Goal: Information Seeking & Learning: Learn about a topic

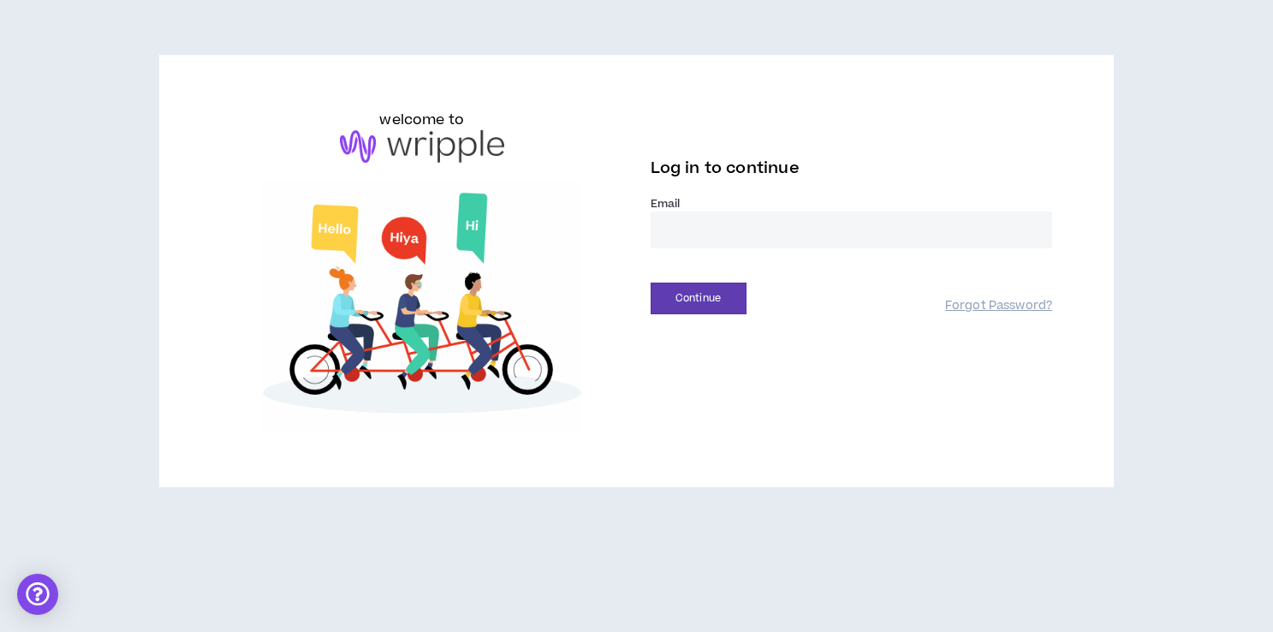
click at [748, 241] on input "email" at bounding box center [852, 229] width 402 height 37
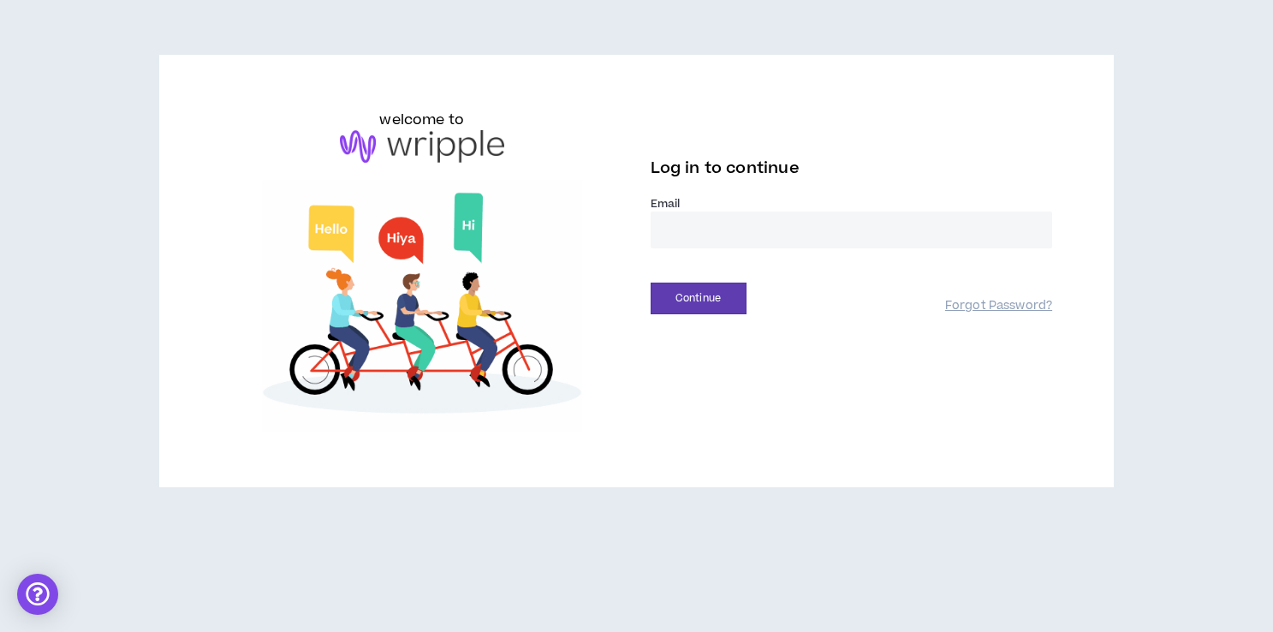
type input "**********"
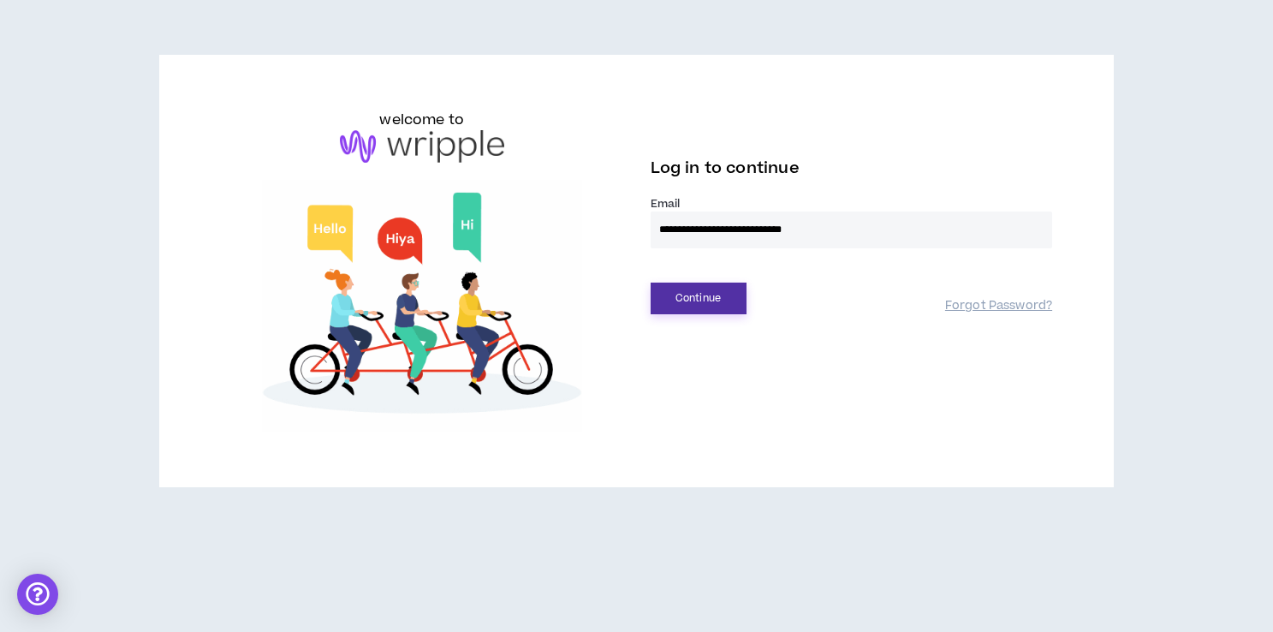
click at [708, 296] on button "Continue" at bounding box center [699, 299] width 96 height 32
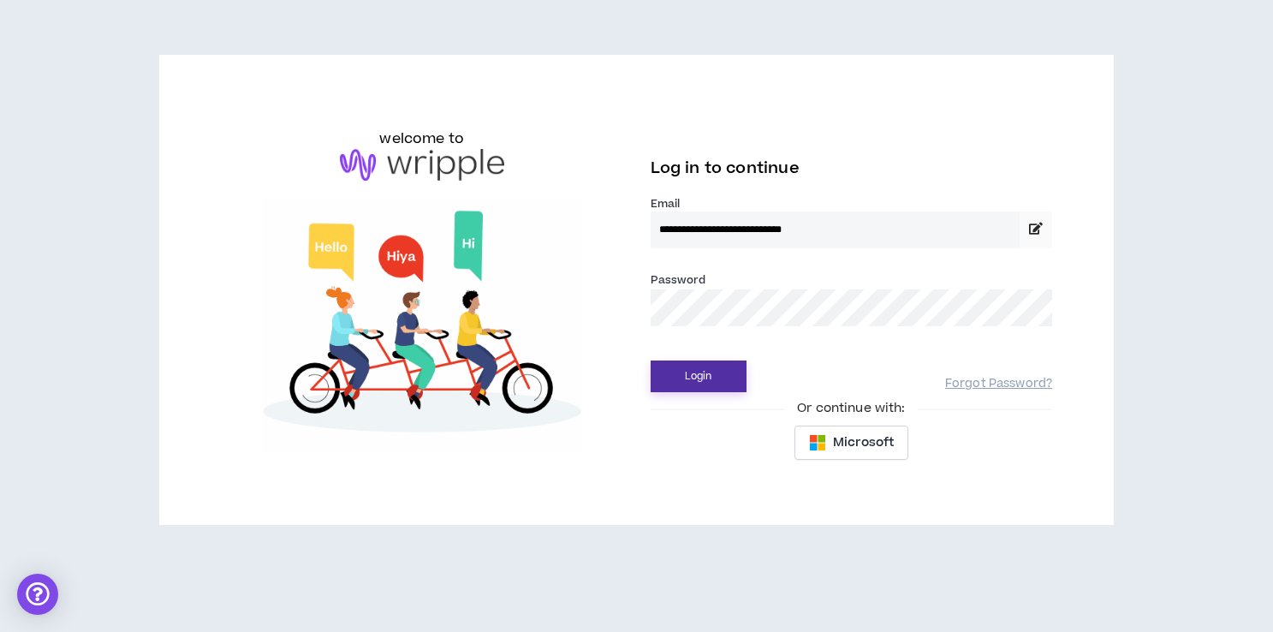
click at [687, 376] on button "Login" at bounding box center [699, 376] width 96 height 32
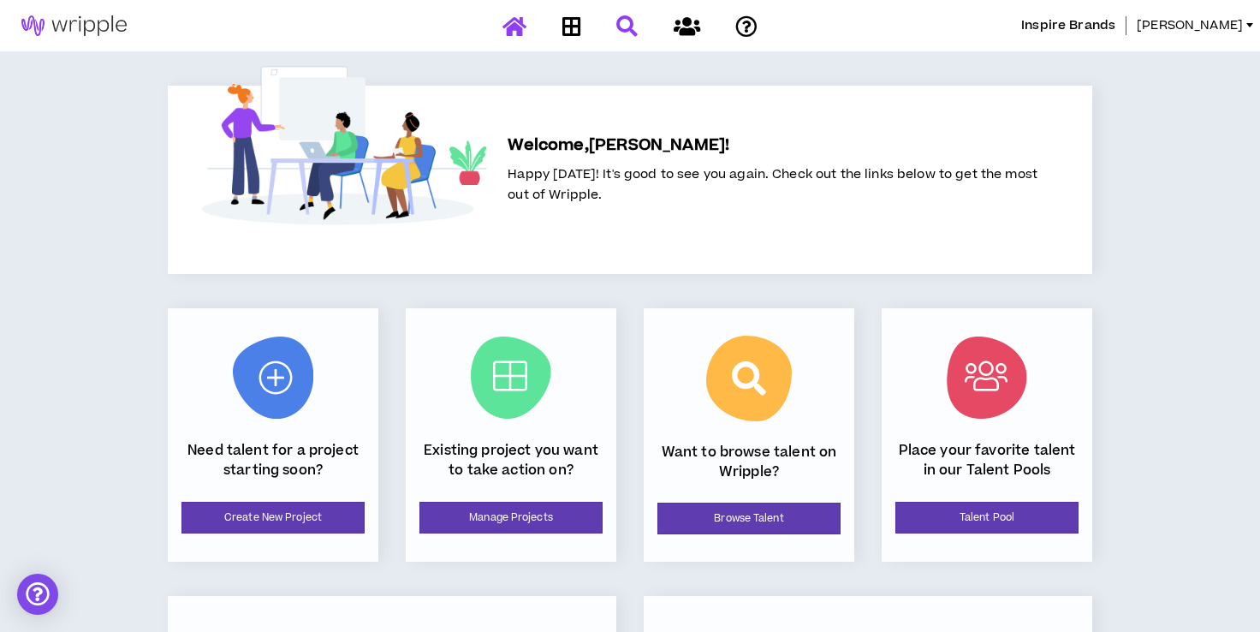
click at [619, 27] on icon at bounding box center [626, 25] width 21 height 21
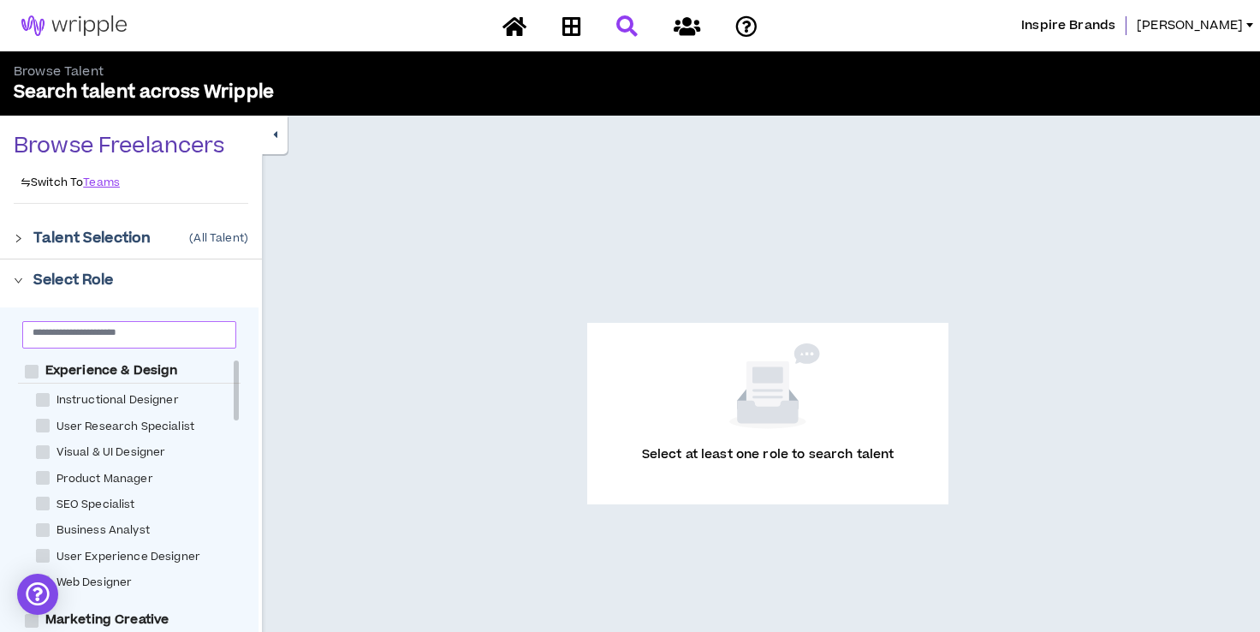
click at [154, 337] on input "text" at bounding box center [123, 331] width 180 height 13
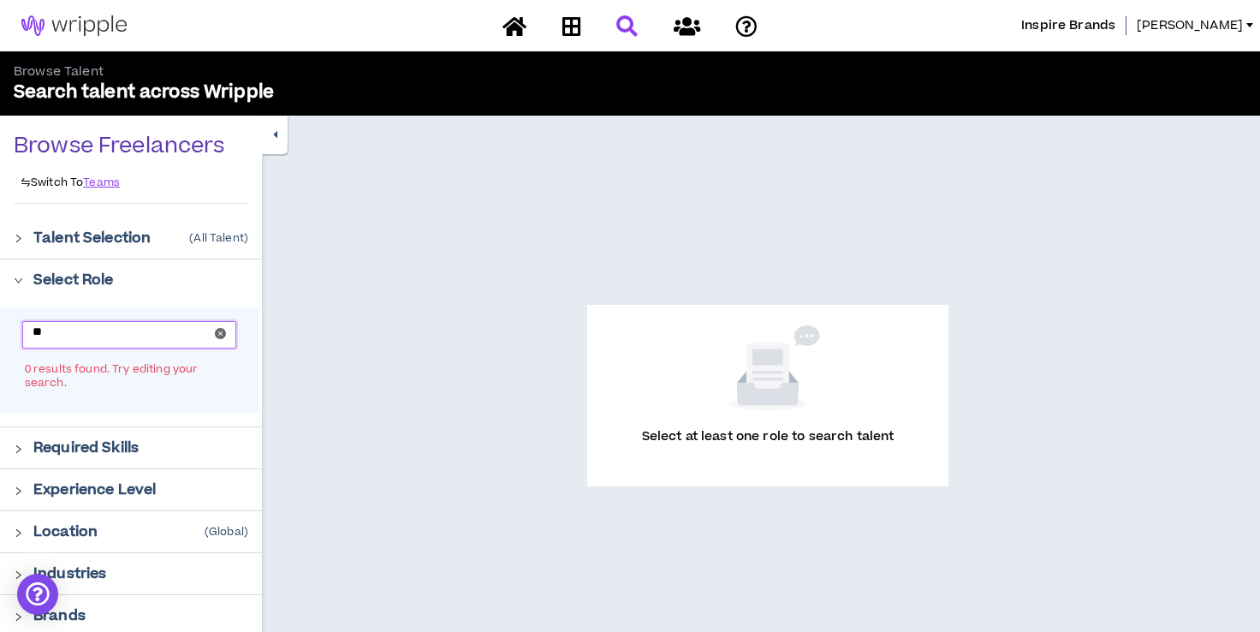
type input "*"
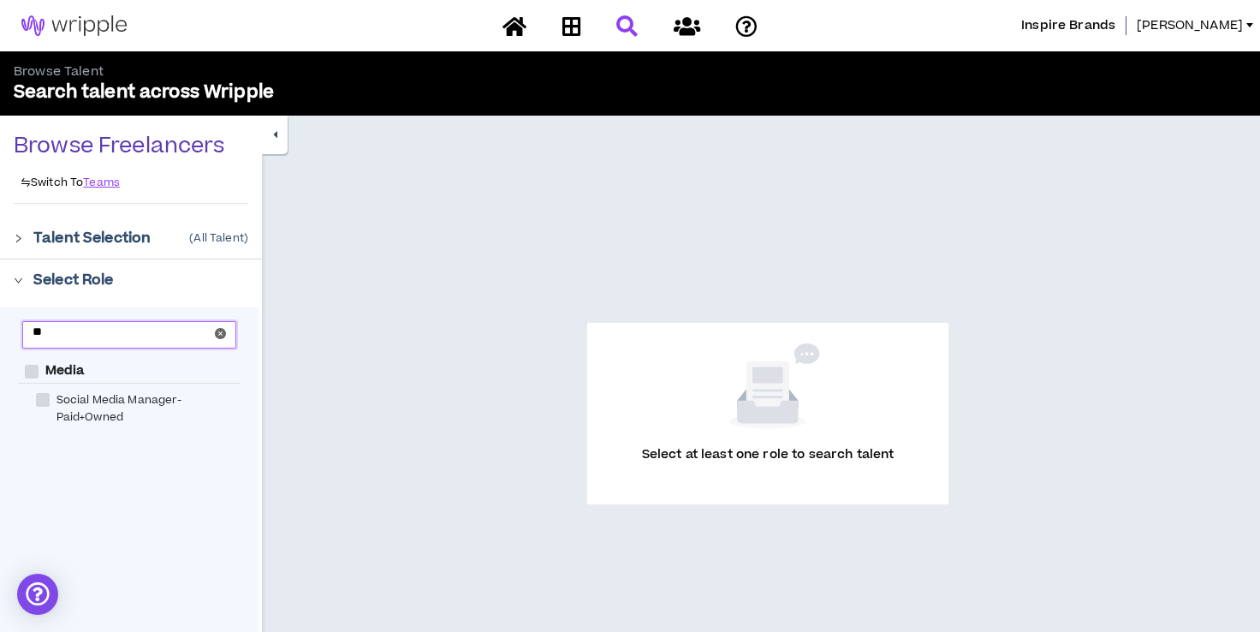
type input "**"
click at [79, 403] on span "Social Media Manager-Paid+Owned" at bounding box center [152, 408] width 204 height 33
checkbox Manager-Paid\+Owned "****"
checkbox input "****"
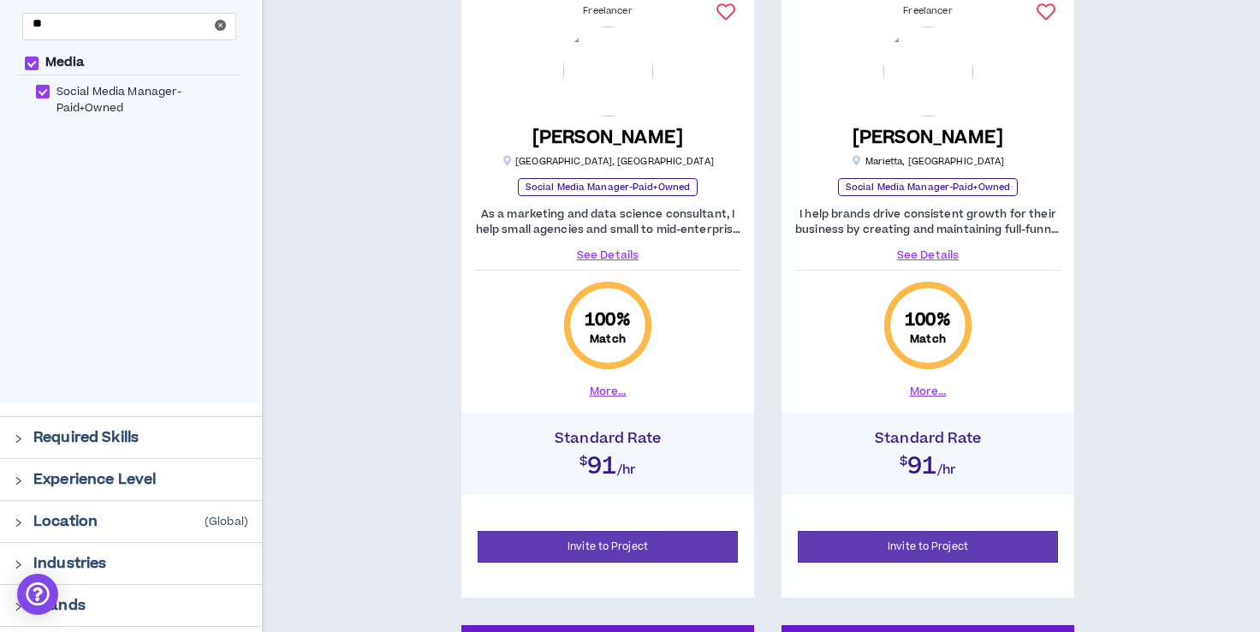
scroll to position [332, 0]
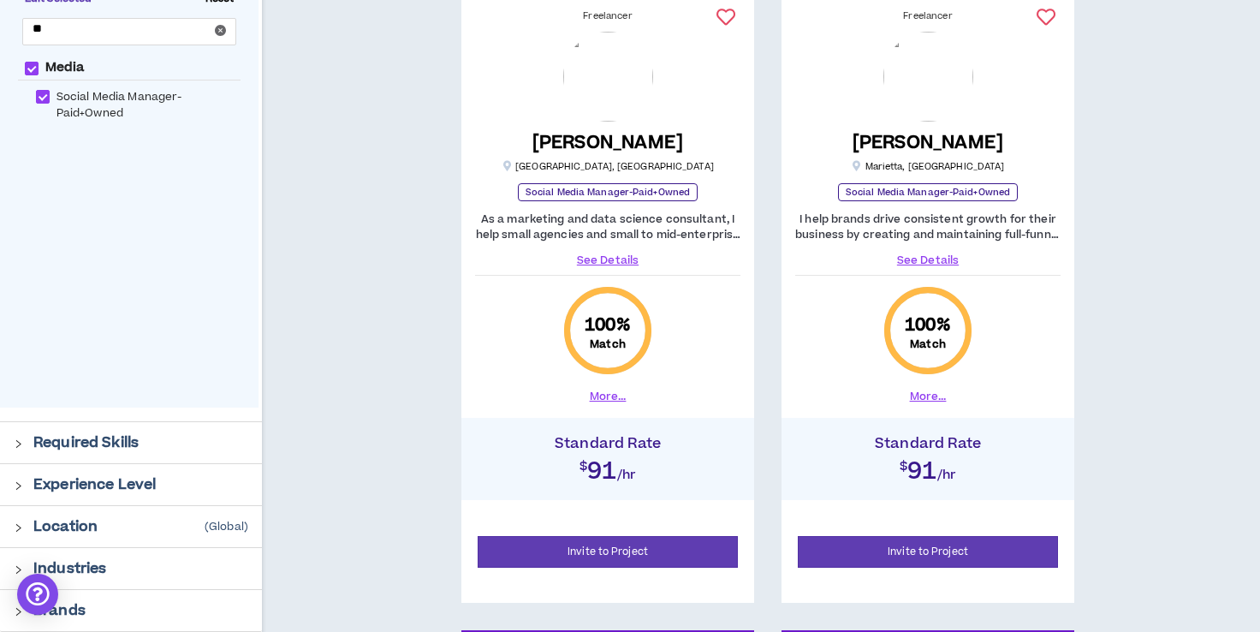
click at [108, 477] on p "Experience Level" at bounding box center [94, 484] width 122 height 21
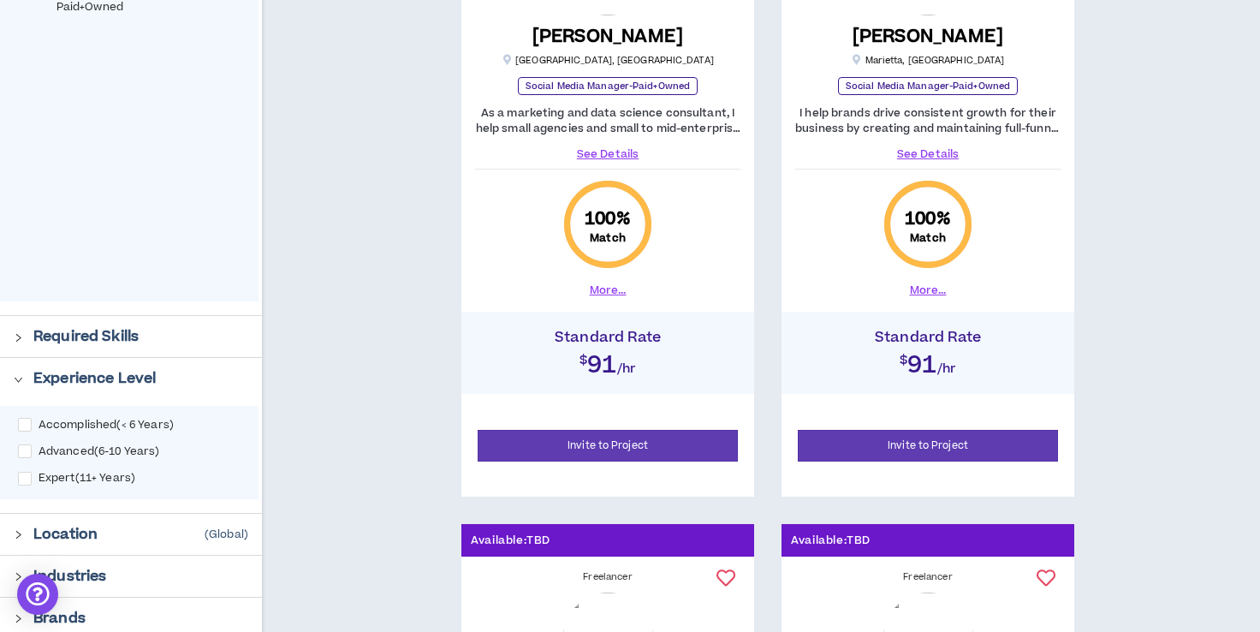
scroll to position [437, 0]
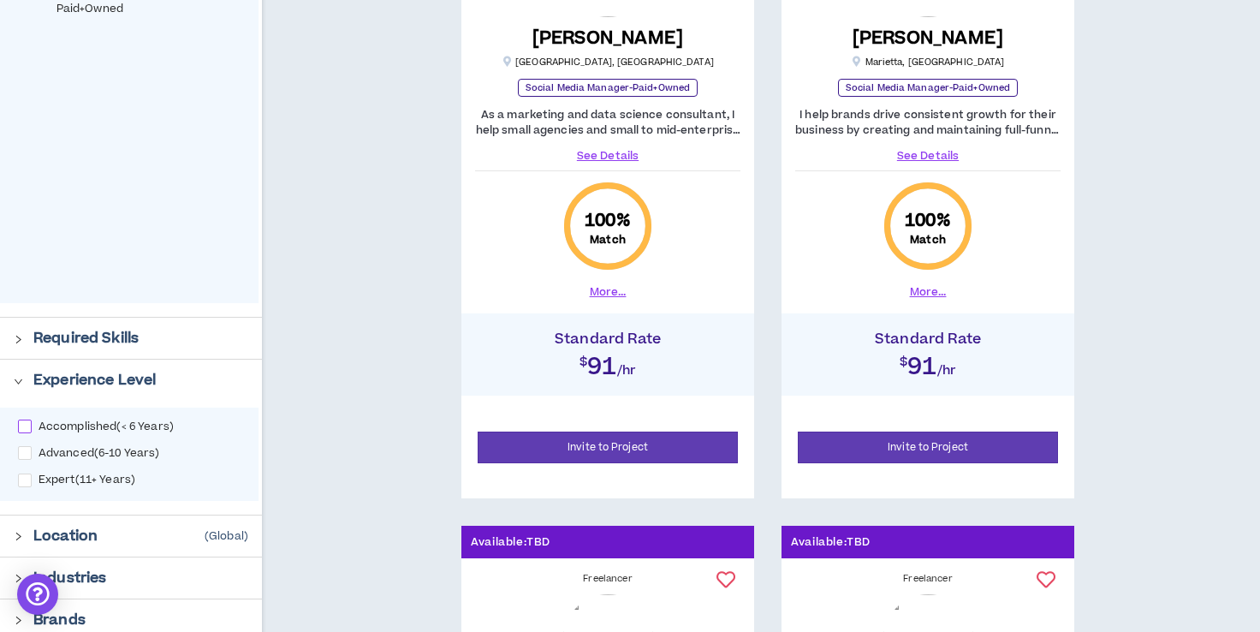
click at [32, 428] on span "Accomplished ( < 6 Years )" at bounding box center [106, 427] width 149 height 14
checkbox input "****"
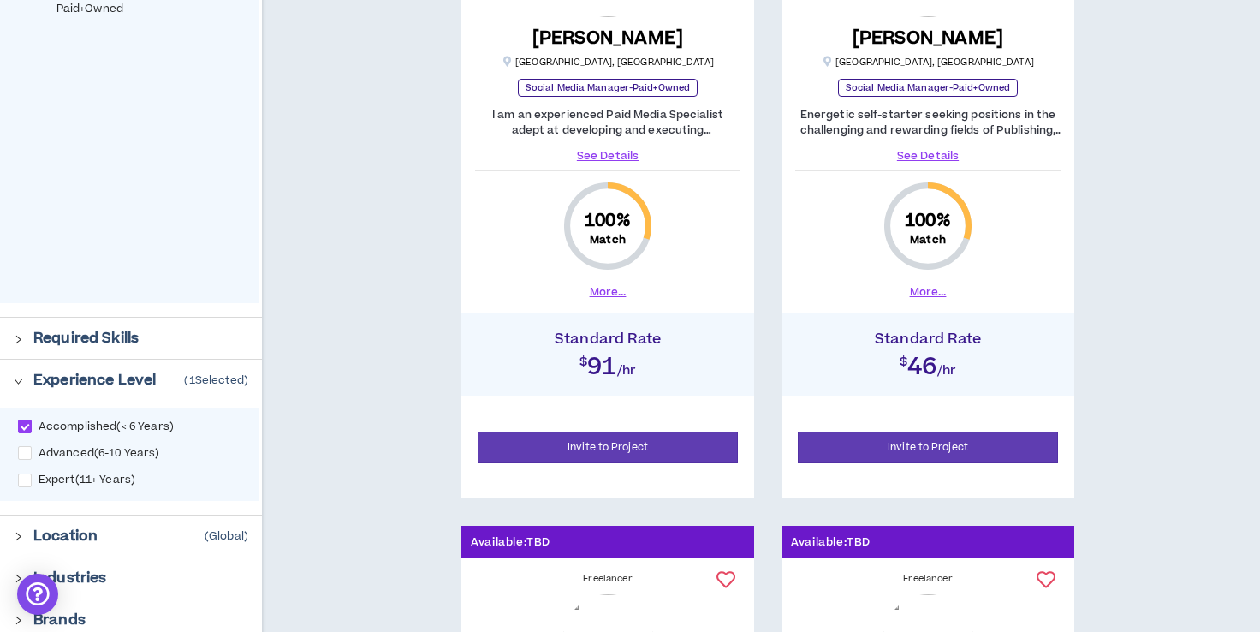
click at [184, 348] on div "Required Skills" at bounding box center [131, 338] width 262 height 41
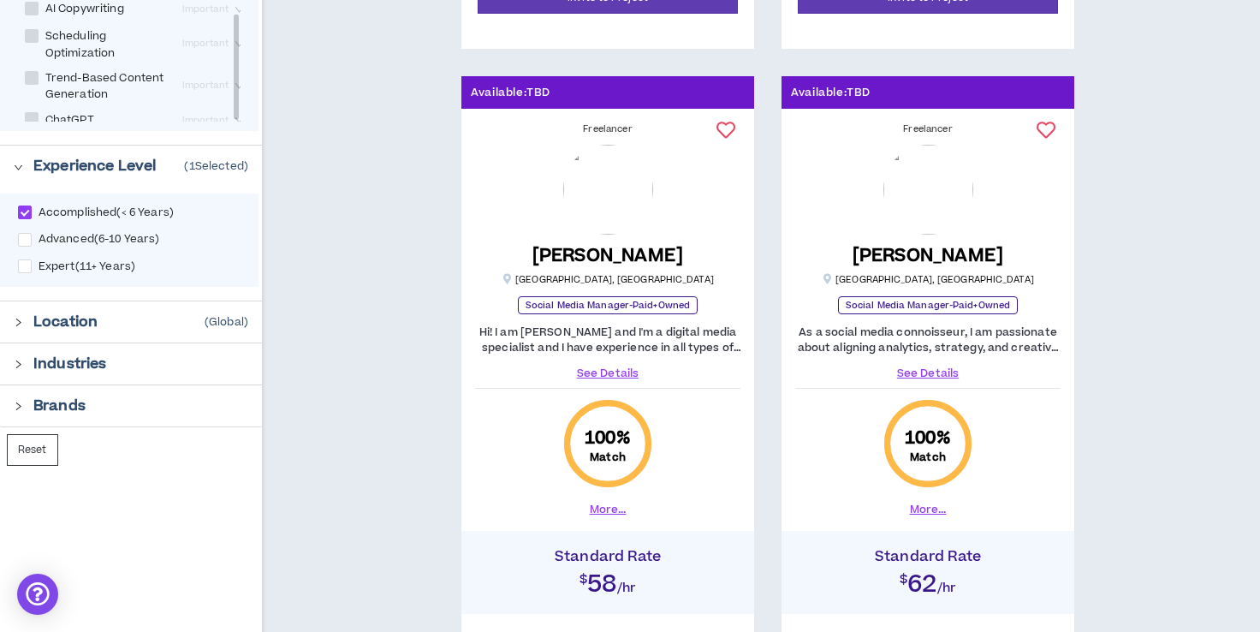
scroll to position [883, 0]
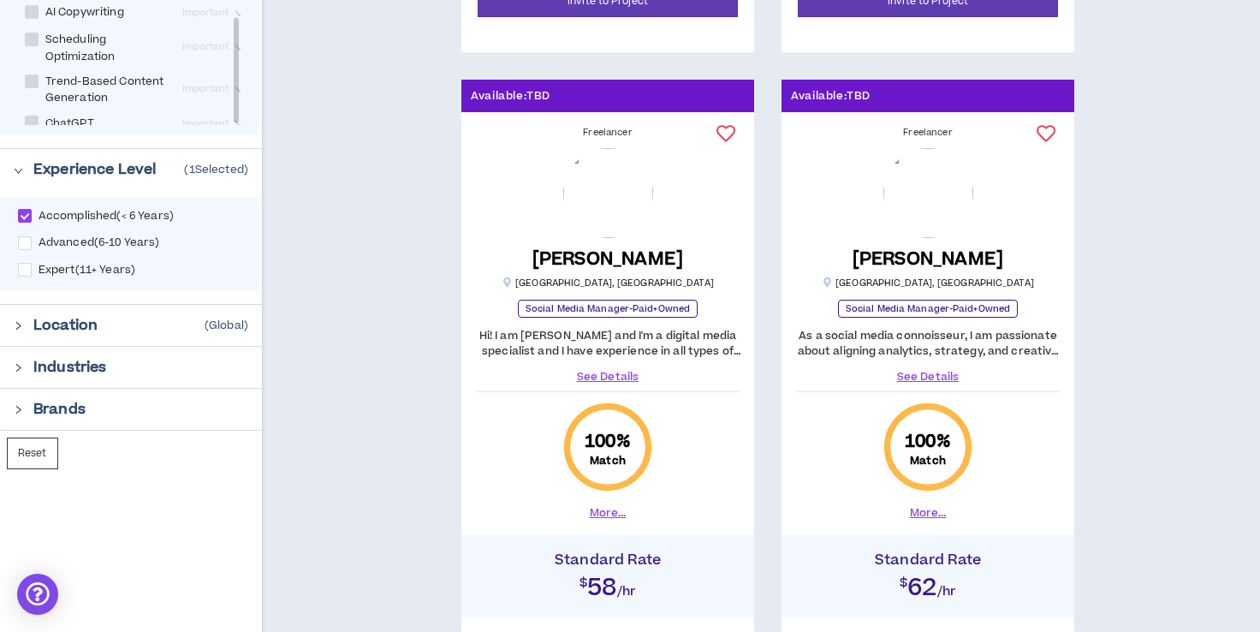
click at [120, 322] on div "Location (Global)" at bounding box center [140, 325] width 215 height 21
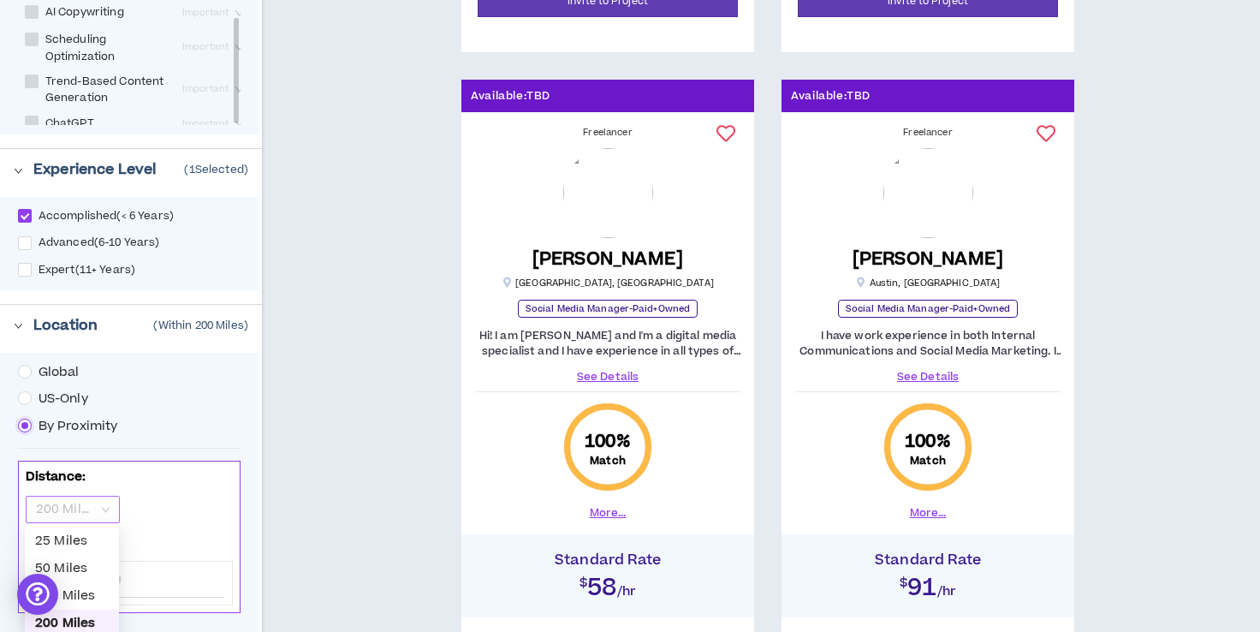
click at [106, 504] on span "200 Miles" at bounding box center [73, 510] width 74 height 26
click at [90, 545] on div "25 Miles" at bounding box center [72, 541] width 74 height 19
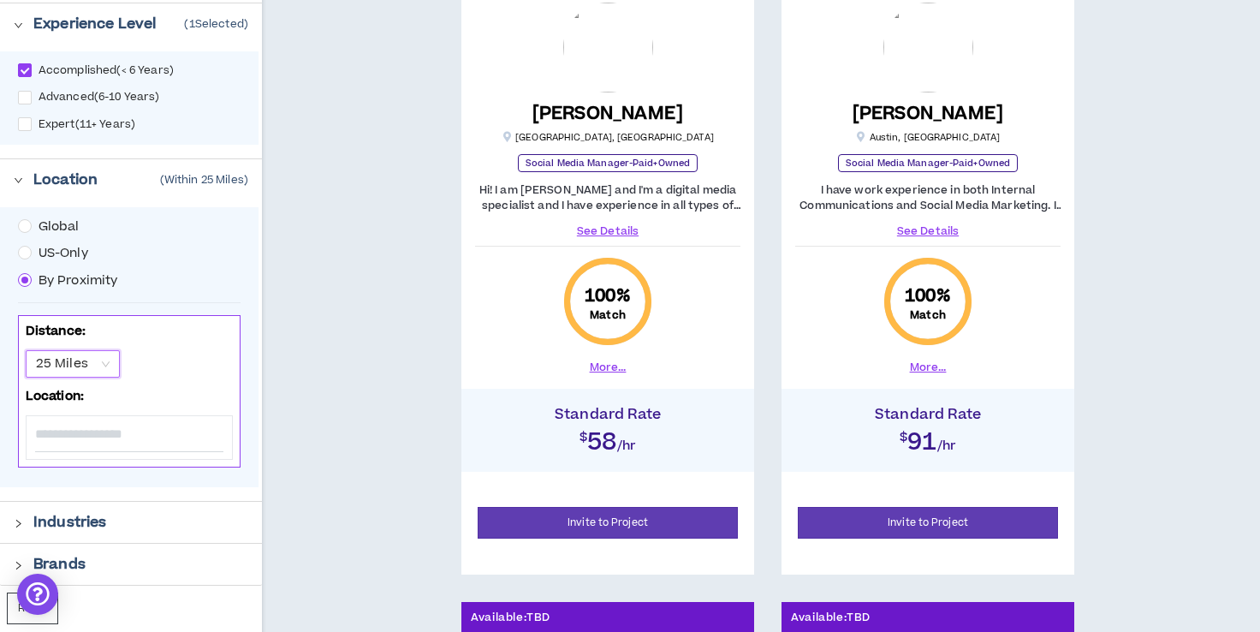
scroll to position [1049, 0]
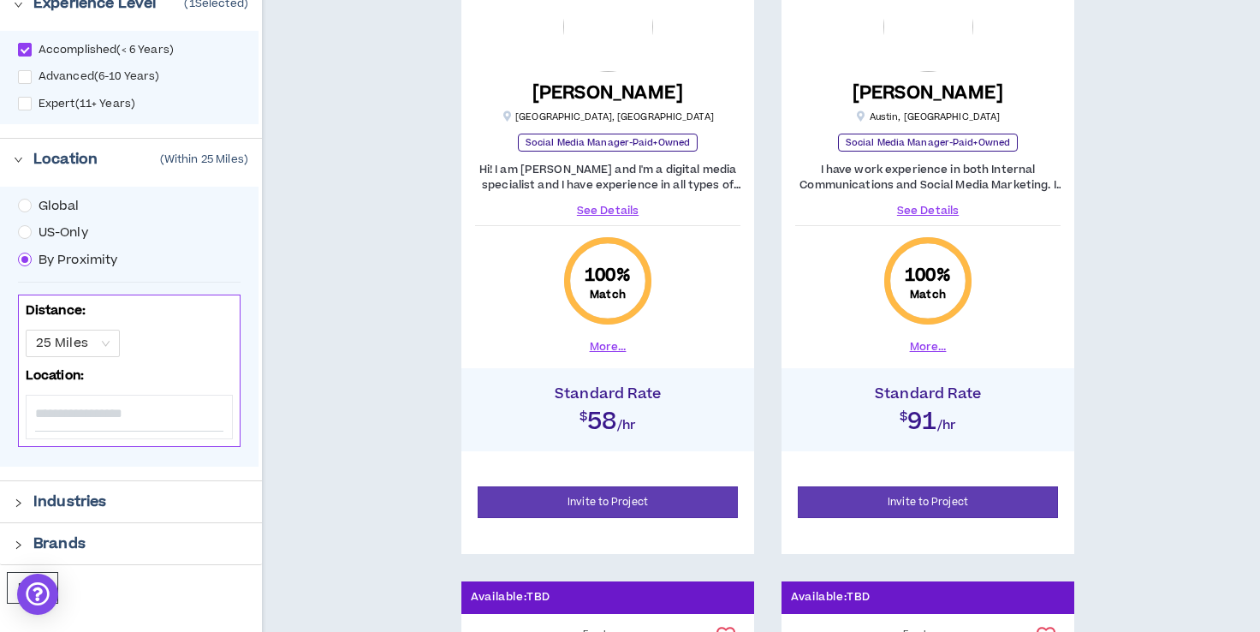
click at [135, 426] on input at bounding box center [129, 414] width 188 height 36
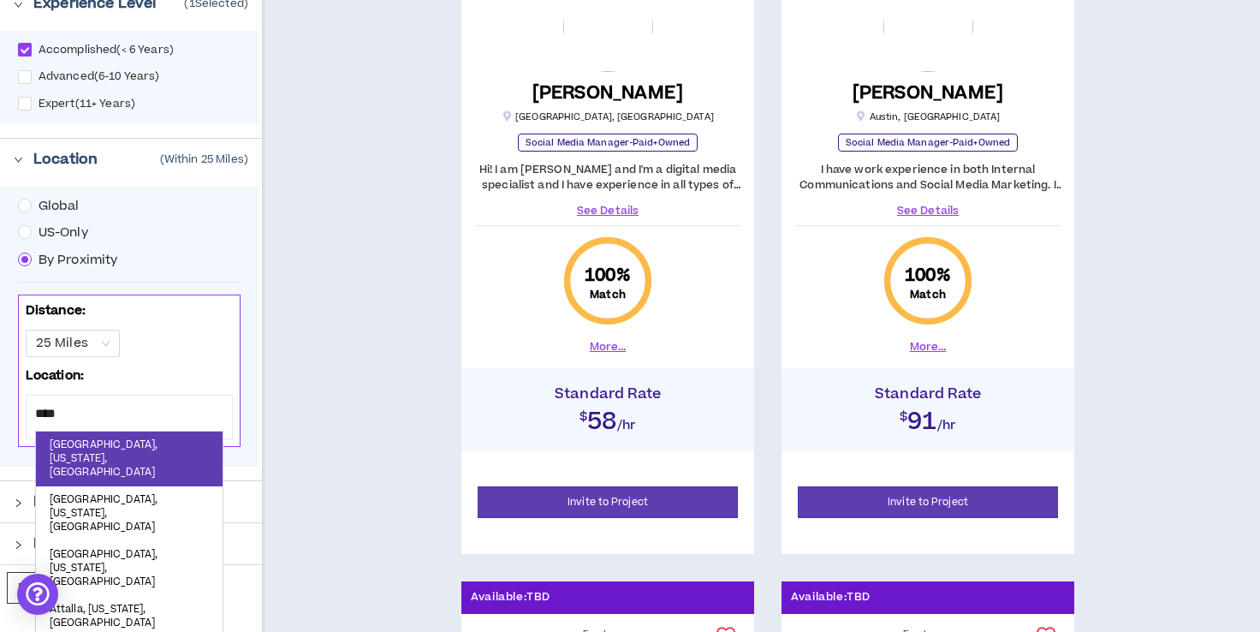
type input "*****"
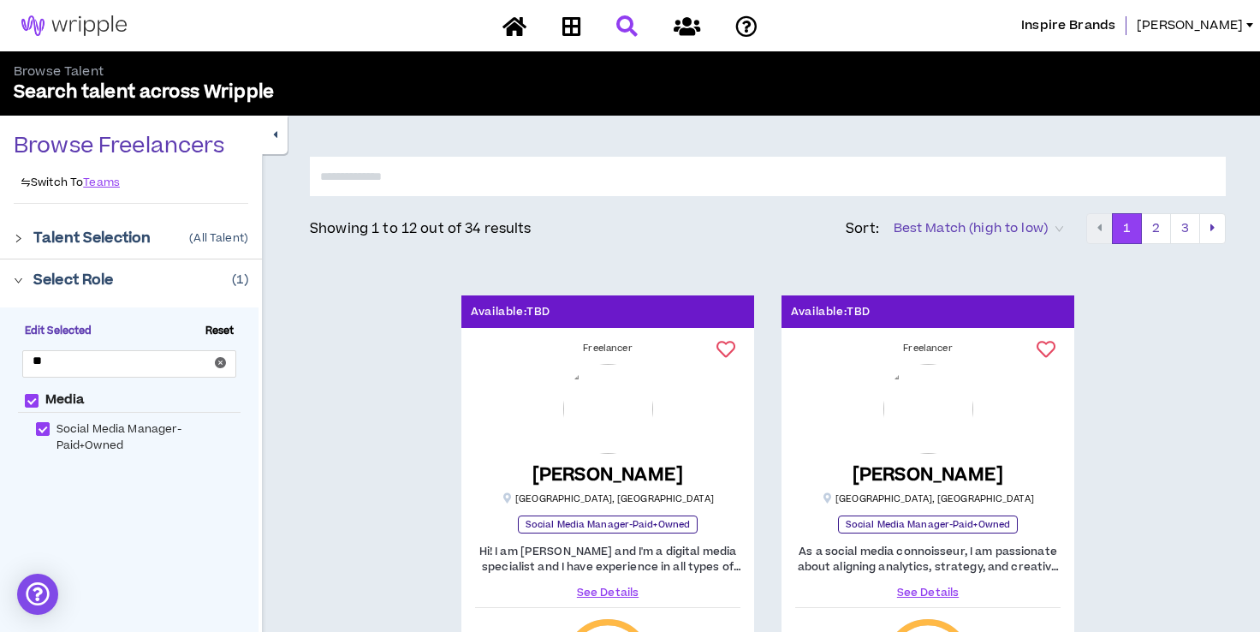
click at [89, 33] on img at bounding box center [74, 25] width 148 height 21
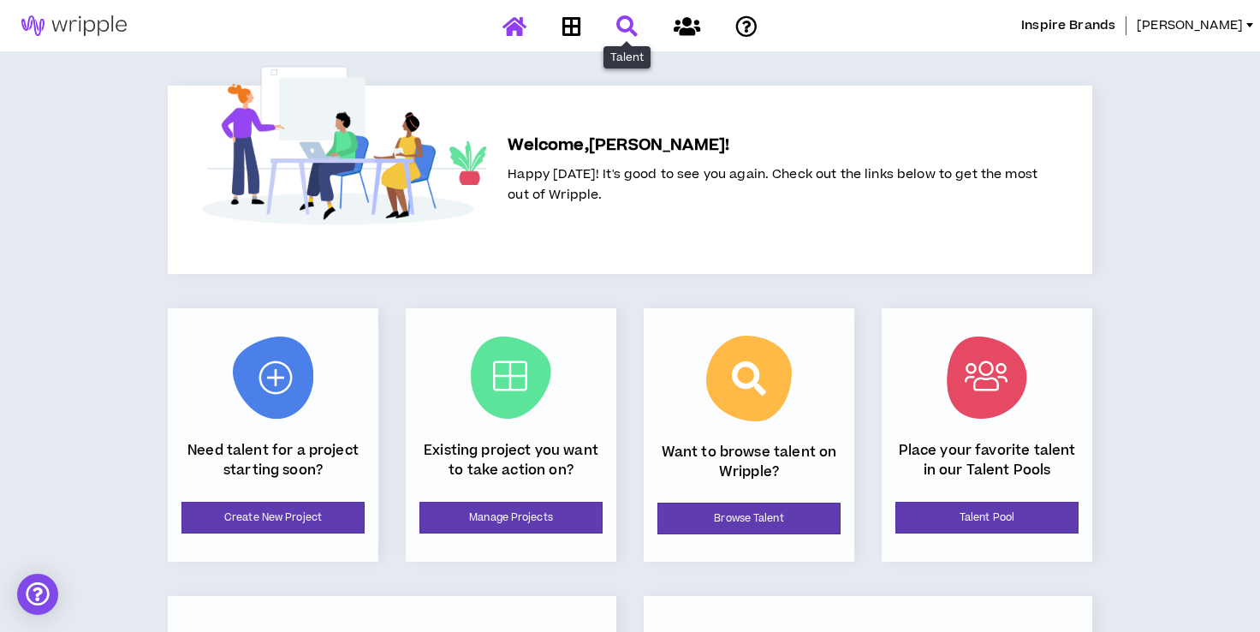
click at [618, 22] on icon at bounding box center [626, 25] width 21 height 21
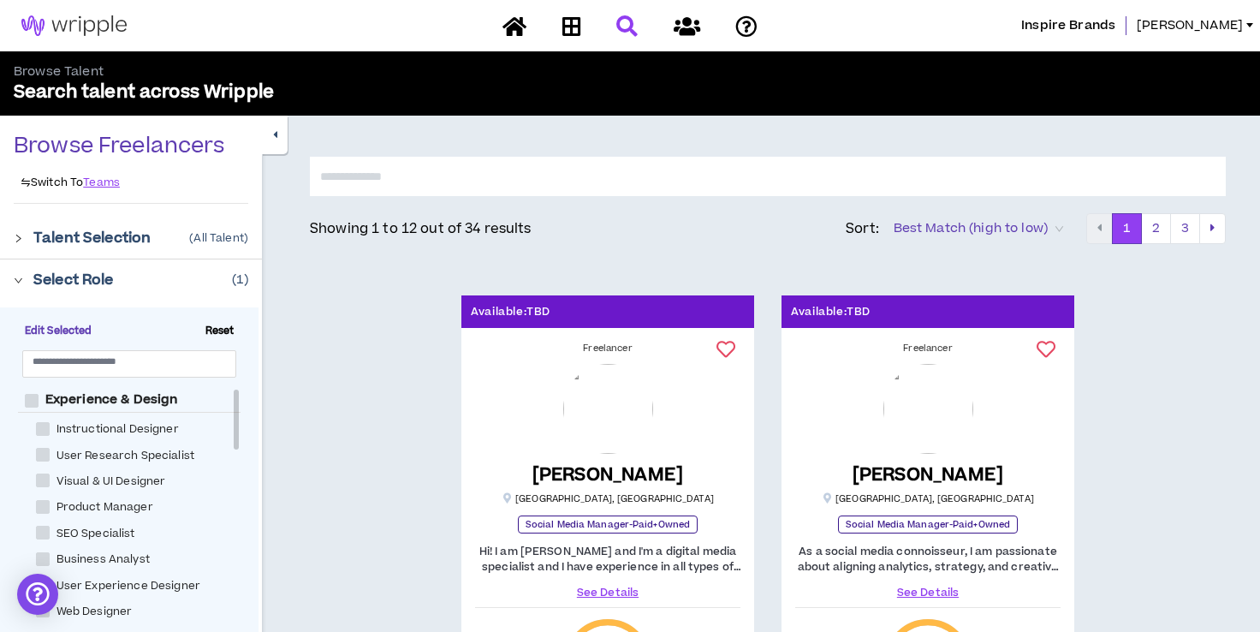
click at [273, 134] on icon "button" at bounding box center [275, 134] width 4 height 11
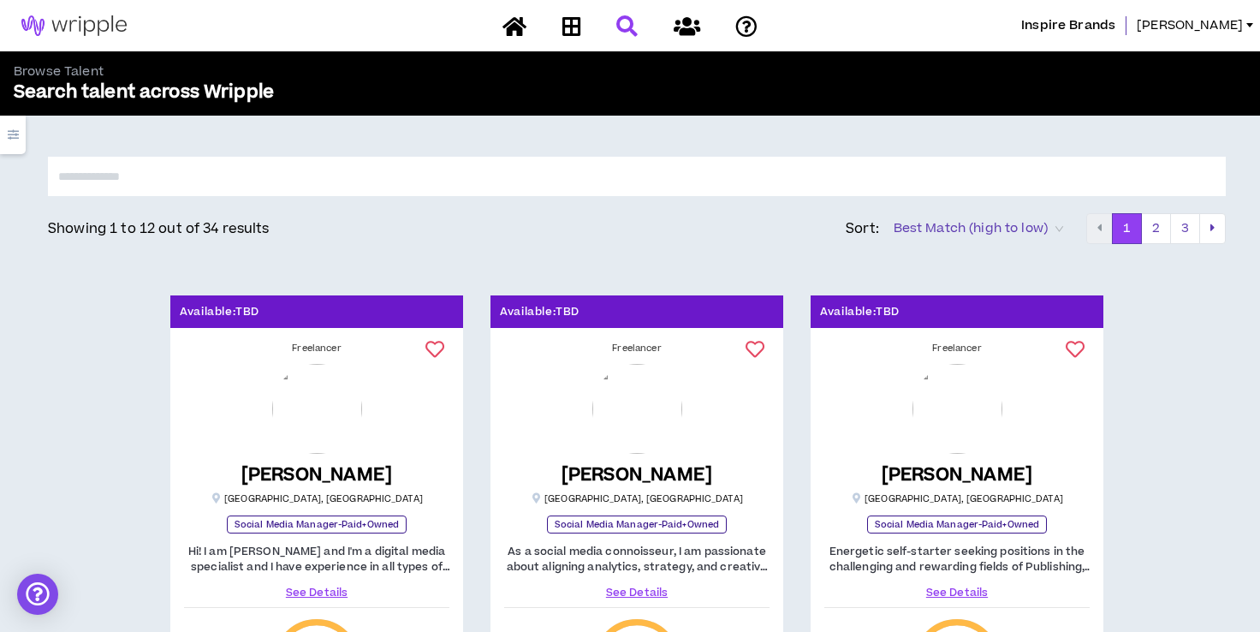
click at [16, 132] on icon "button" at bounding box center [13, 134] width 11 height 11
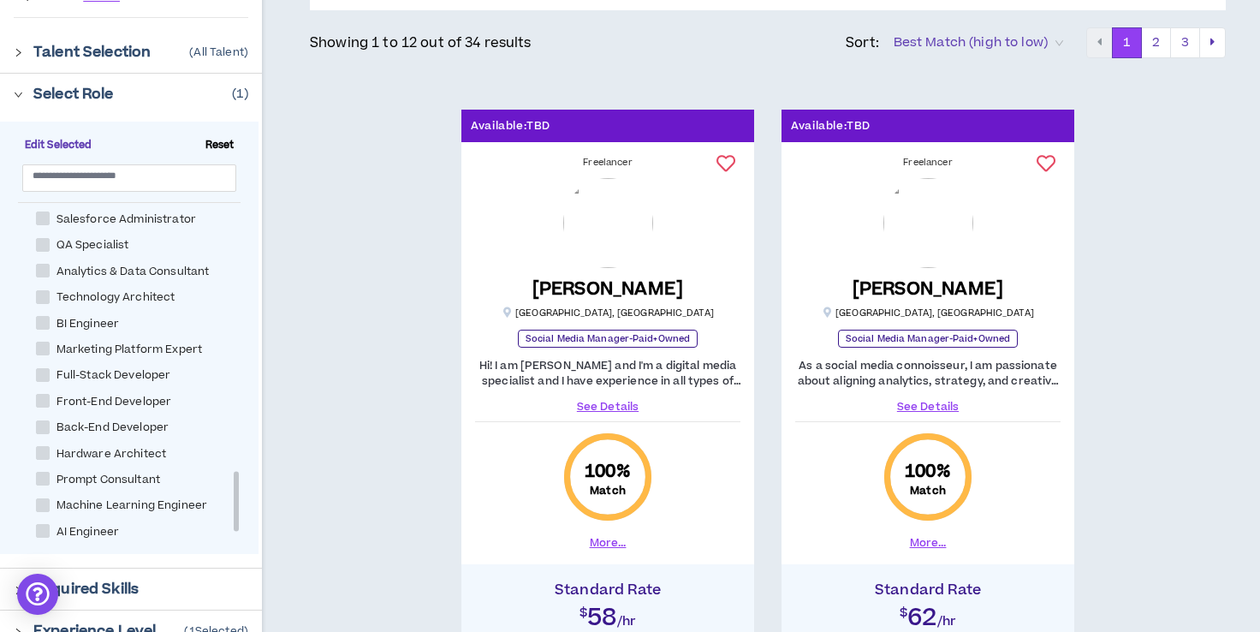
scroll to position [1622, 0]
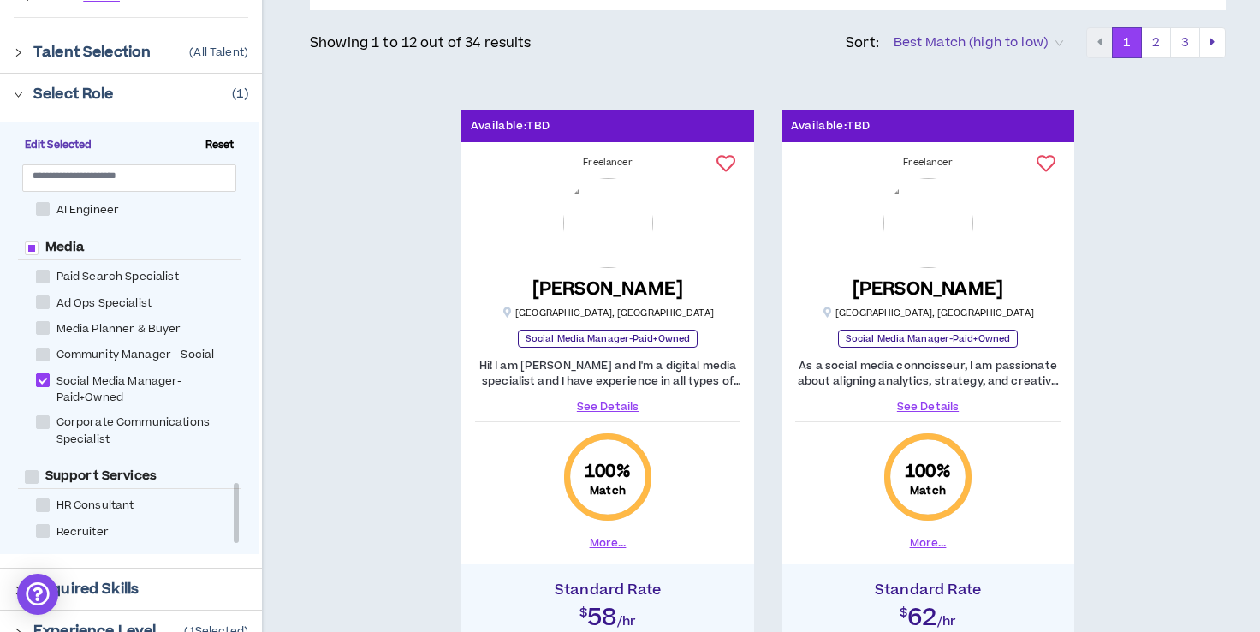
click at [39, 373] on span at bounding box center [43, 380] width 14 height 14
checkbox Manager-Paid\+Owned "*****"
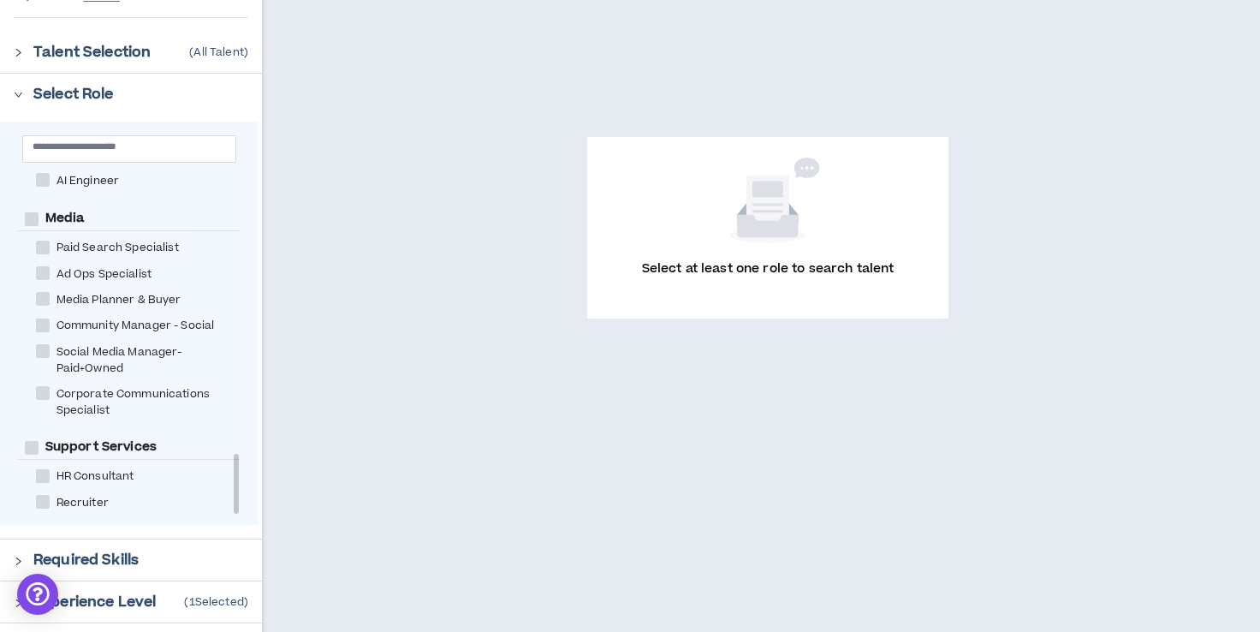
scroll to position [342, 0]
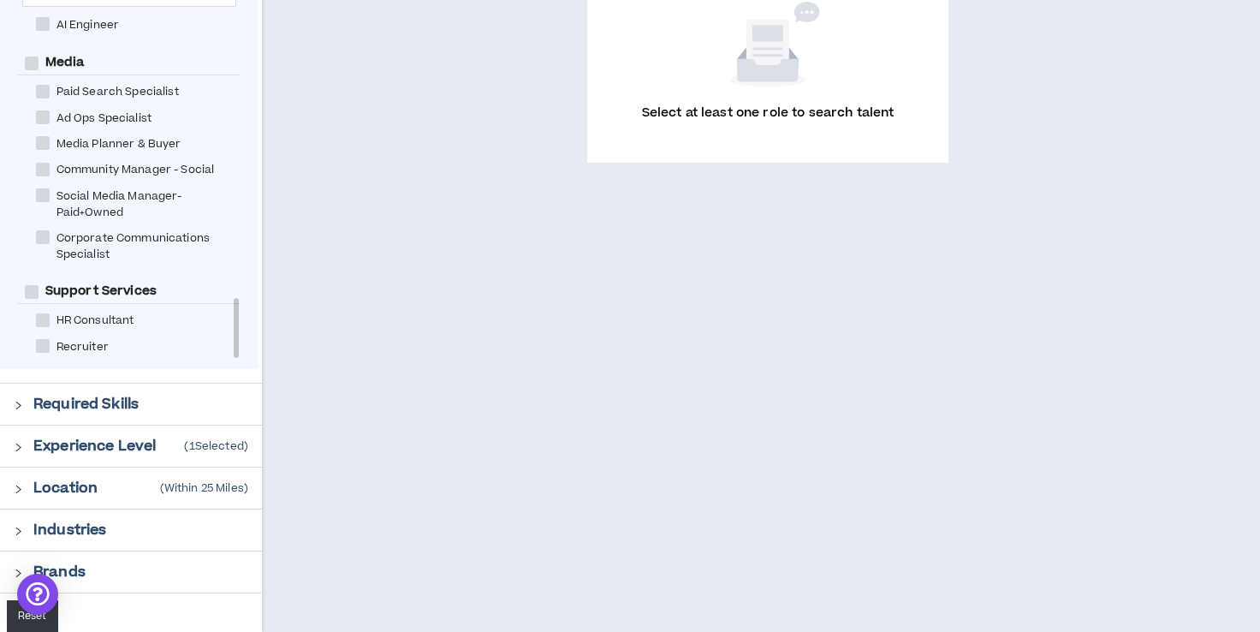
click at [27, 621] on button "Reset" at bounding box center [32, 616] width 51 height 32
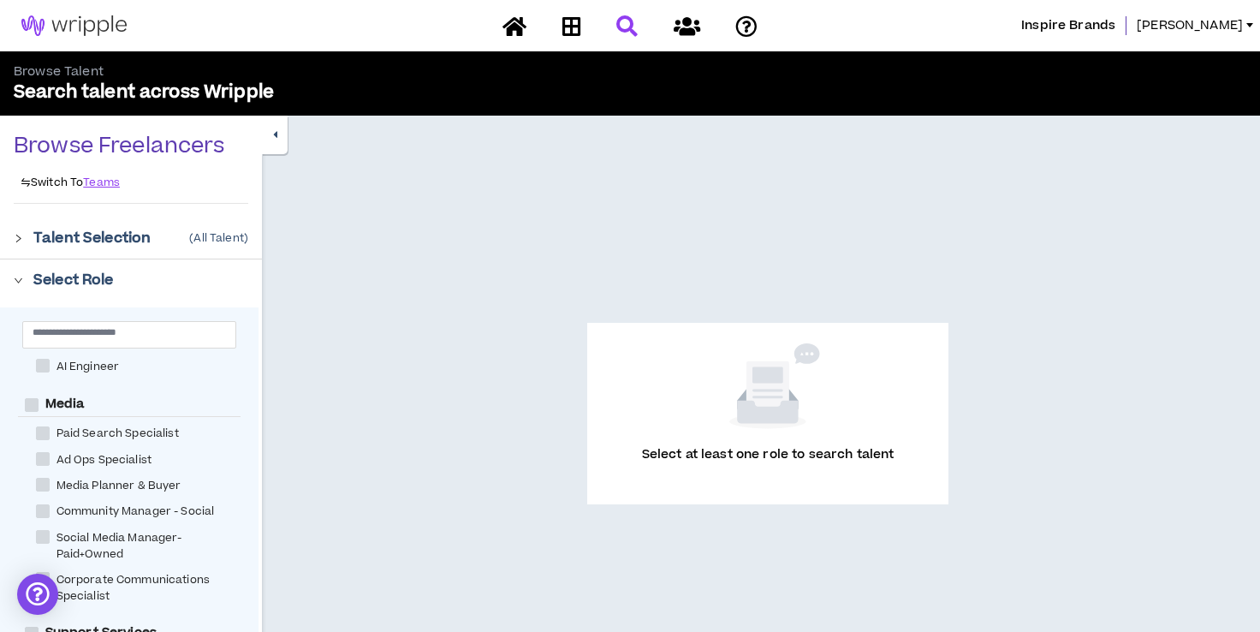
click at [21, 271] on div at bounding box center [24, 279] width 20 height 19
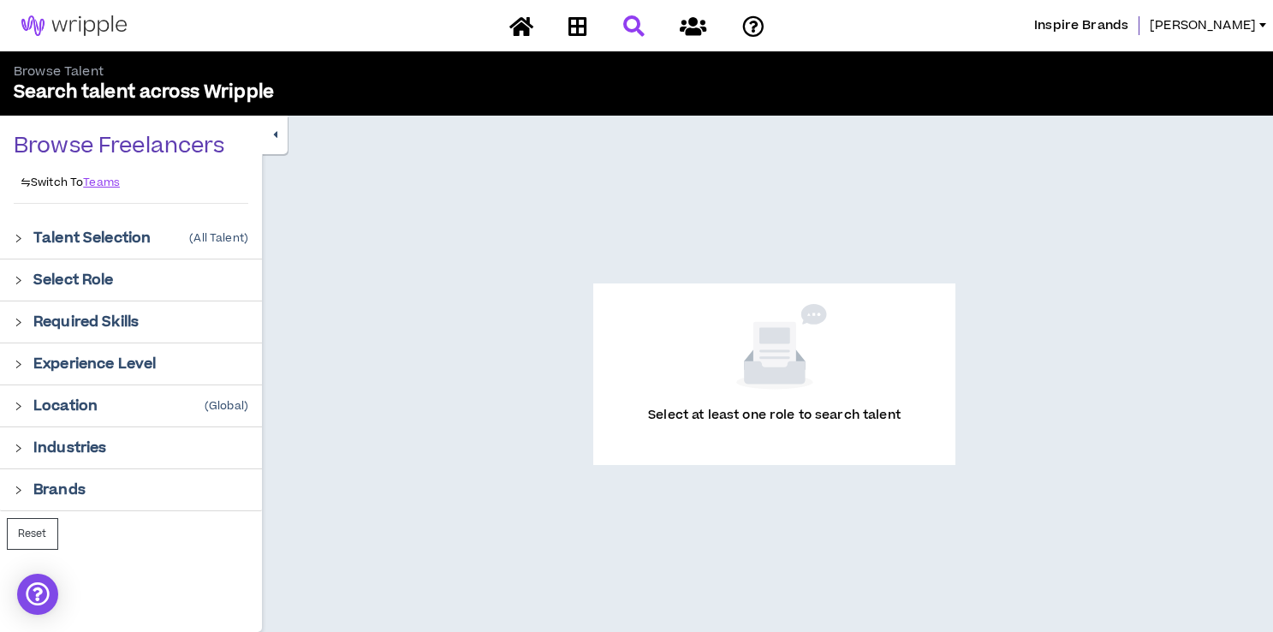
click at [21, 271] on div at bounding box center [24, 279] width 20 height 19
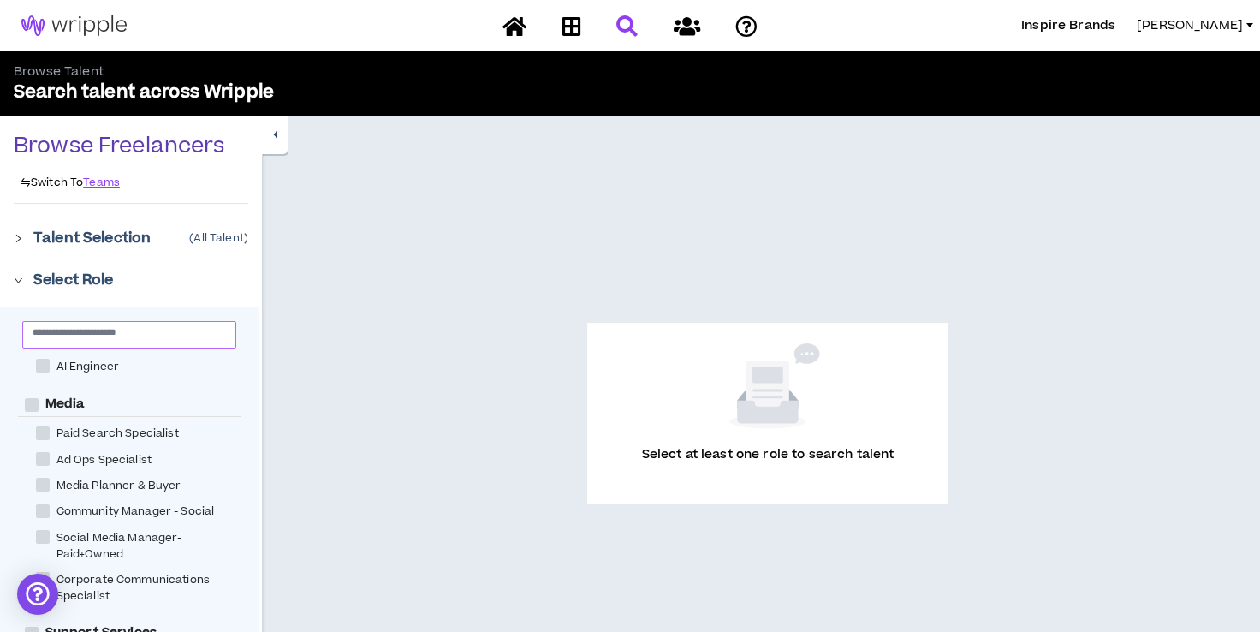
click at [68, 331] on input "text" at bounding box center [123, 331] width 180 height 13
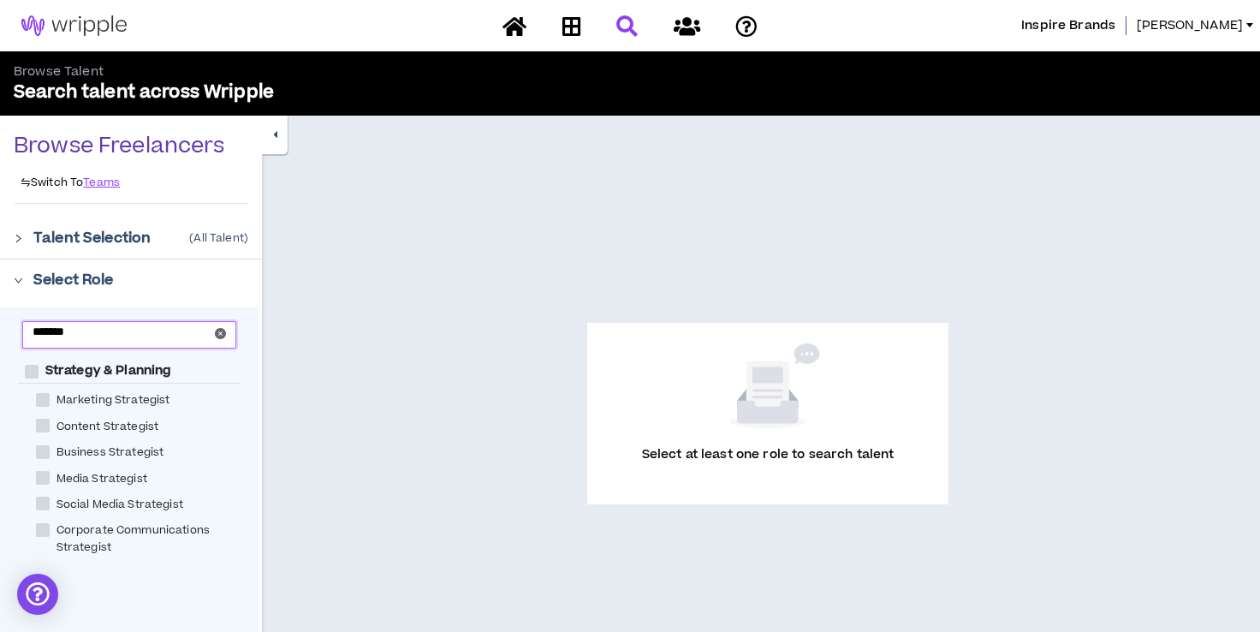
type input "*******"
click at [45, 497] on span at bounding box center [43, 504] width 14 height 14
checkbox Strategist "****"
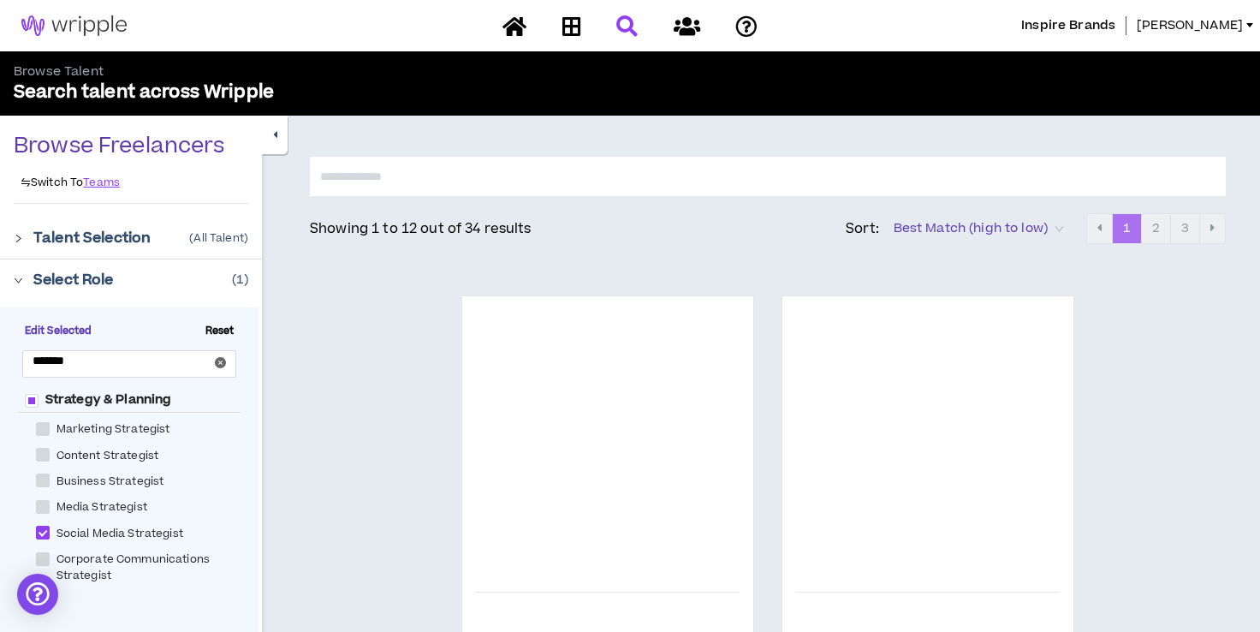
click at [46, 427] on span at bounding box center [43, 429] width 14 height 14
checkbox Strategist "****"
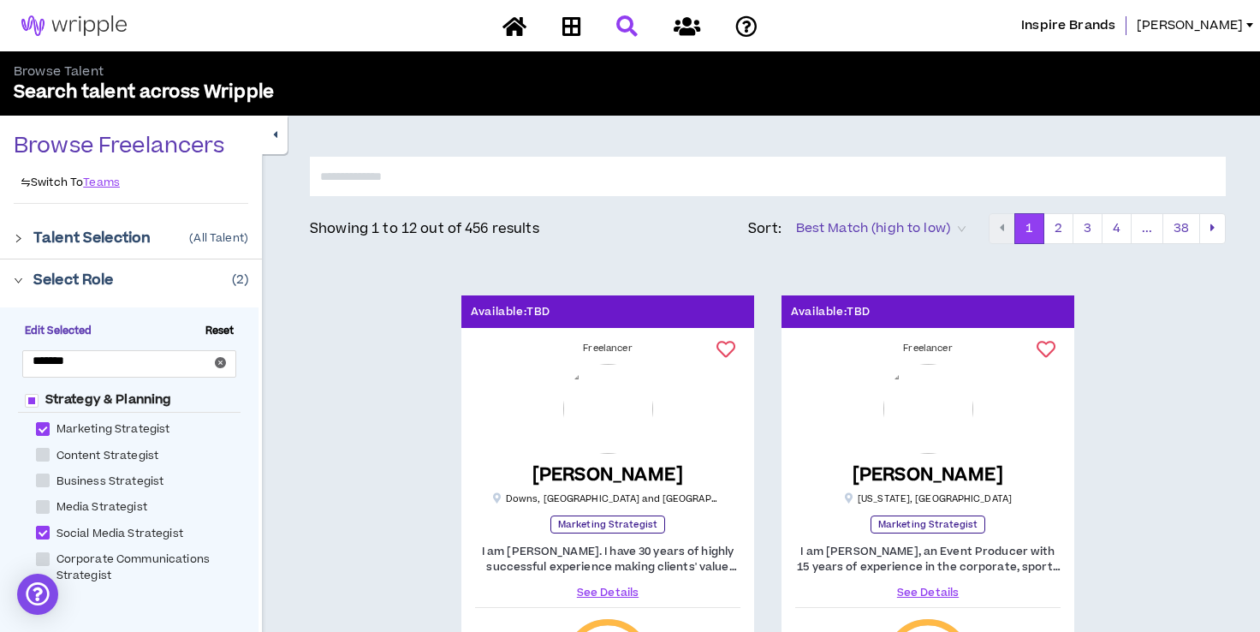
click at [42, 455] on span at bounding box center [43, 455] width 14 height 14
checkbox Strategist "****"
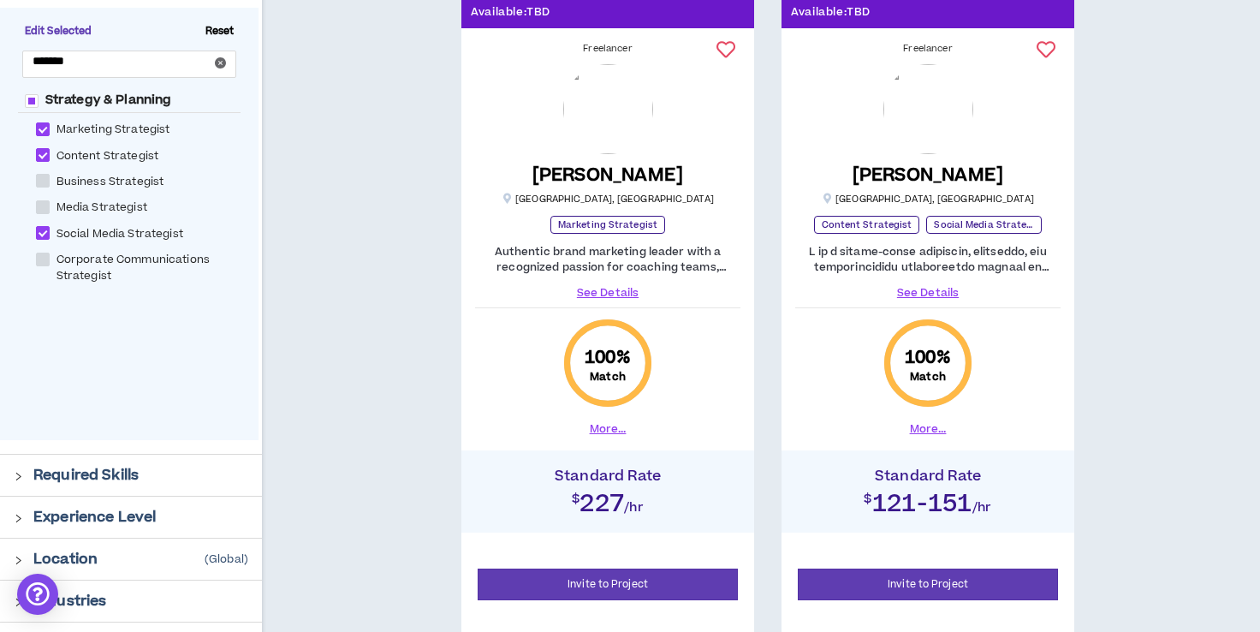
scroll to position [318, 0]
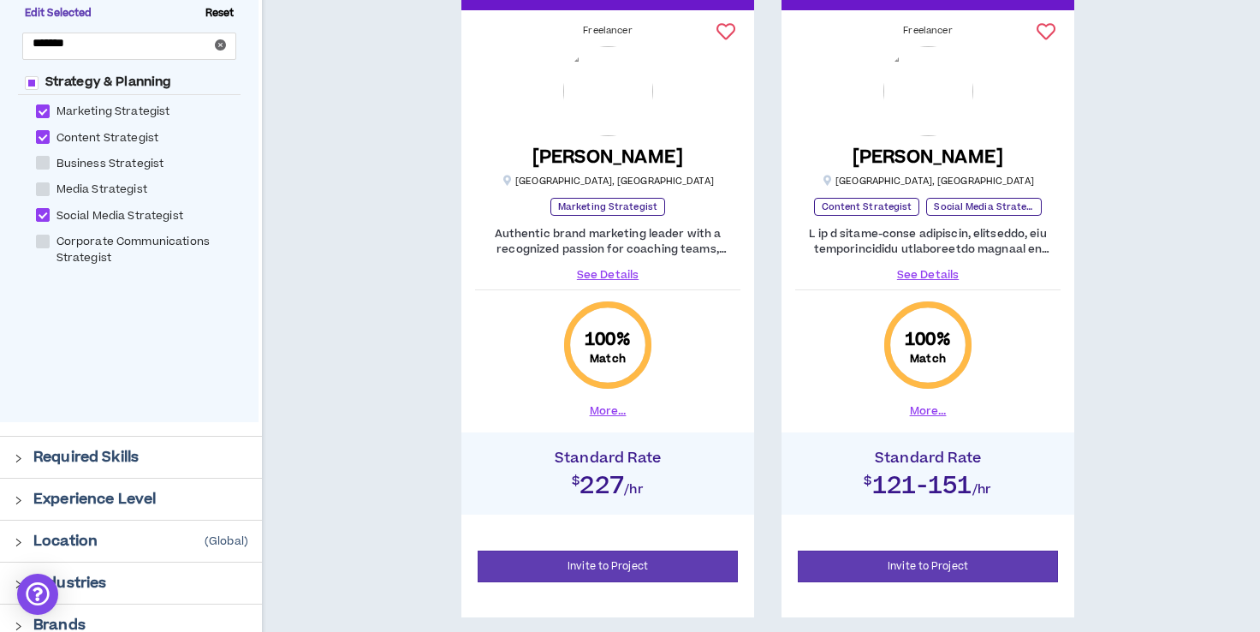
click at [107, 454] on p "Required Skills" at bounding box center [85, 457] width 105 height 21
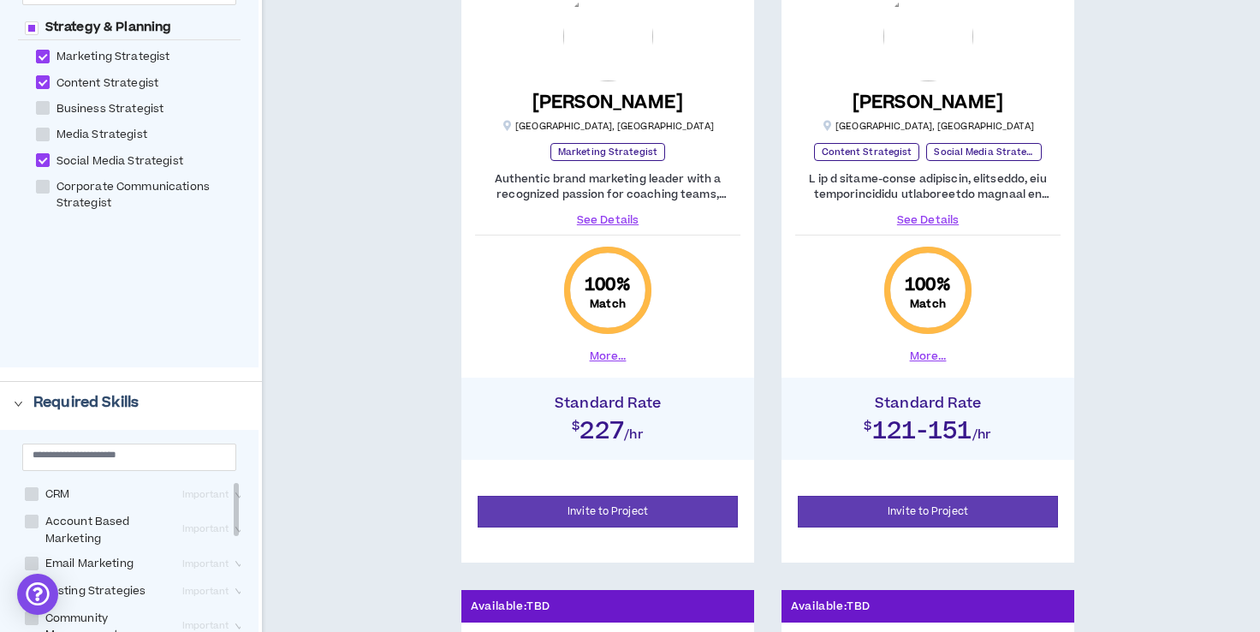
scroll to position [365, 0]
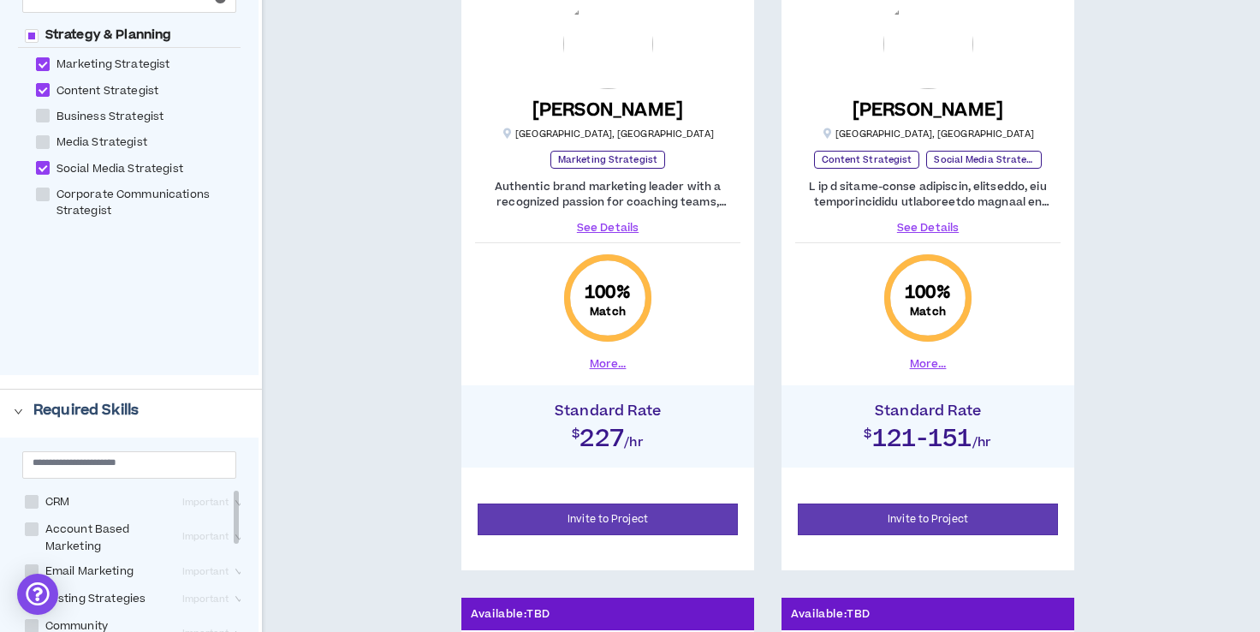
click at [30, 418] on div at bounding box center [24, 409] width 20 height 19
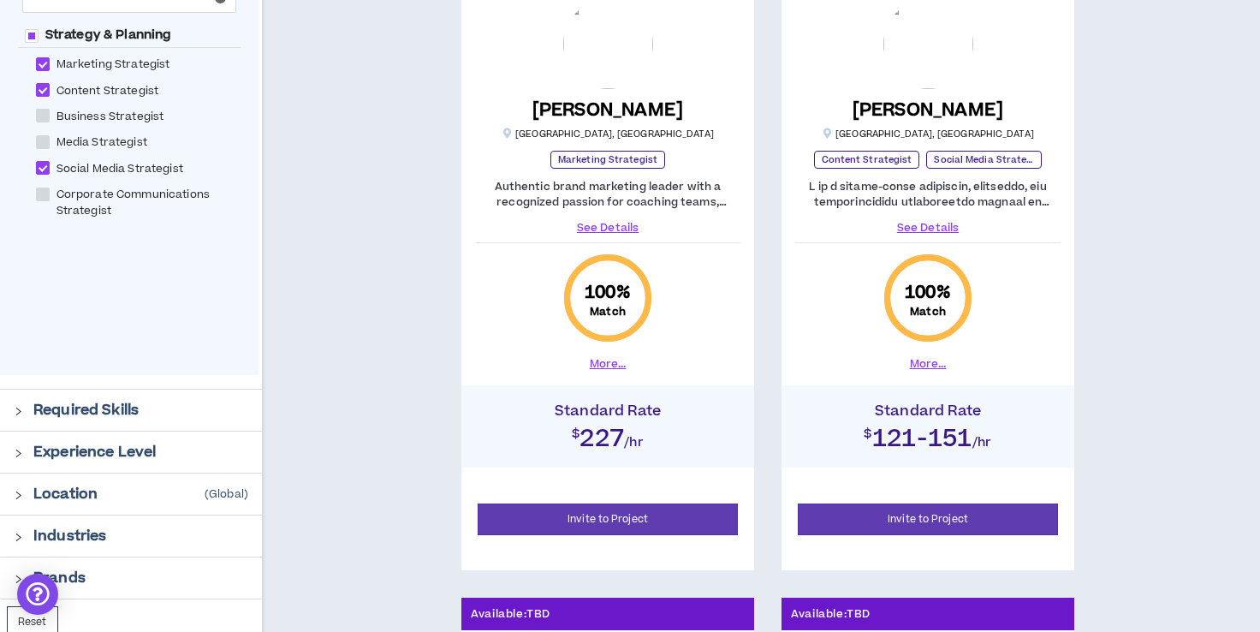
click at [33, 444] on p "Experience Level" at bounding box center [94, 452] width 122 height 21
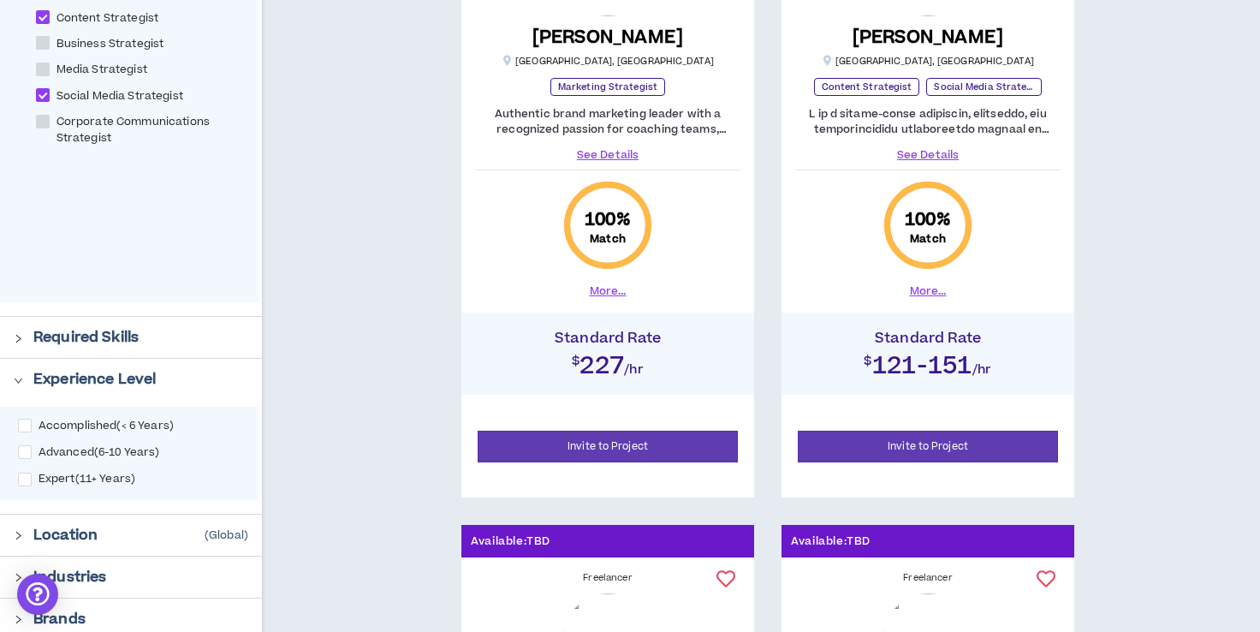
scroll to position [440, 0]
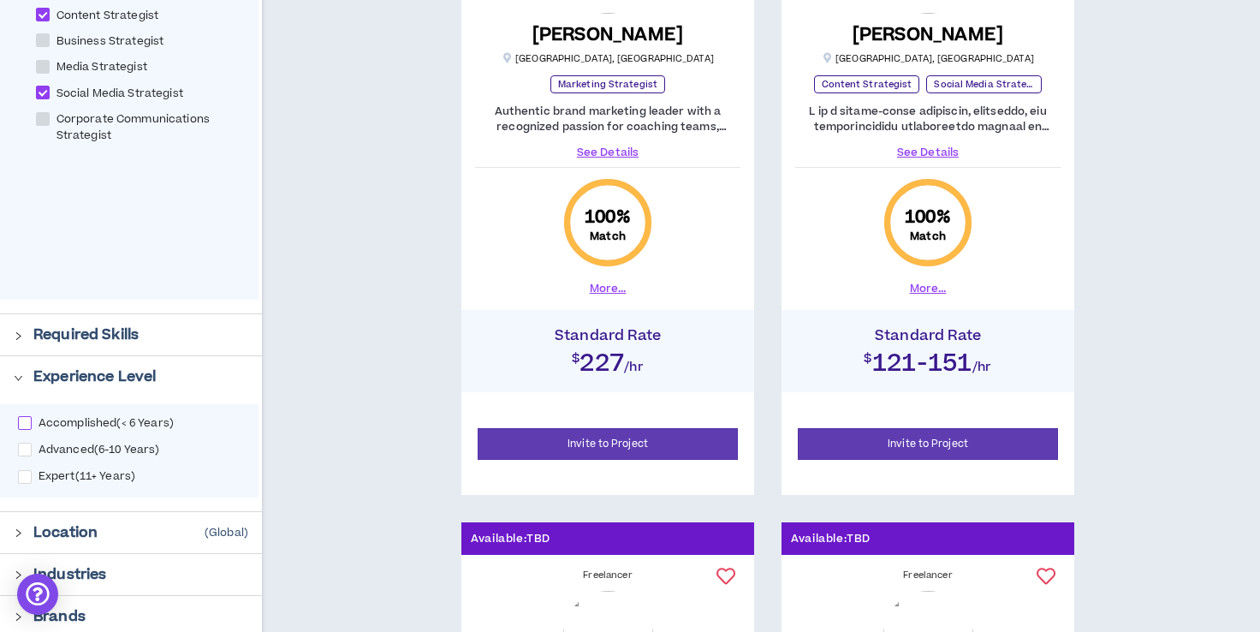
click at [32, 416] on span "Accomplished ( < 6 Years )" at bounding box center [106, 423] width 149 height 14
checkbox input "****"
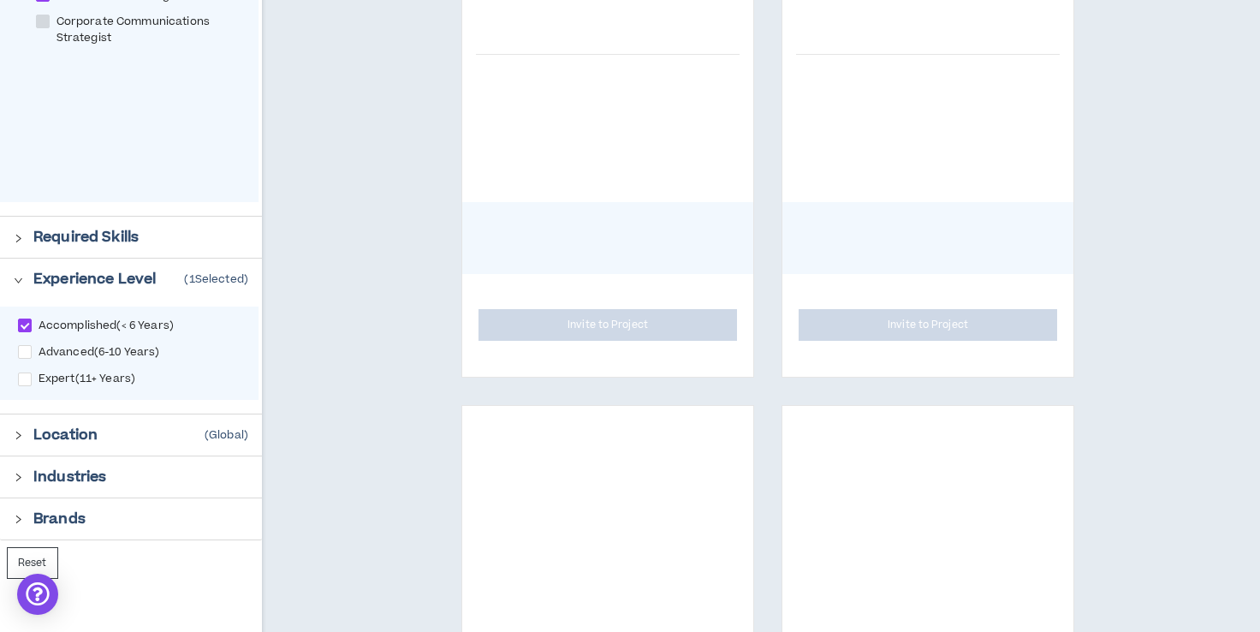
scroll to position [558, 0]
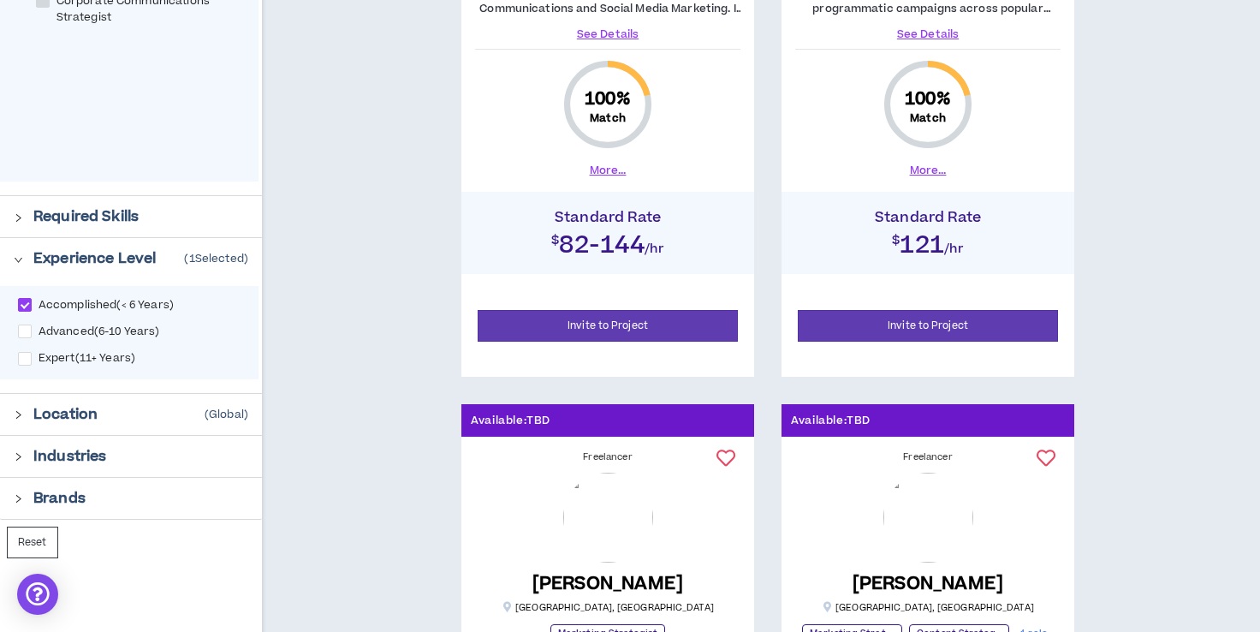
click at [73, 409] on p "Location" at bounding box center [65, 414] width 64 height 21
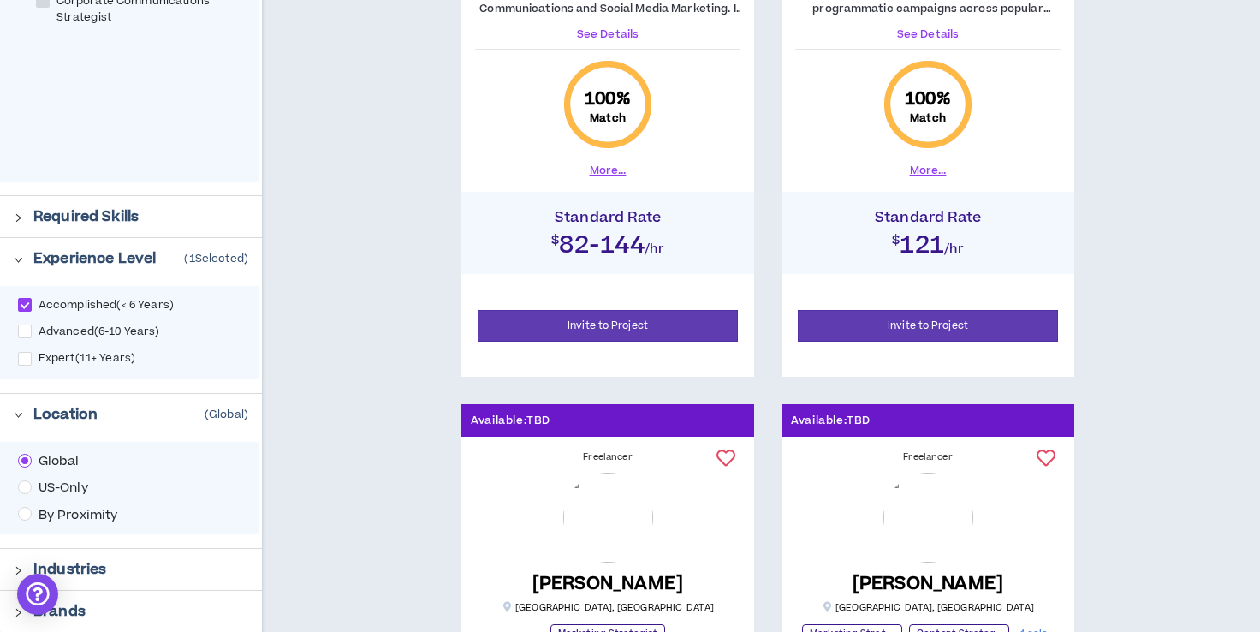
scroll to position [580, 0]
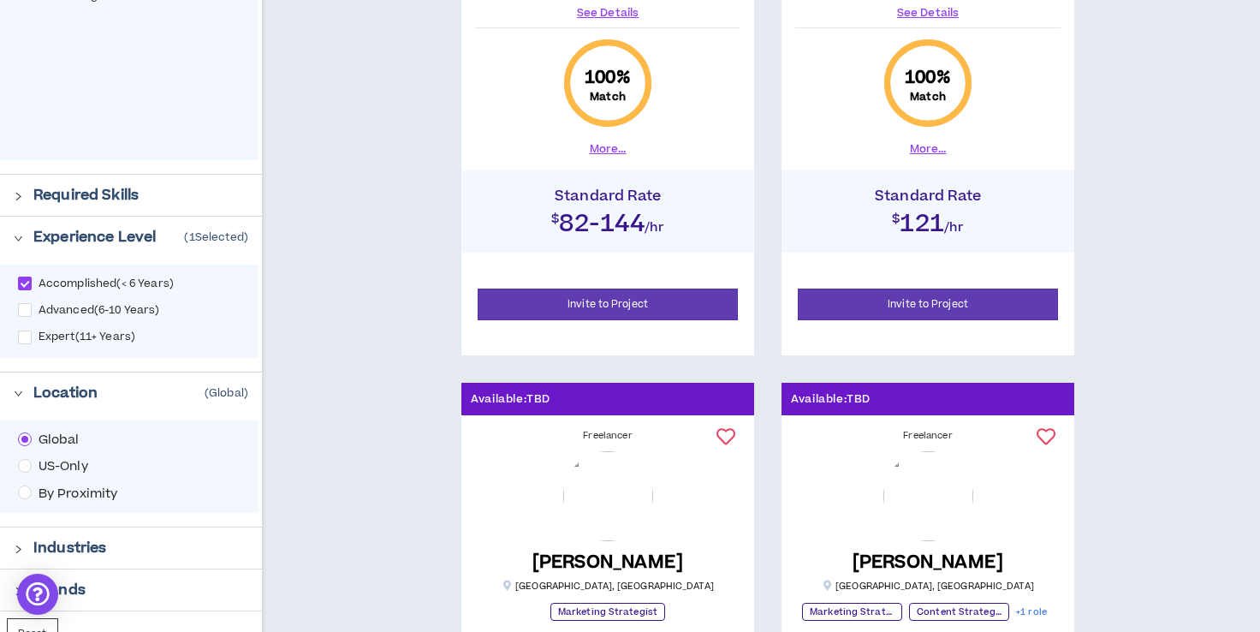
click at [58, 489] on span "By Proximity" at bounding box center [78, 494] width 93 height 19
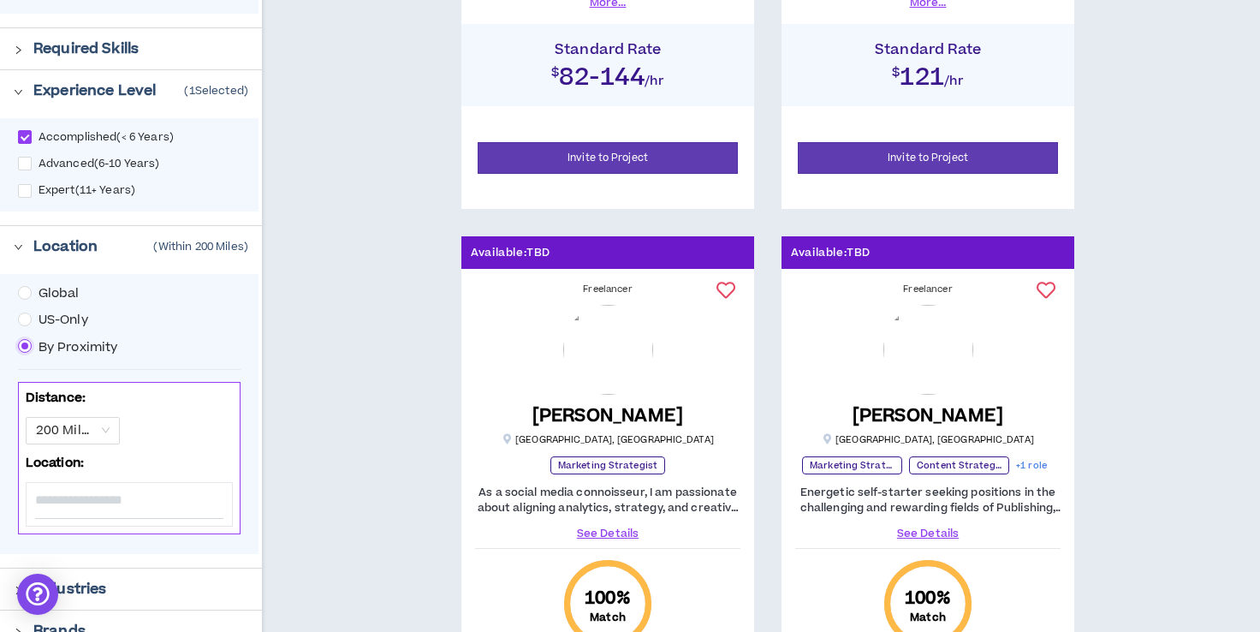
scroll to position [729, 0]
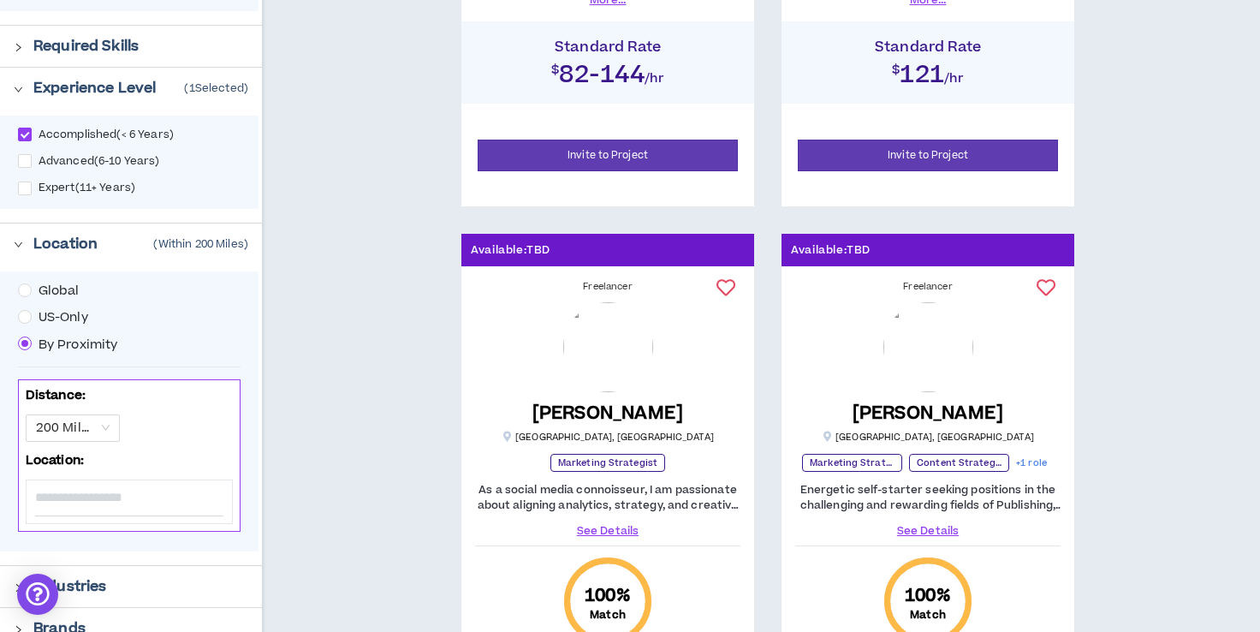
click at [70, 504] on input at bounding box center [129, 498] width 188 height 36
type input "***"
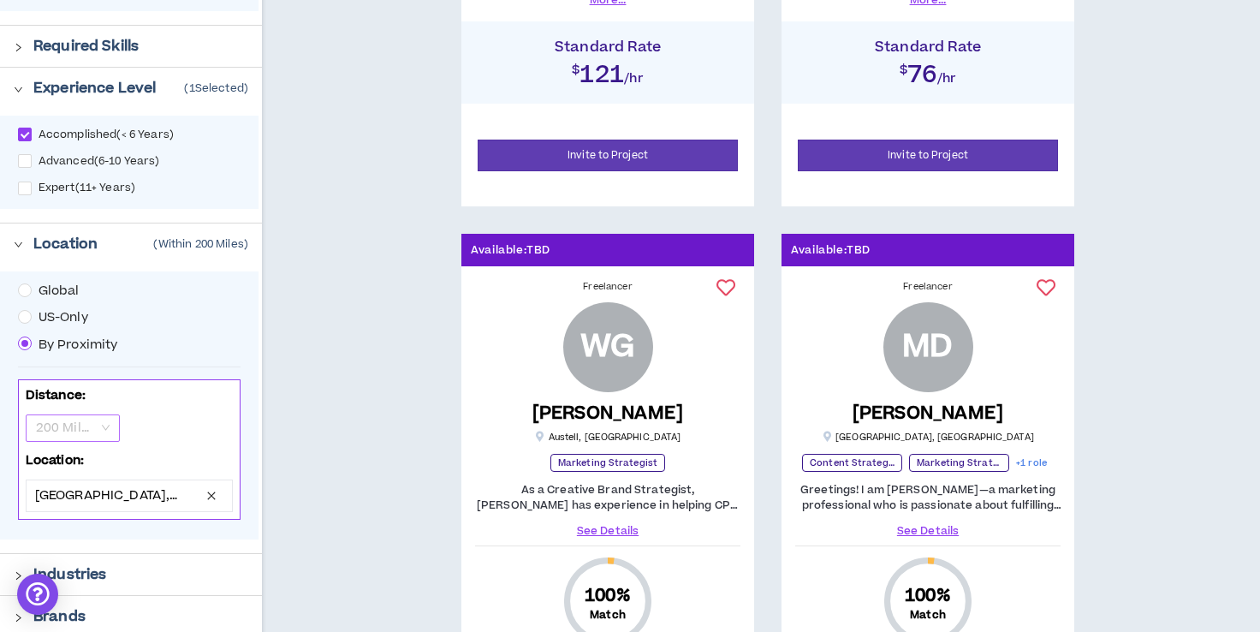
click at [108, 425] on span "200 Miles" at bounding box center [73, 428] width 74 height 26
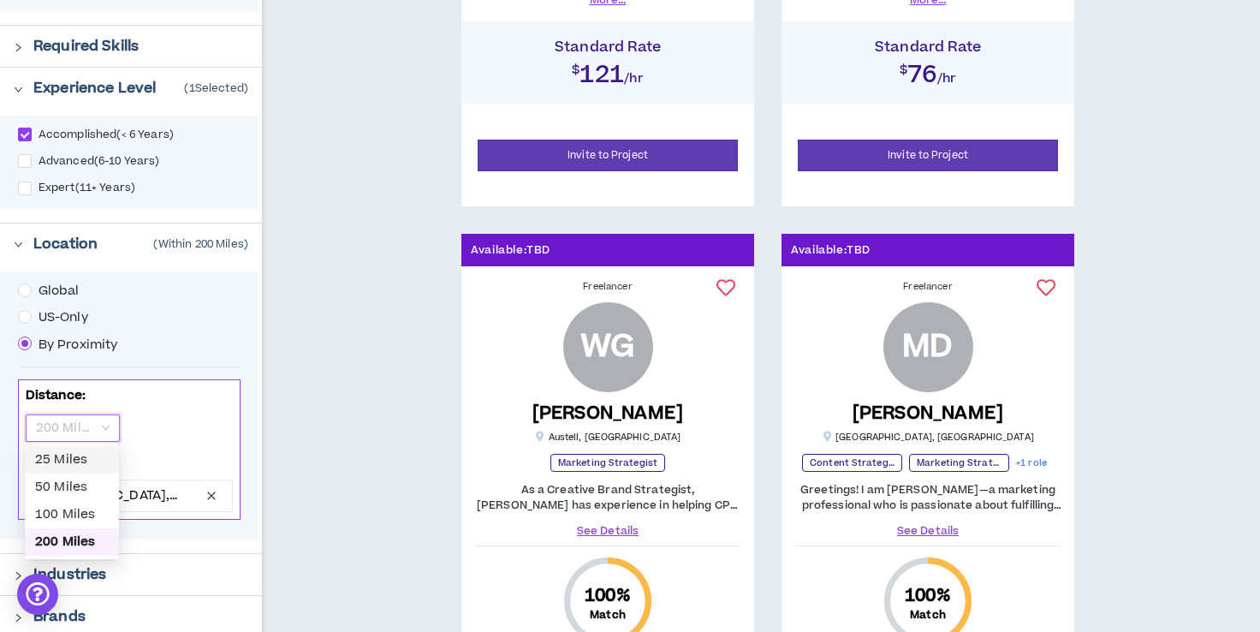
click at [93, 464] on div "25 Miles" at bounding box center [72, 459] width 74 height 19
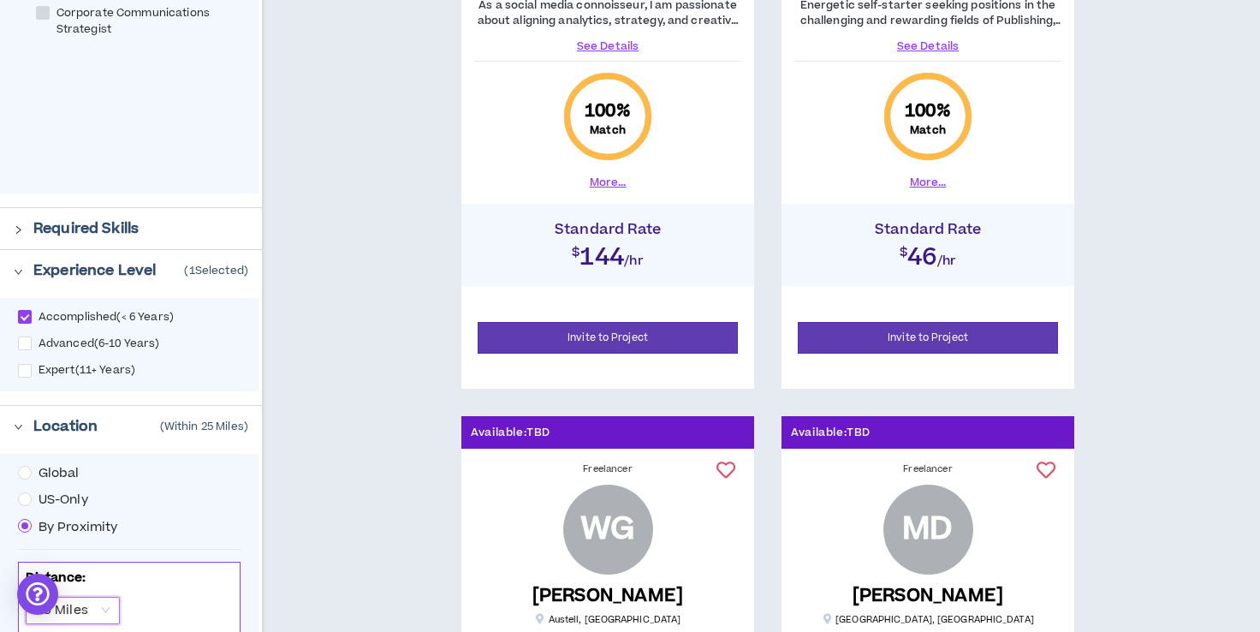
scroll to position [544, 0]
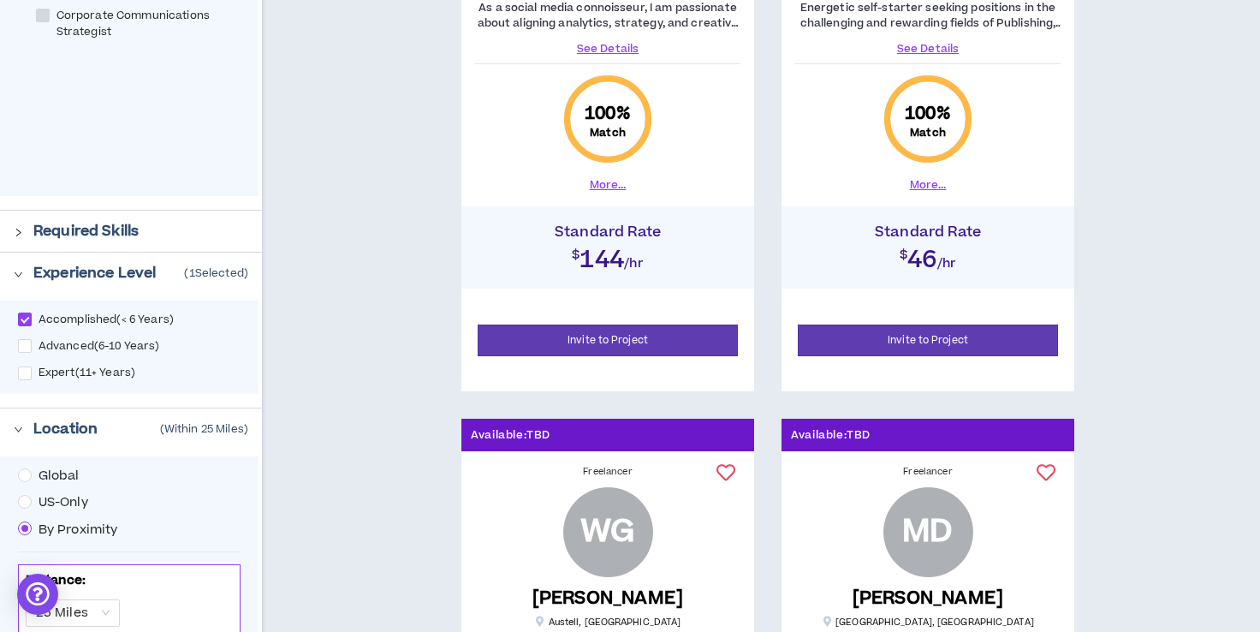
click at [90, 229] on p "Required Skills" at bounding box center [85, 231] width 105 height 21
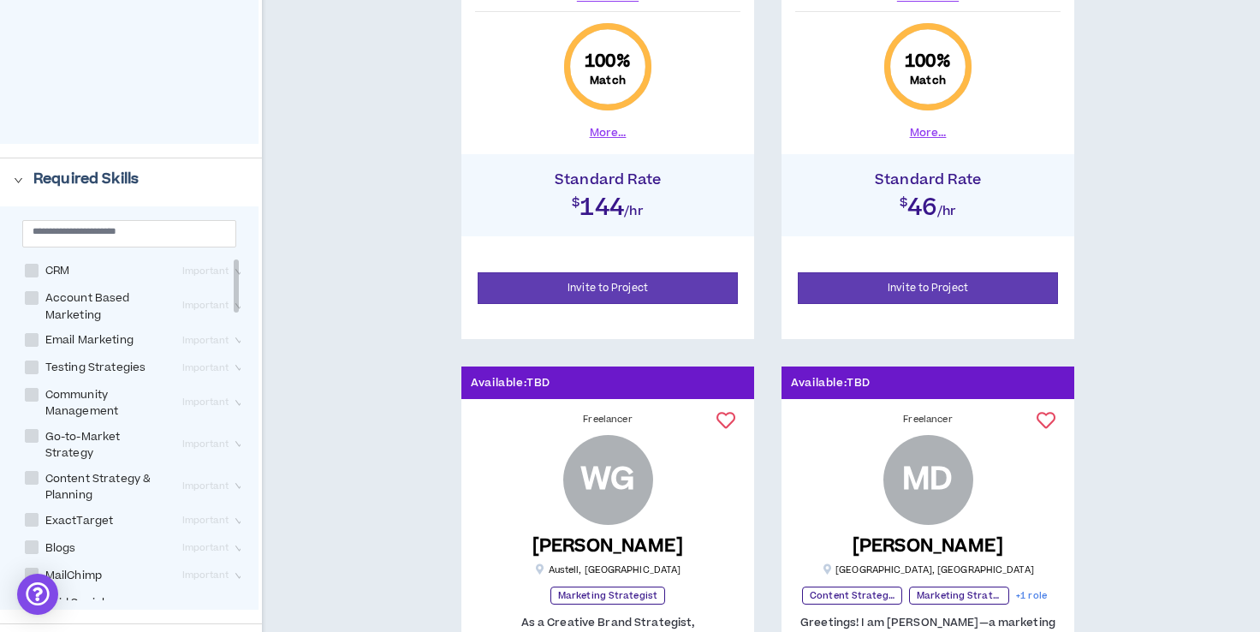
scroll to position [623, 0]
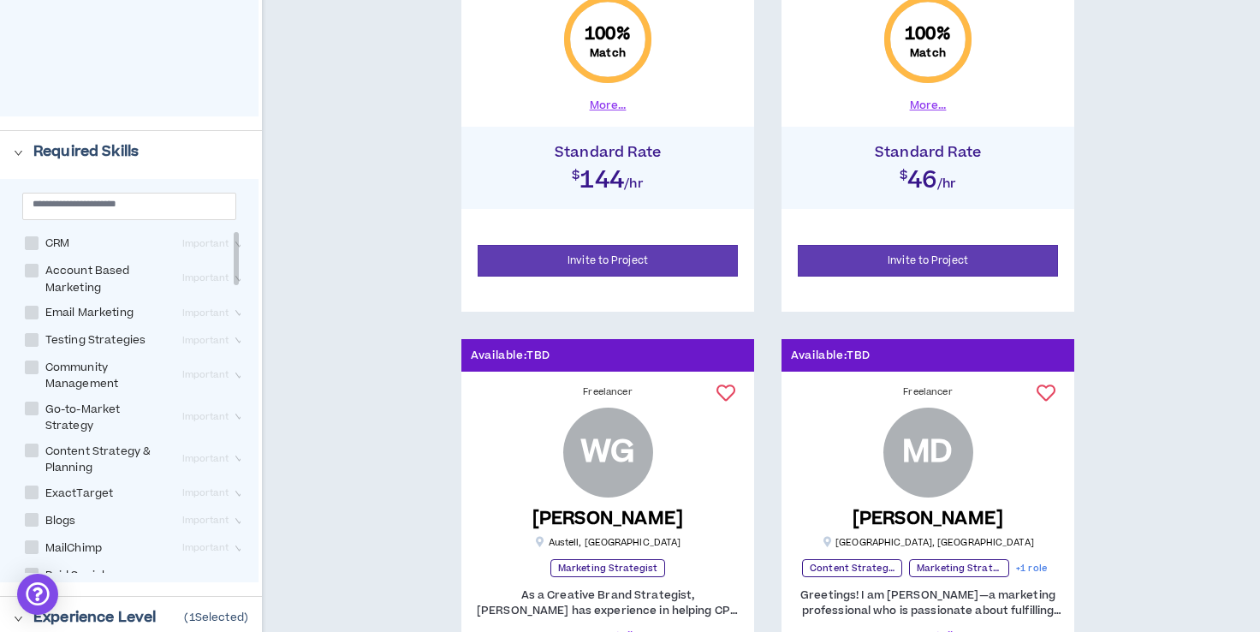
click at [34, 313] on span at bounding box center [32, 313] width 14 height 14
checkbox Marketing "****"
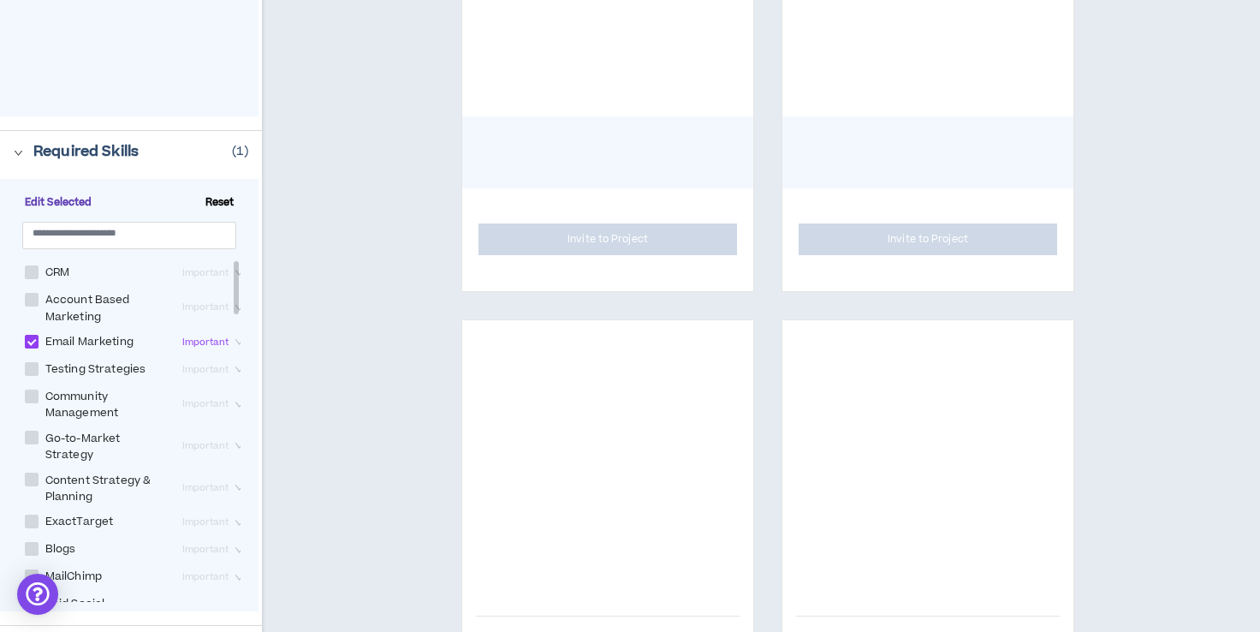
click at [188, 337] on span "Important" at bounding box center [214, 342] width 64 height 19
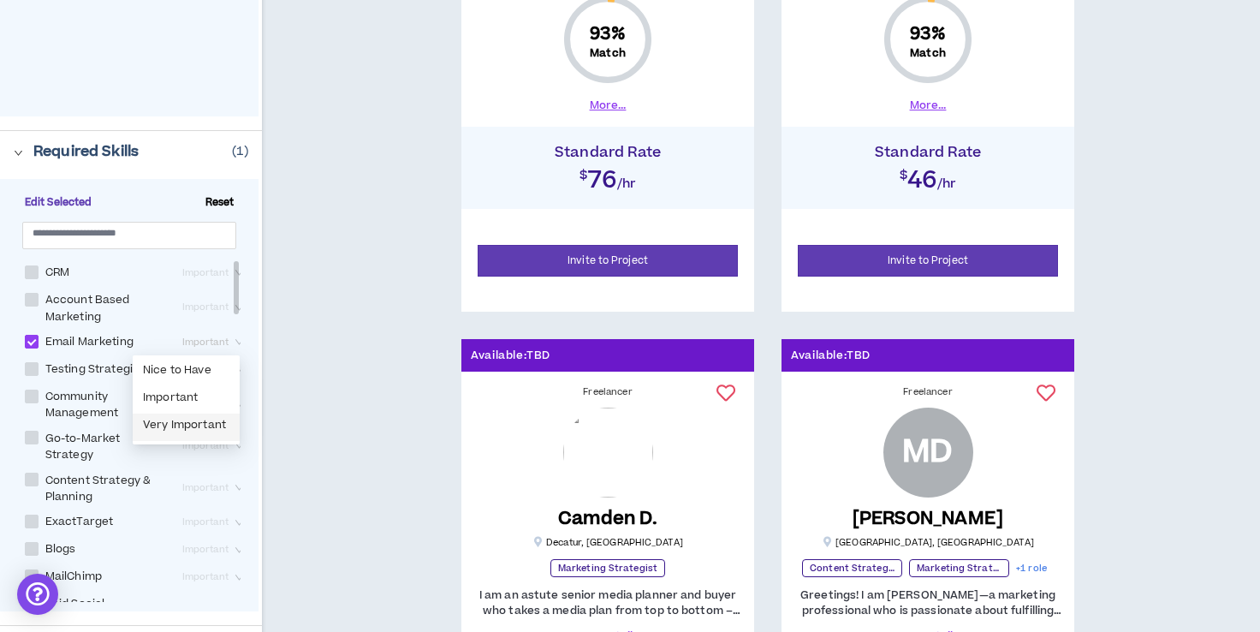
click at [202, 424] on div "Very Important" at bounding box center [186, 427] width 86 height 19
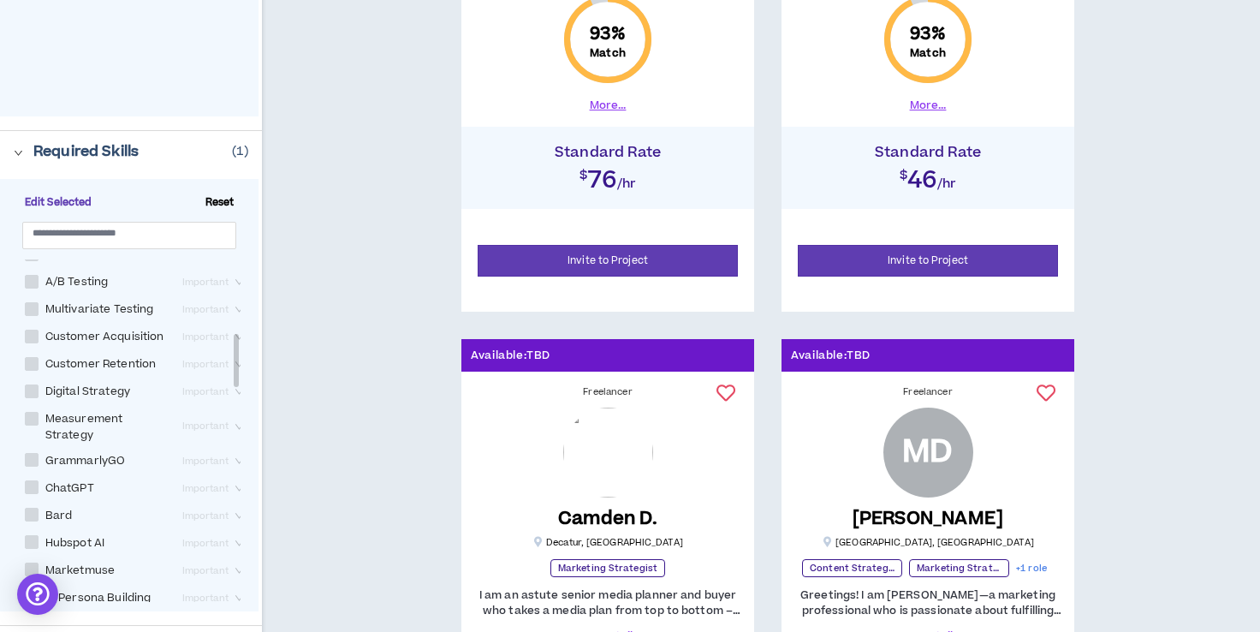
scroll to position [475, 0]
click at [33, 396] on span at bounding box center [32, 390] width 14 height 14
checkbox Strategy "****"
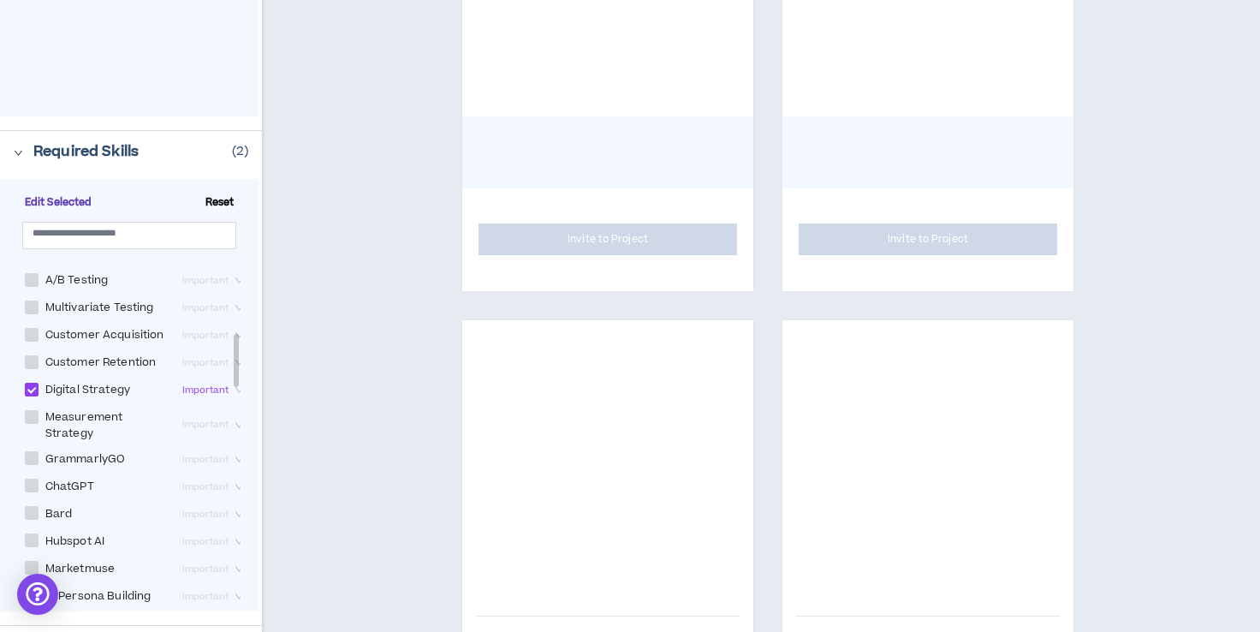
click at [182, 400] on span "Important" at bounding box center [214, 390] width 64 height 19
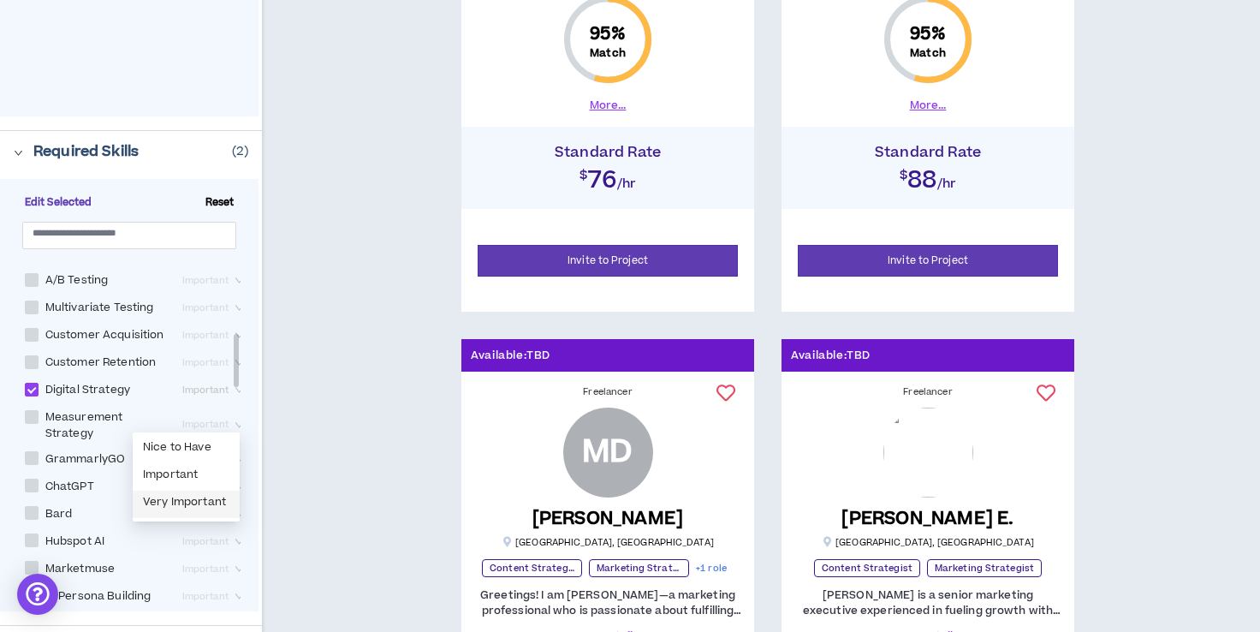
click at [186, 499] on div "Very Important" at bounding box center [186, 504] width 86 height 19
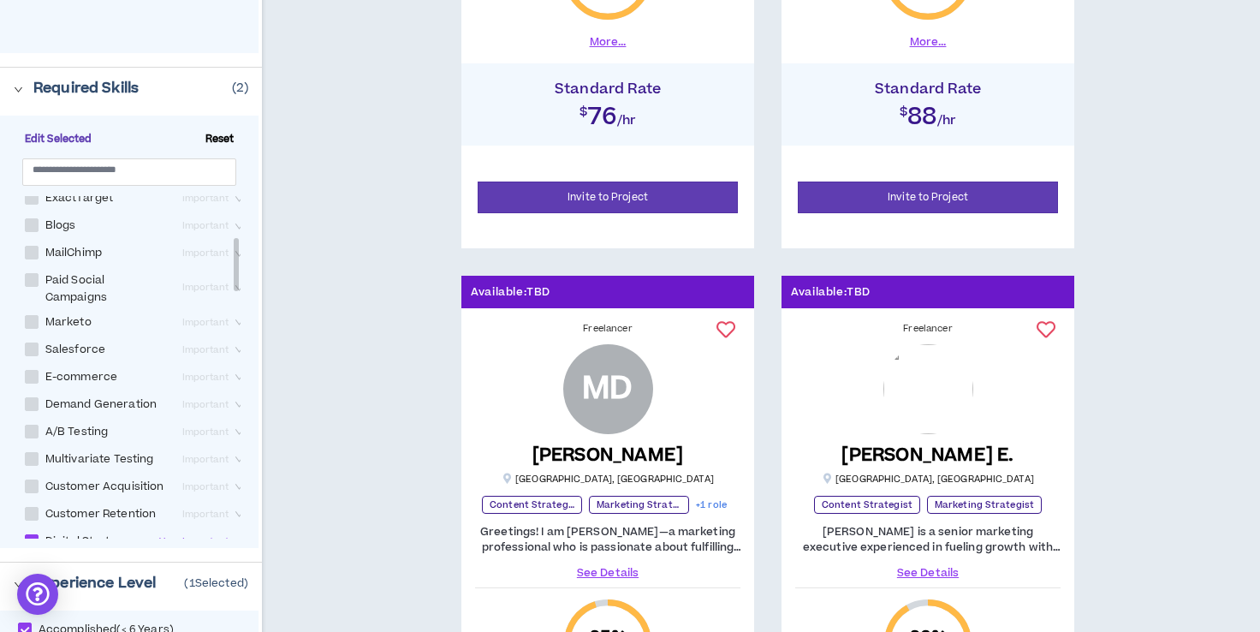
scroll to position [263, 0]
click at [39, 290] on span "Paid Social Campaigns" at bounding box center [107, 286] width 137 height 33
checkbox Campaigns "****"
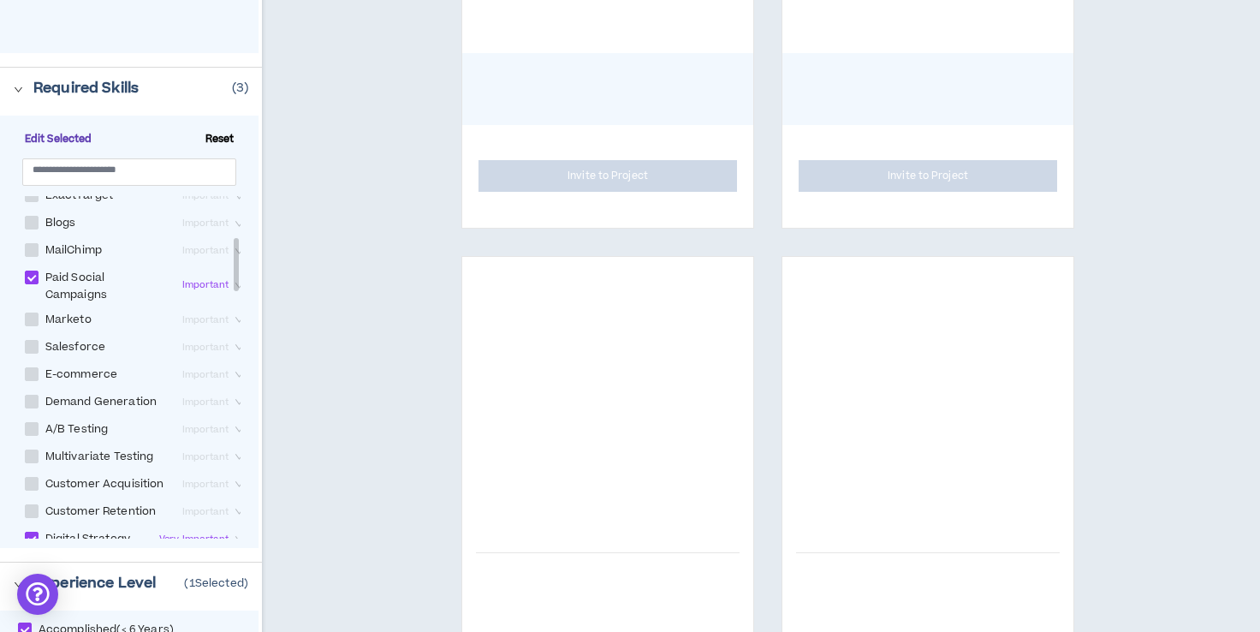
click at [194, 295] on span "Important" at bounding box center [214, 285] width 64 height 19
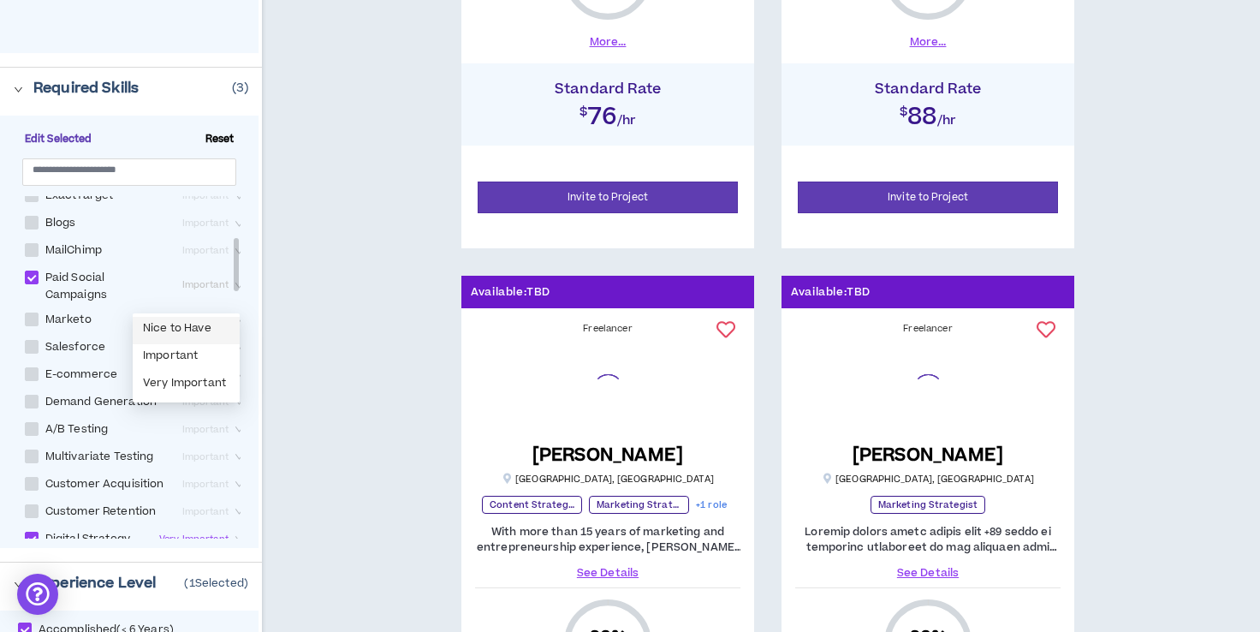
click at [194, 324] on div "Nice to Have" at bounding box center [186, 330] width 86 height 19
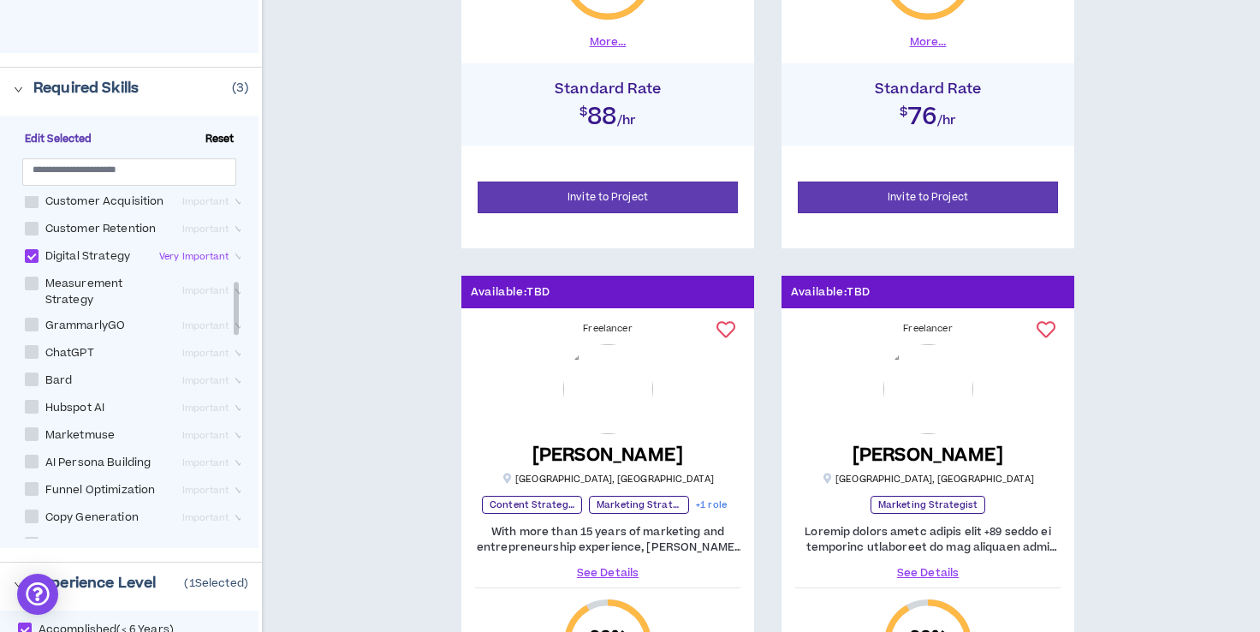
scroll to position [551, 0]
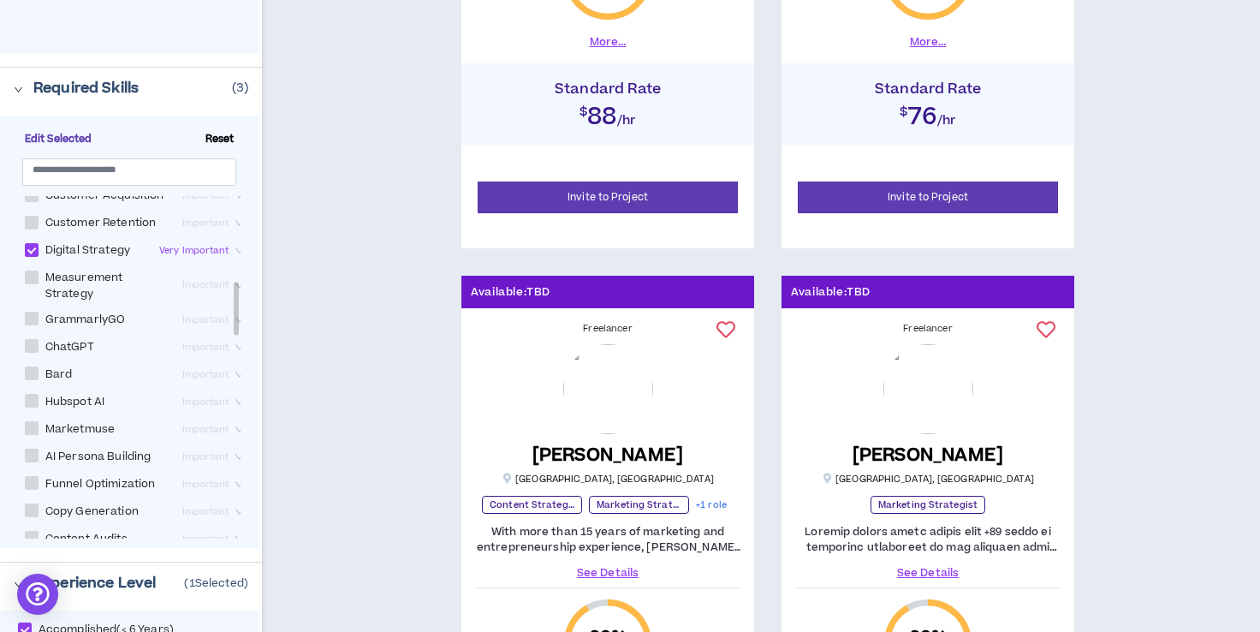
click at [36, 284] on span at bounding box center [32, 278] width 14 height 14
checkbox Strategy "****"
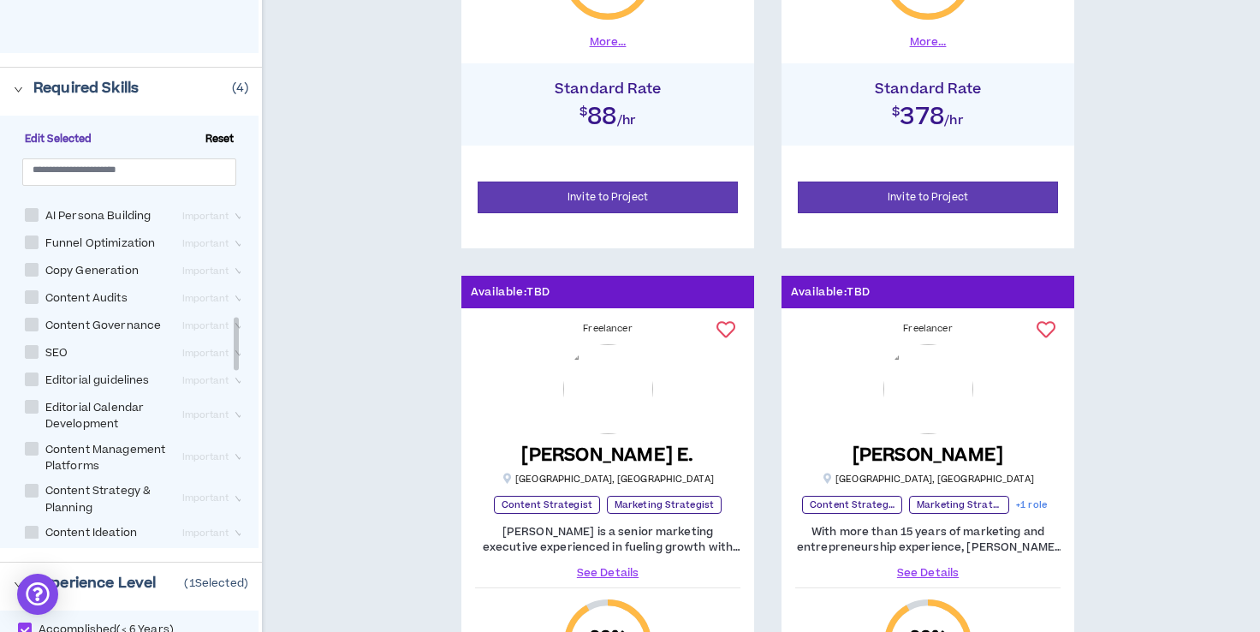
scroll to position [799, 0]
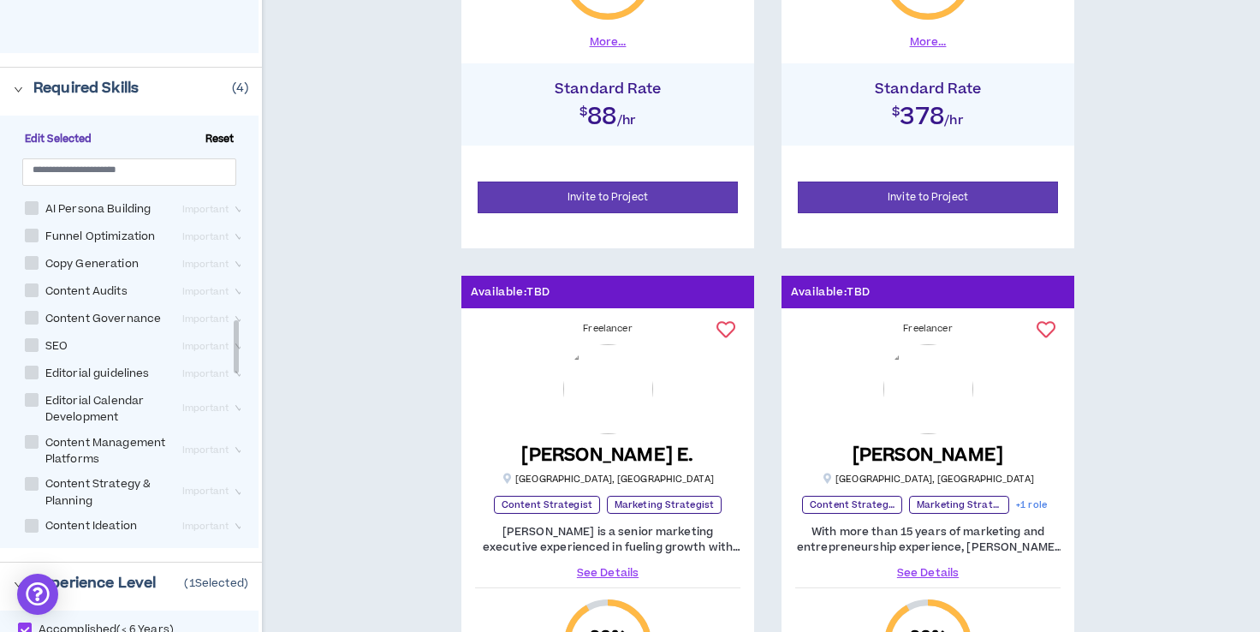
click at [183, 302] on div "Important" at bounding box center [215, 292] width 78 height 21
checkbox Audits "****"
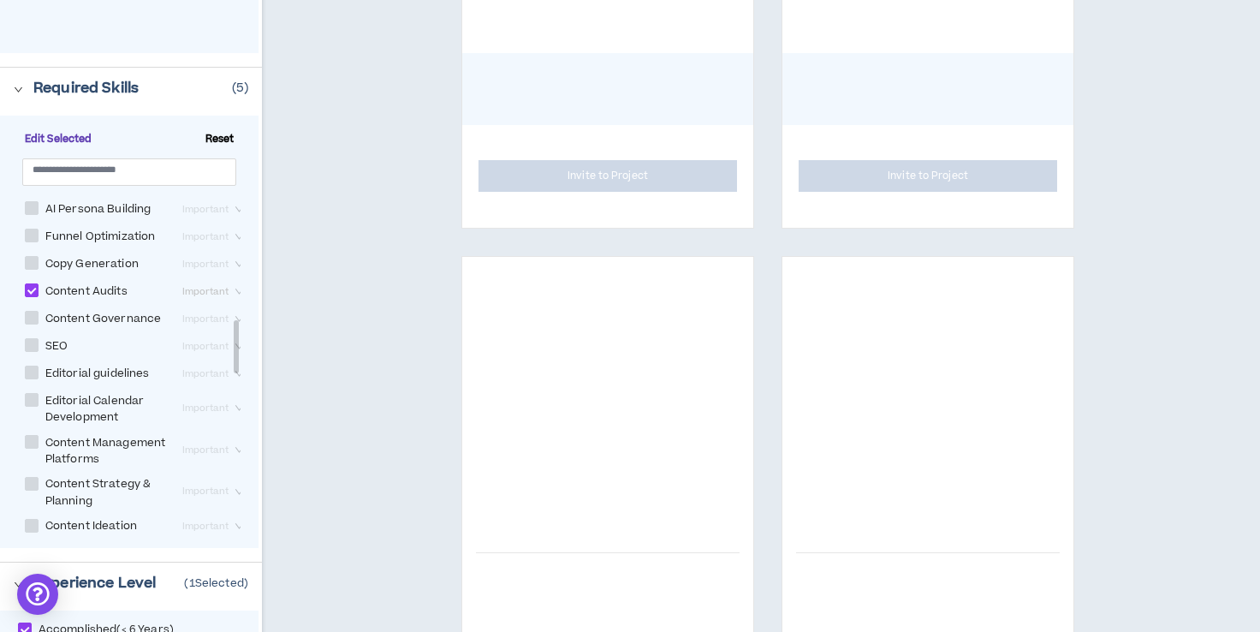
click at [185, 301] on span "Important" at bounding box center [214, 292] width 64 height 19
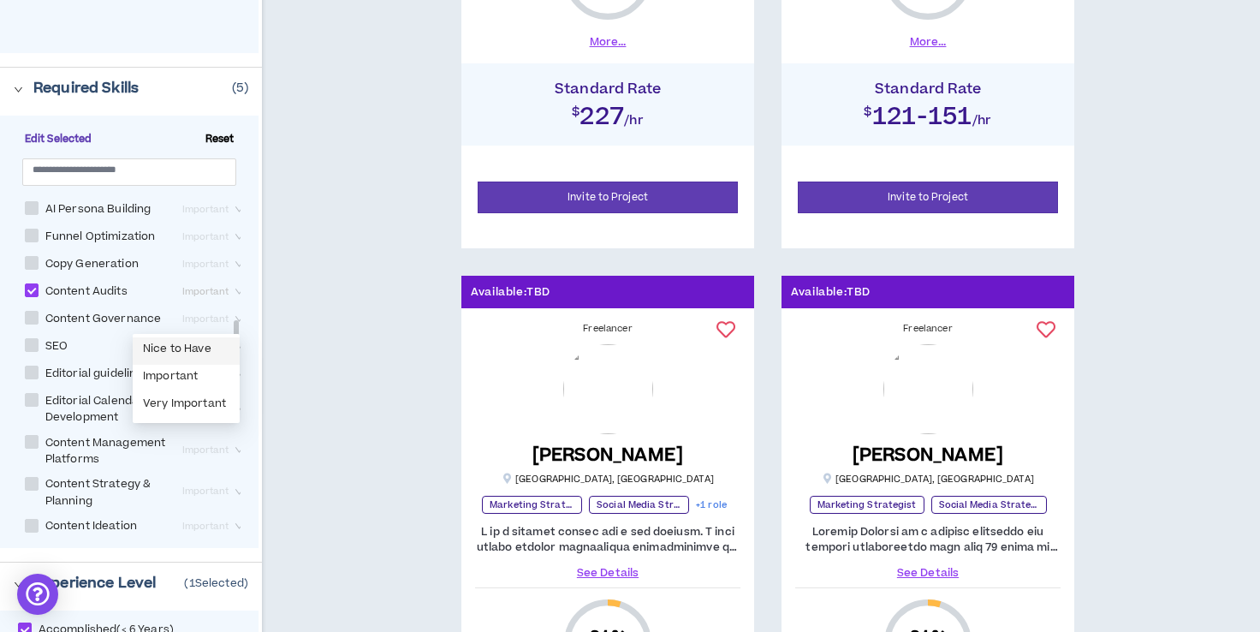
click at [186, 341] on div "Nice to Have" at bounding box center [186, 350] width 107 height 27
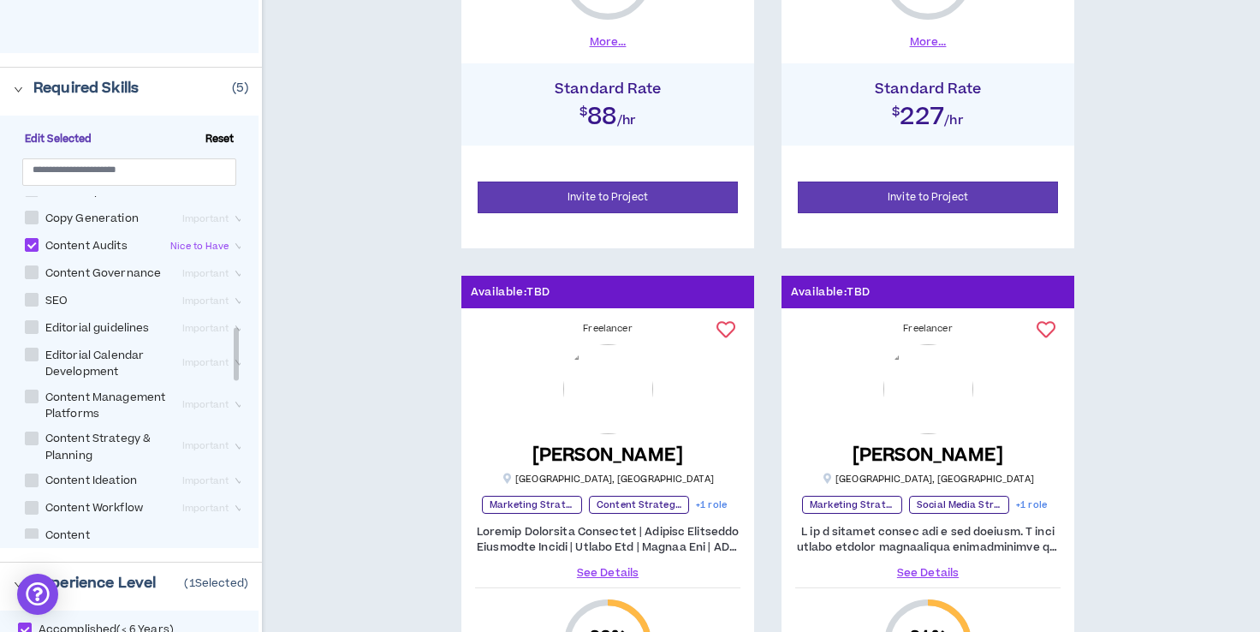
scroll to position [857, 0]
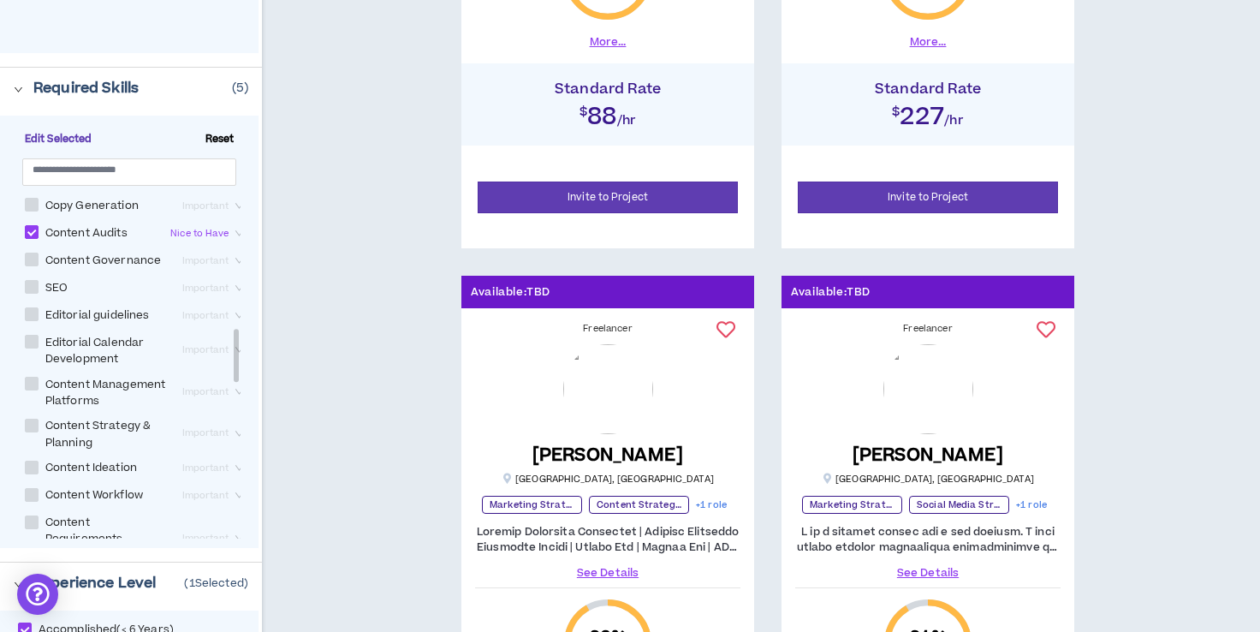
click at [176, 299] on div "Important" at bounding box center [215, 288] width 78 height 21
checkbox input "****"
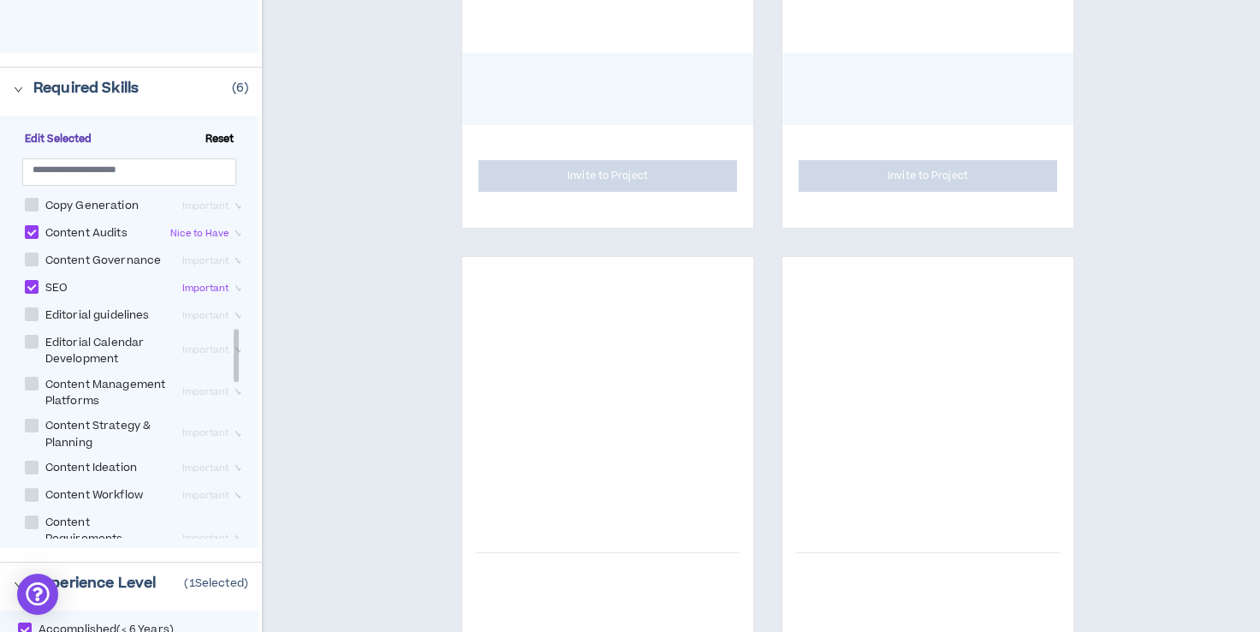
click at [185, 298] on span "Important" at bounding box center [214, 288] width 64 height 19
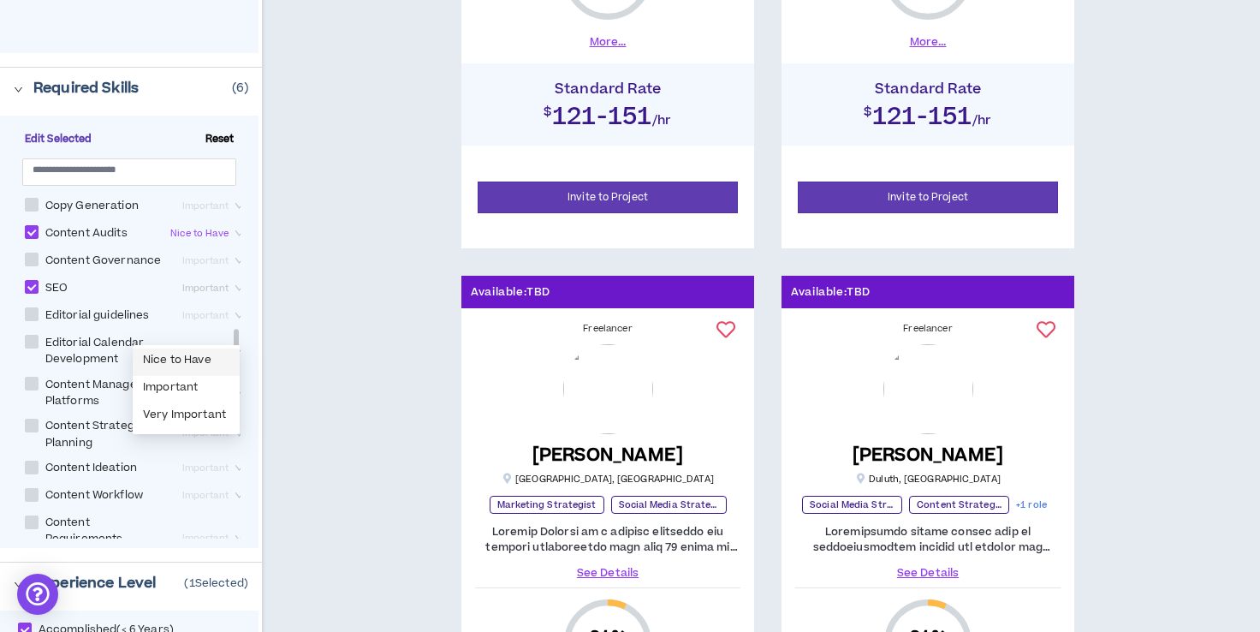
click at [189, 360] on div "Nice to Have" at bounding box center [186, 362] width 86 height 19
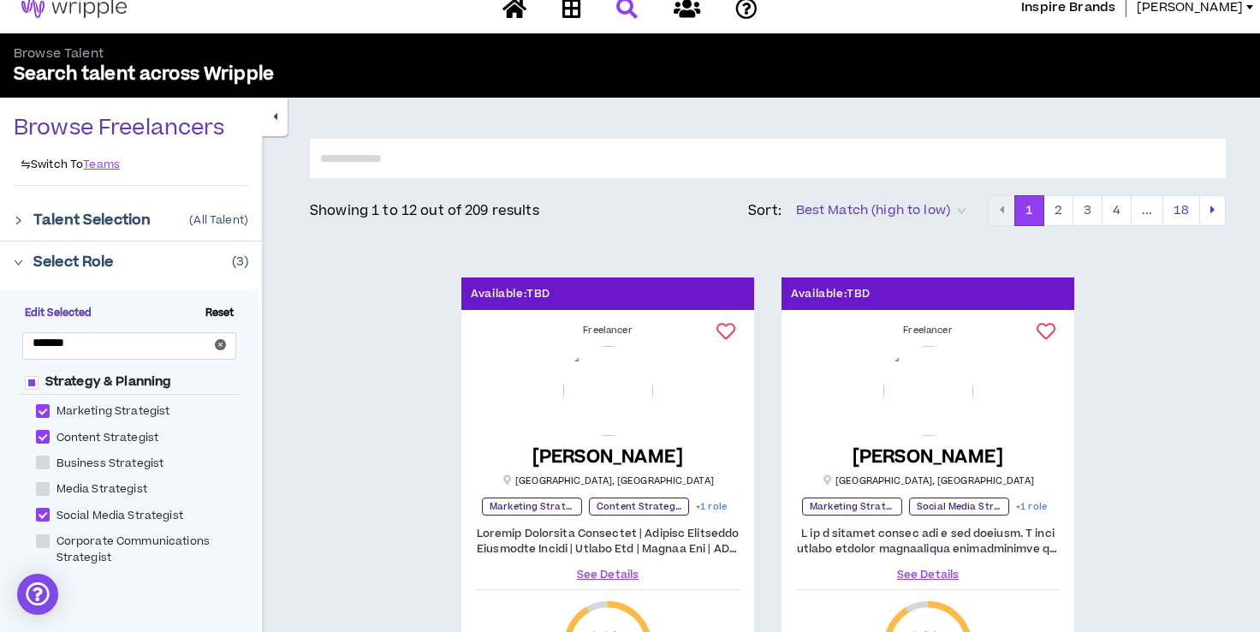
scroll to position [15, 0]
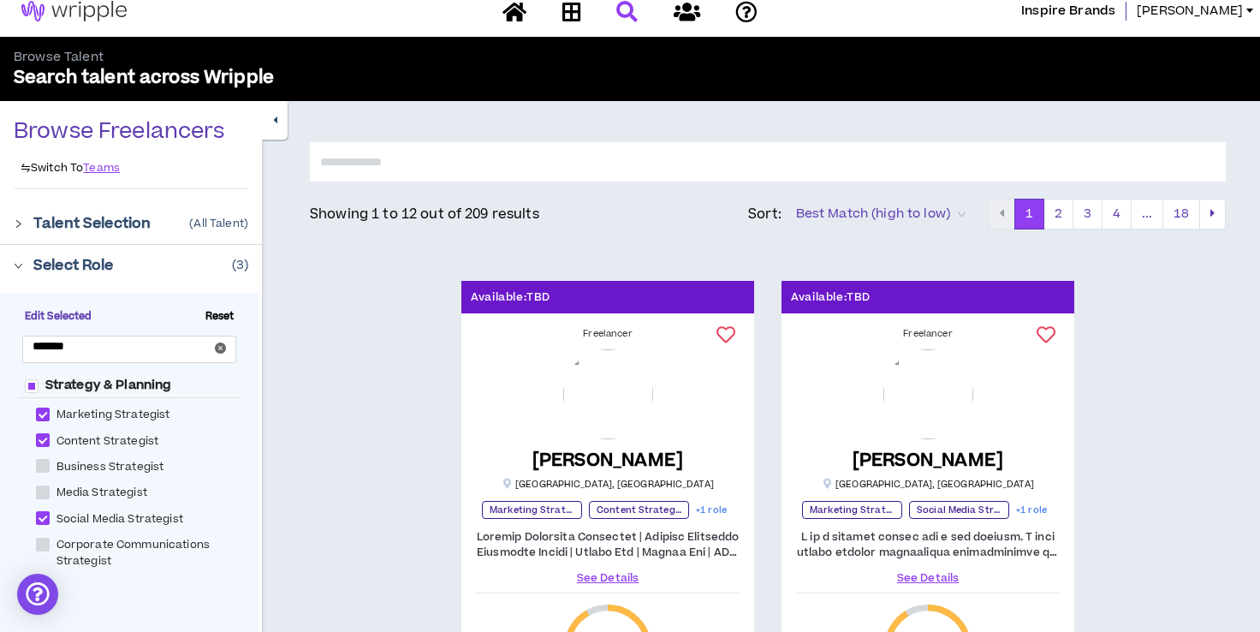
click at [108, 267] on p "Select Role" at bounding box center [73, 265] width 80 height 21
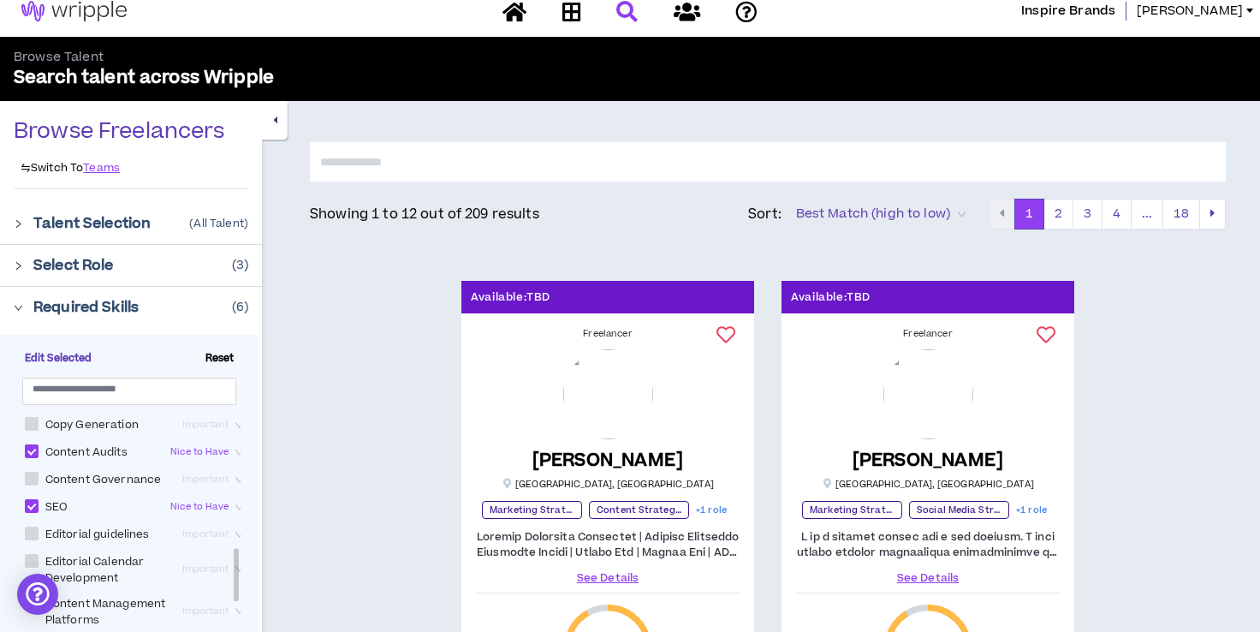
click at [90, 263] on p "Select Role" at bounding box center [73, 265] width 80 height 21
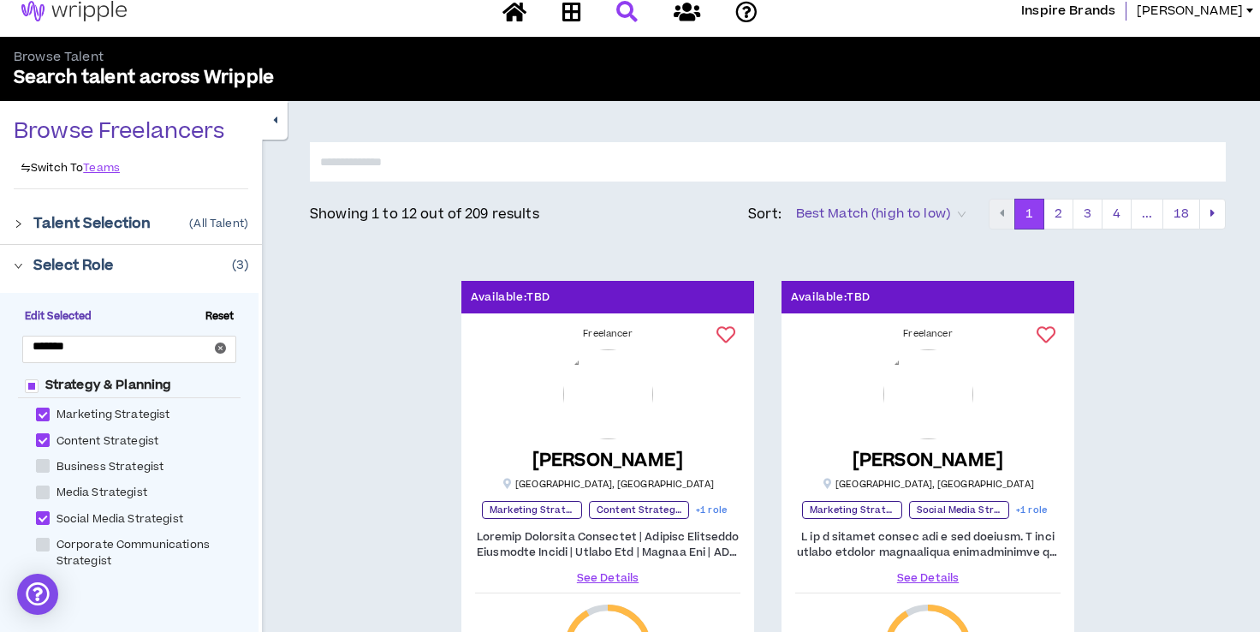
click at [90, 263] on p "Select Role" at bounding box center [73, 265] width 80 height 21
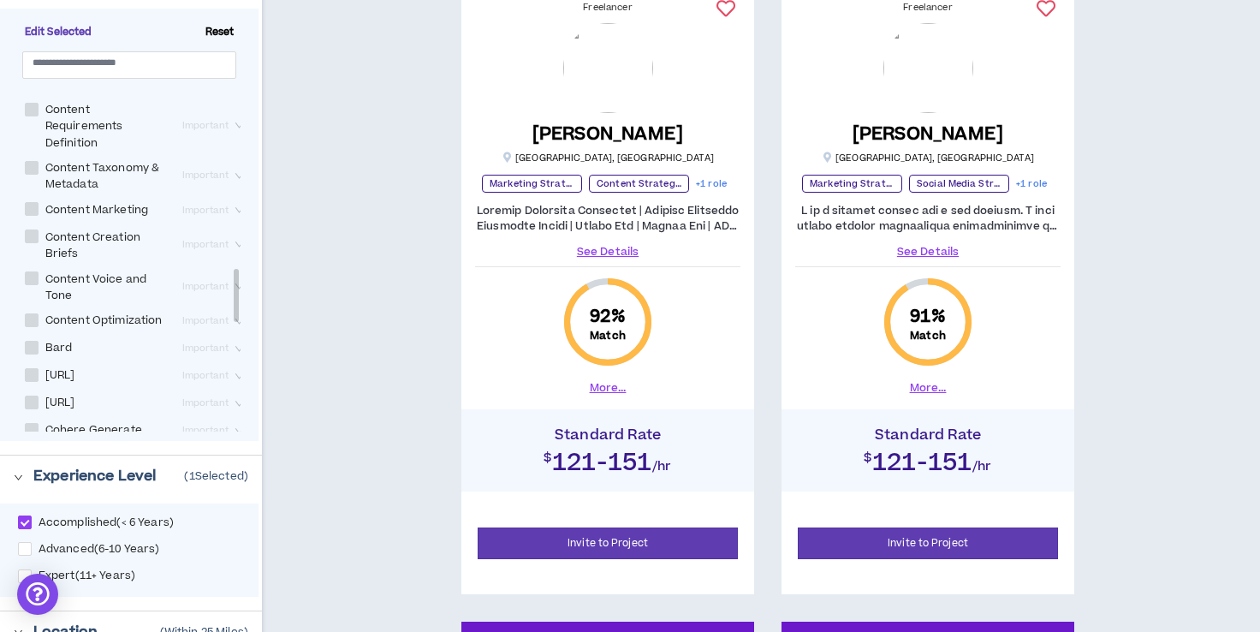
scroll to position [355, 0]
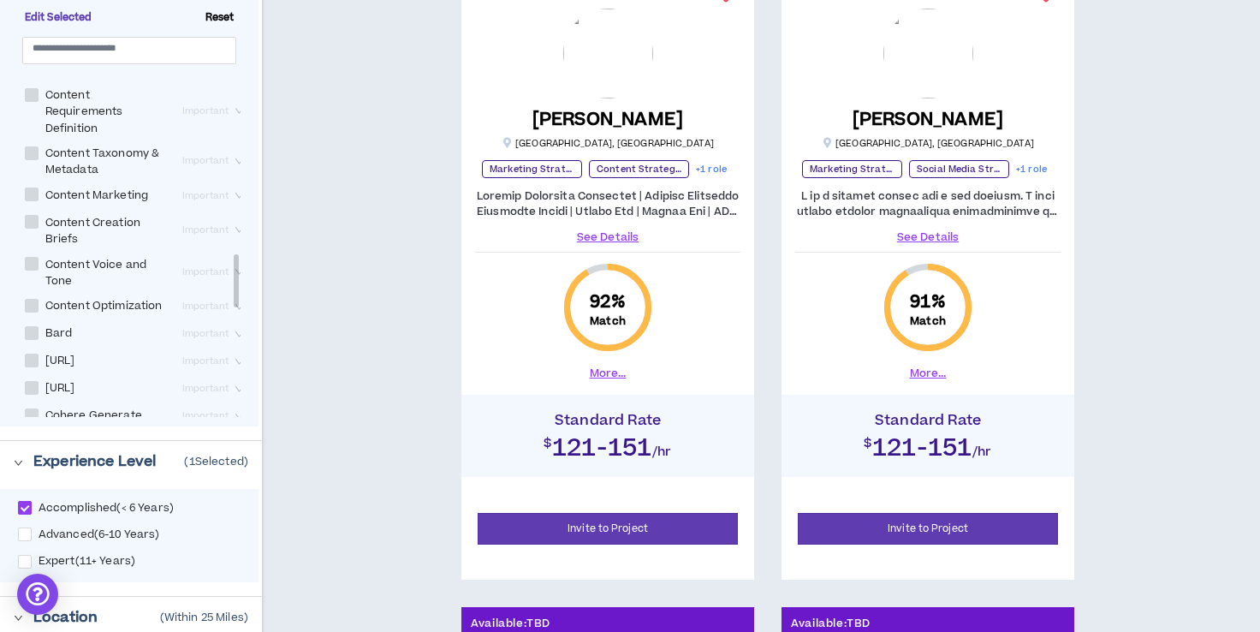
click at [34, 505] on span "Accomplished ( < 6 Years )" at bounding box center [106, 508] width 149 height 14
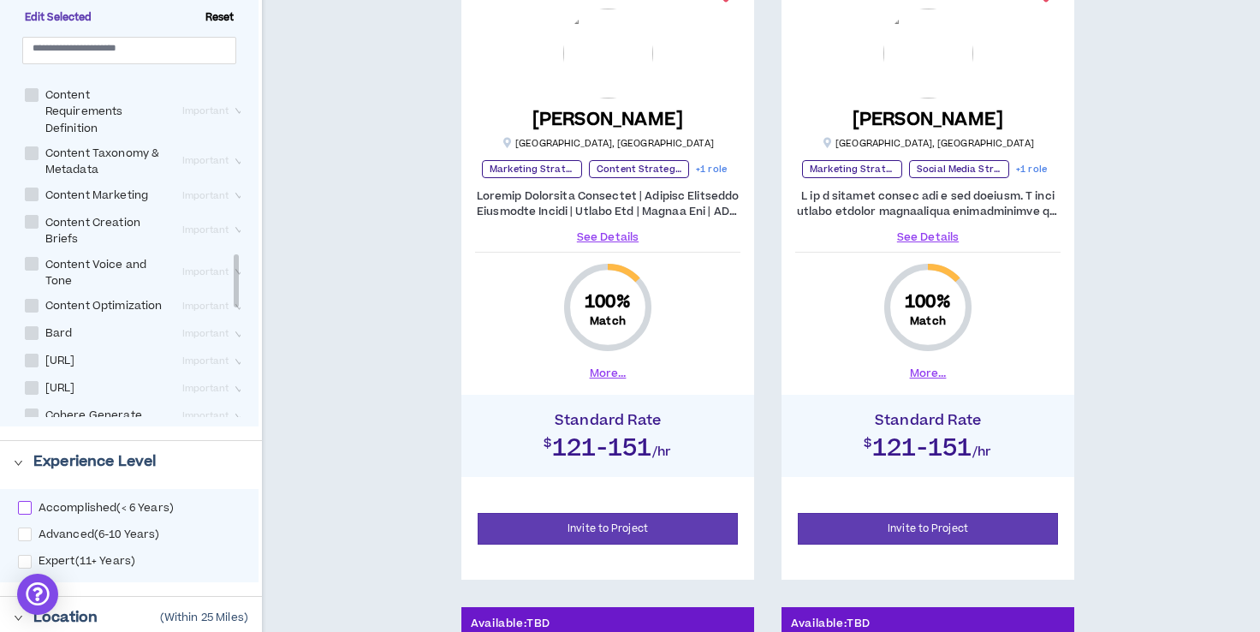
click at [26, 509] on span at bounding box center [25, 508] width 14 height 14
checkbox input "****"
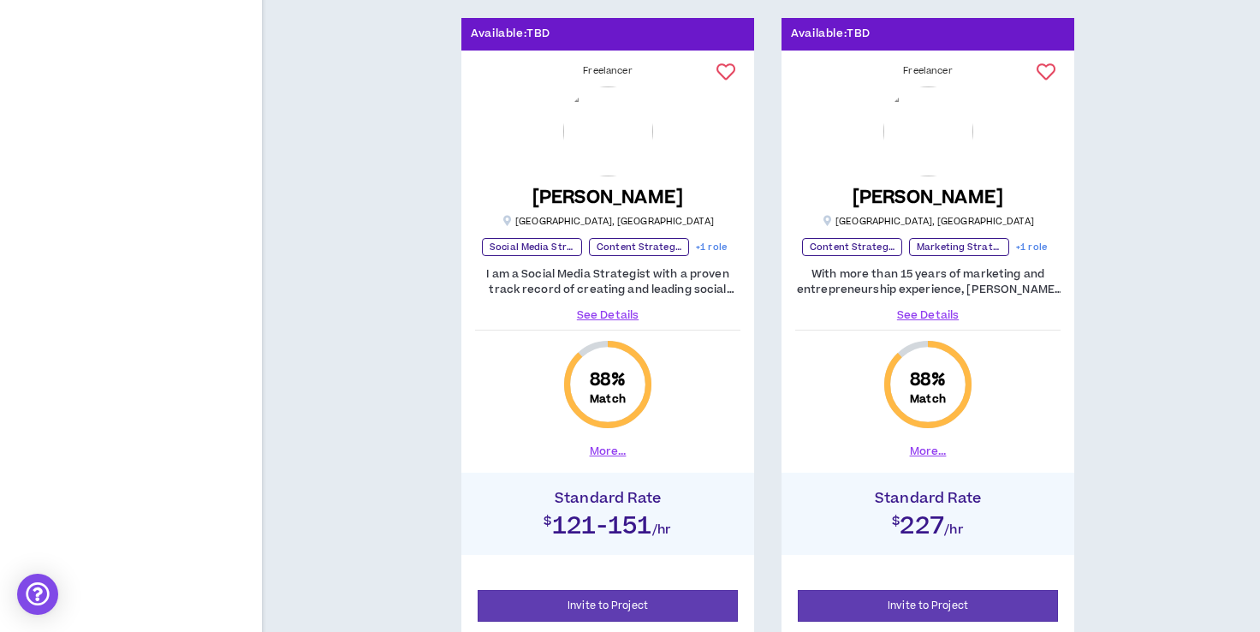
scroll to position [3784, 0]
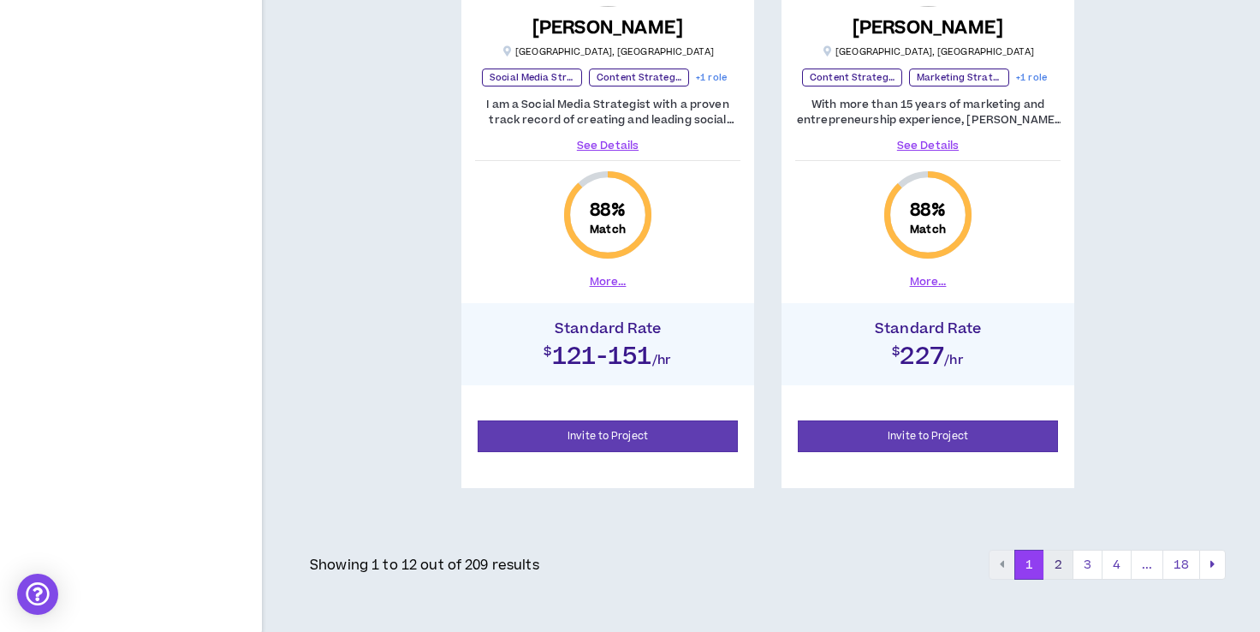
click at [1057, 558] on button "2" at bounding box center [1059, 565] width 30 height 31
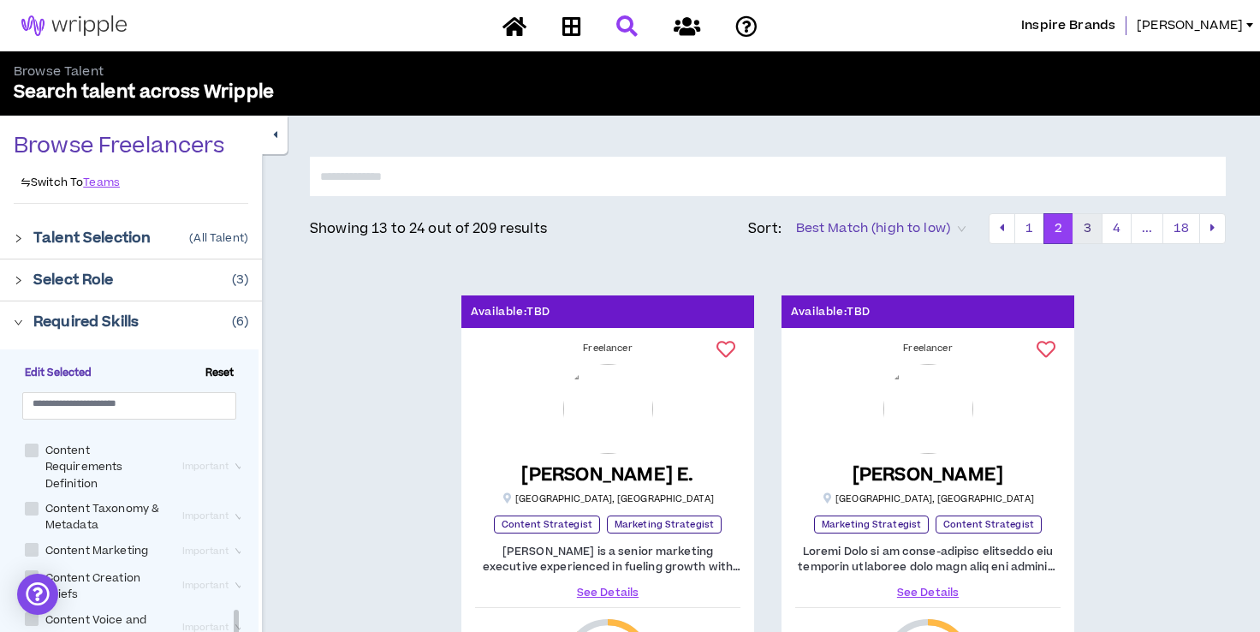
click at [1092, 228] on button "3" at bounding box center [1088, 228] width 30 height 31
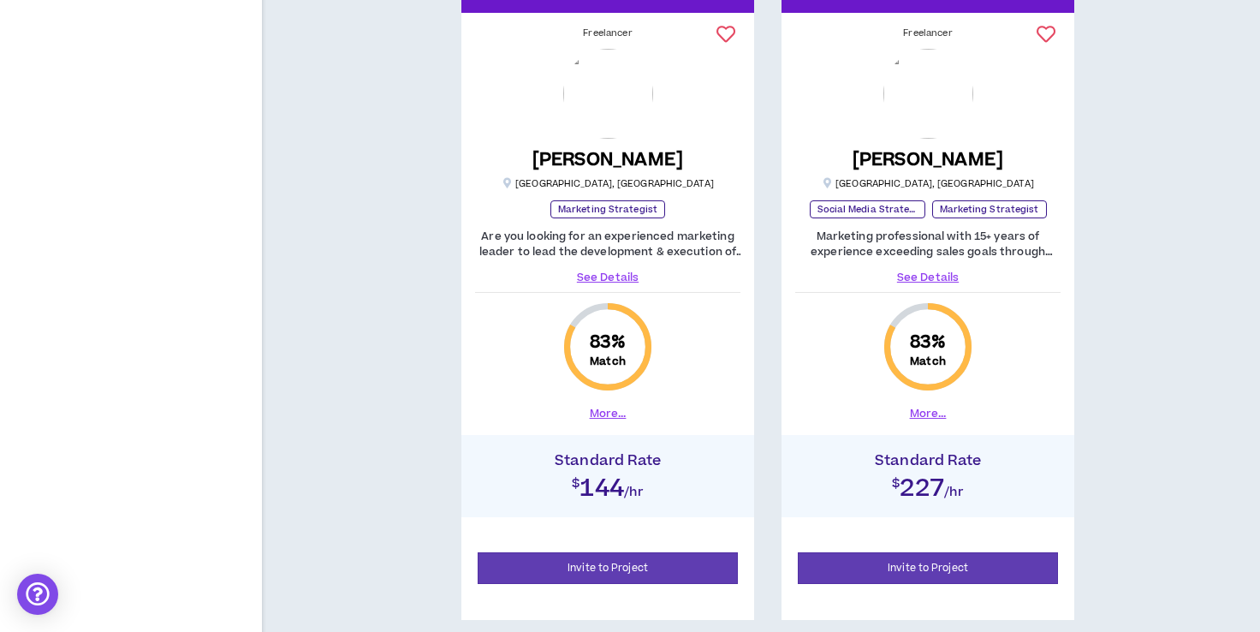
scroll to position [3784, 0]
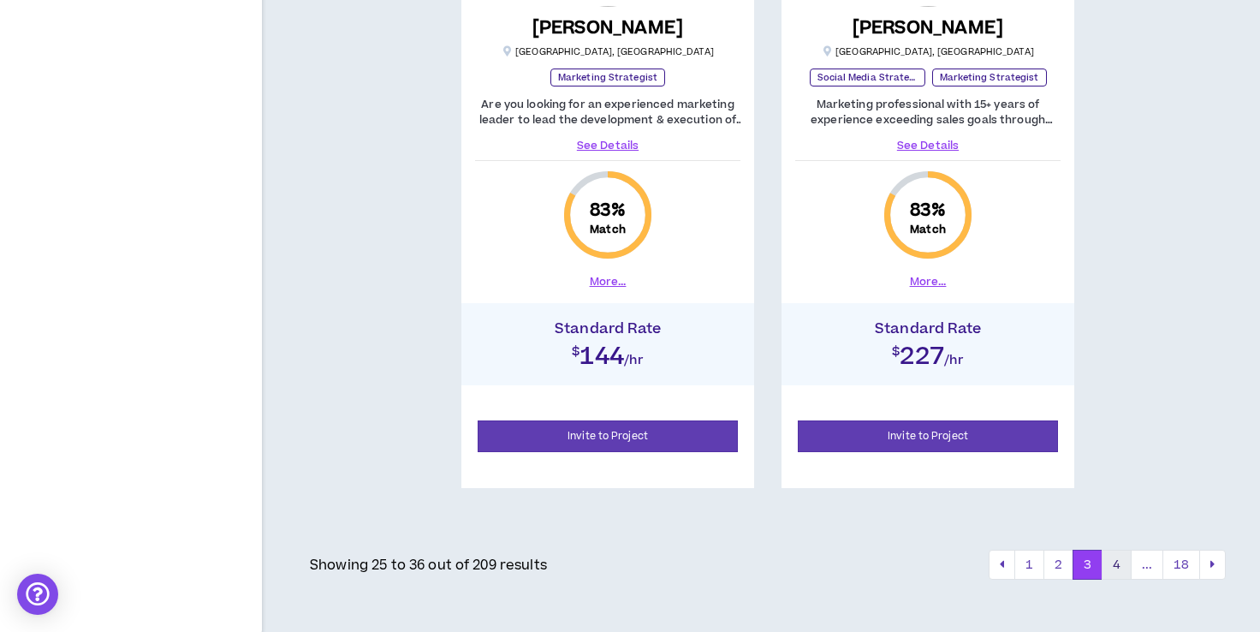
click at [1115, 568] on button "4" at bounding box center [1117, 565] width 30 height 31
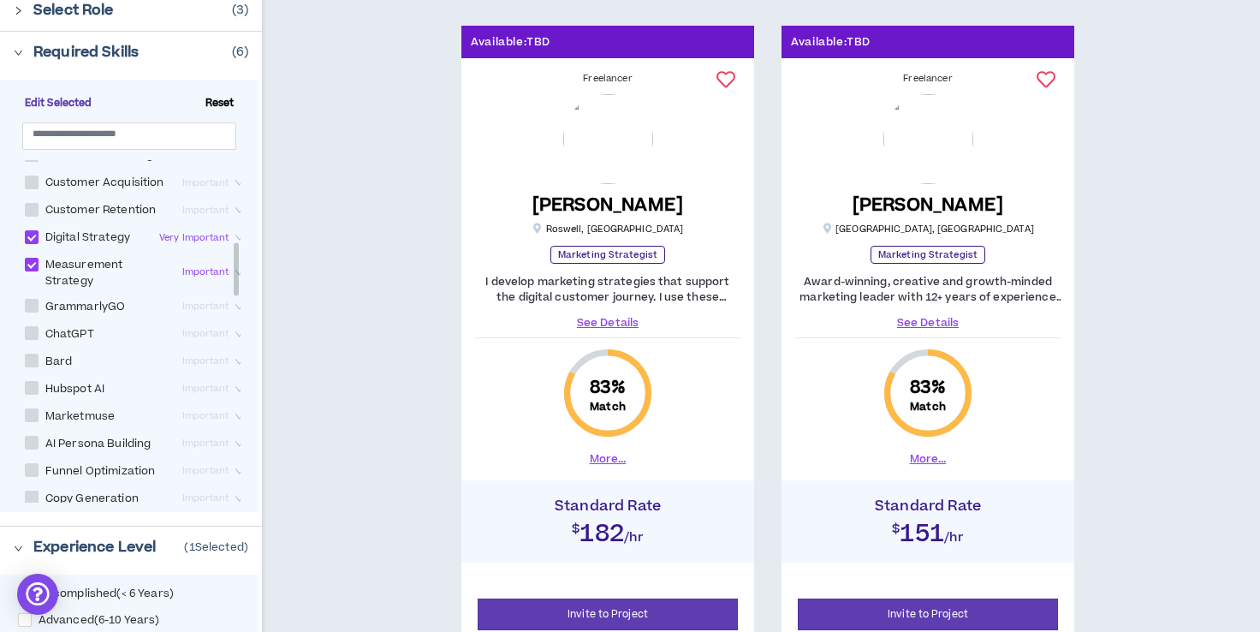
scroll to position [537, 0]
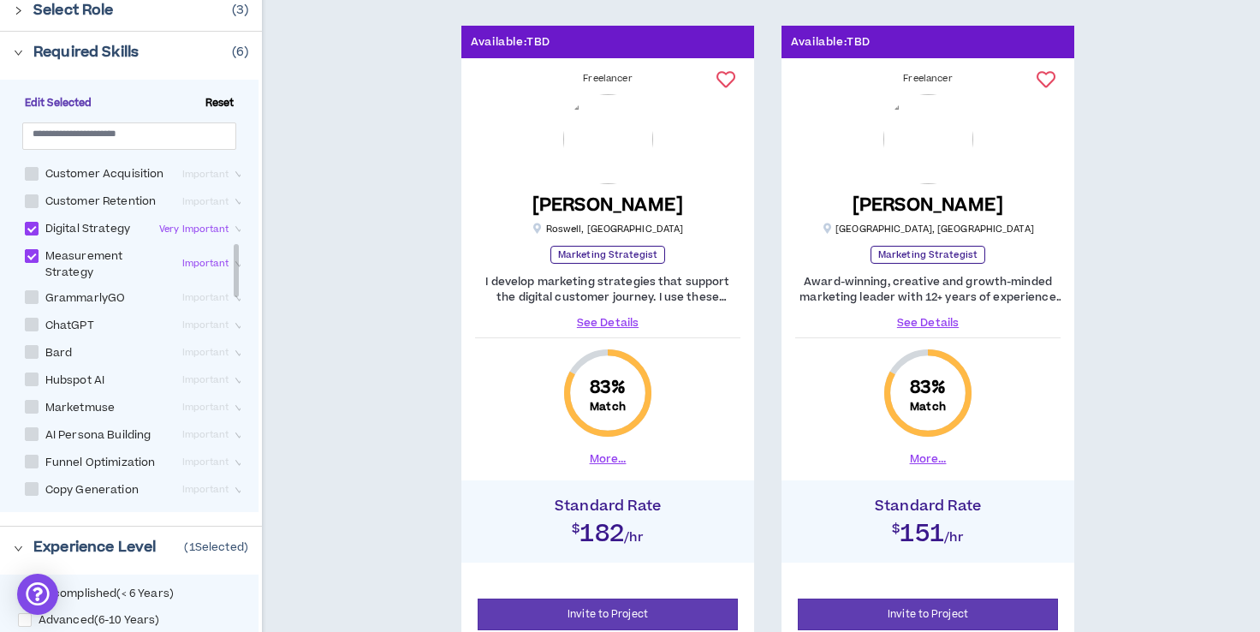
click at [30, 263] on span at bounding box center [32, 256] width 14 height 14
checkbox Strategy "*****"
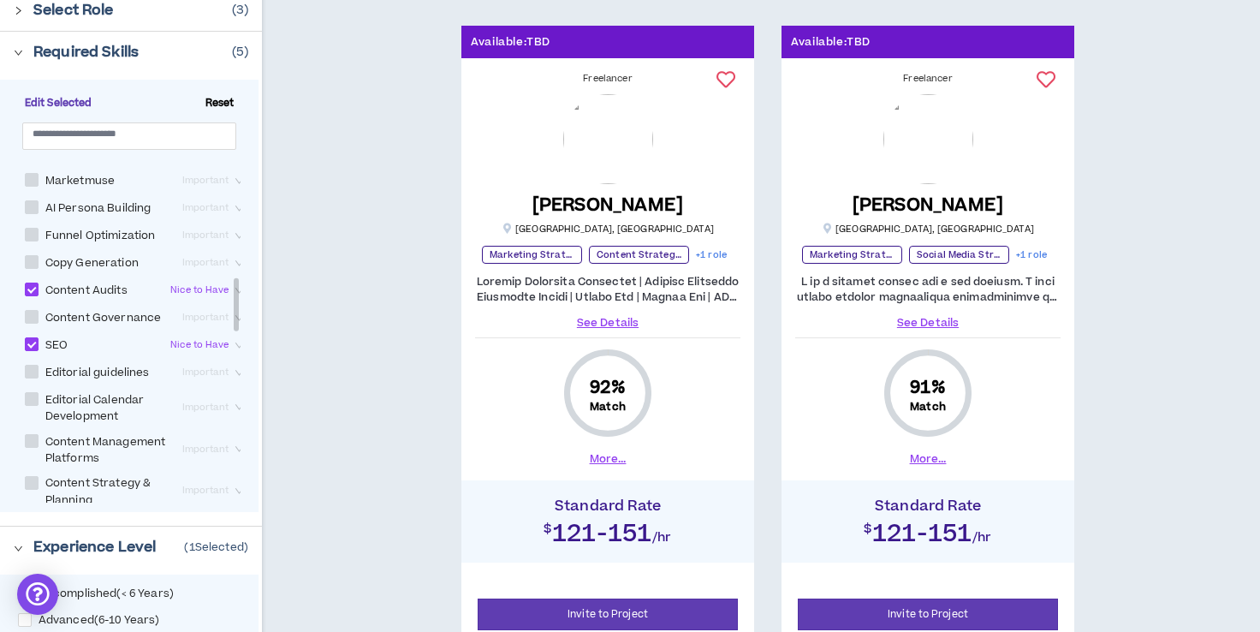
scroll to position [779, 0]
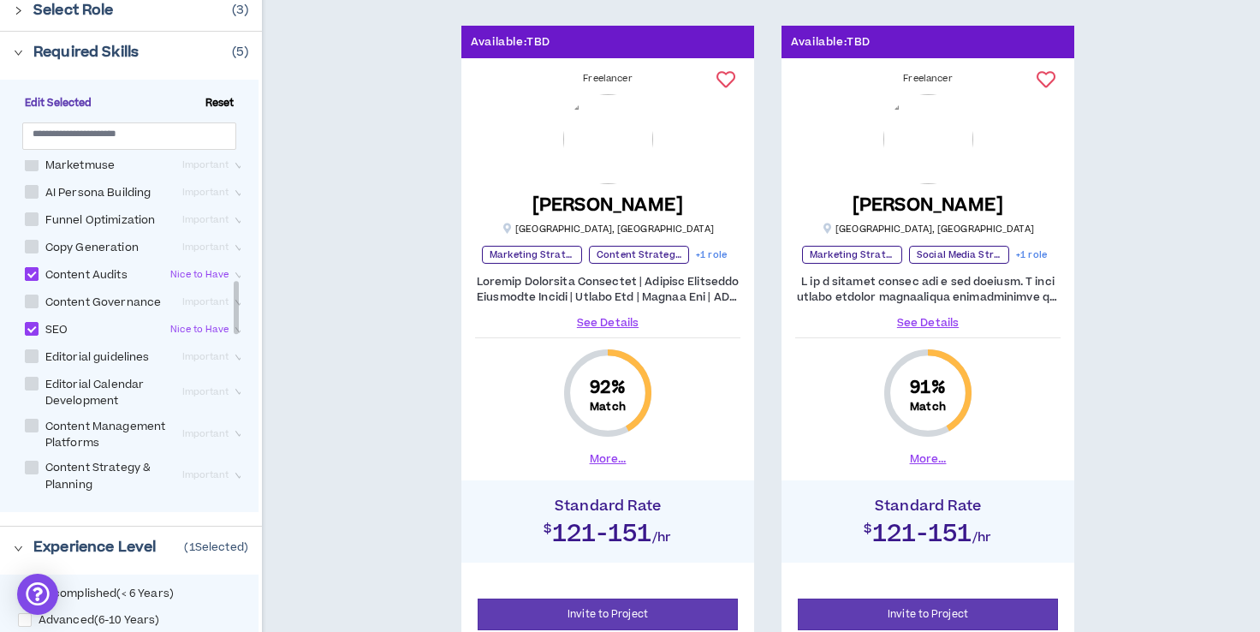
click at [29, 281] on span at bounding box center [32, 274] width 14 height 14
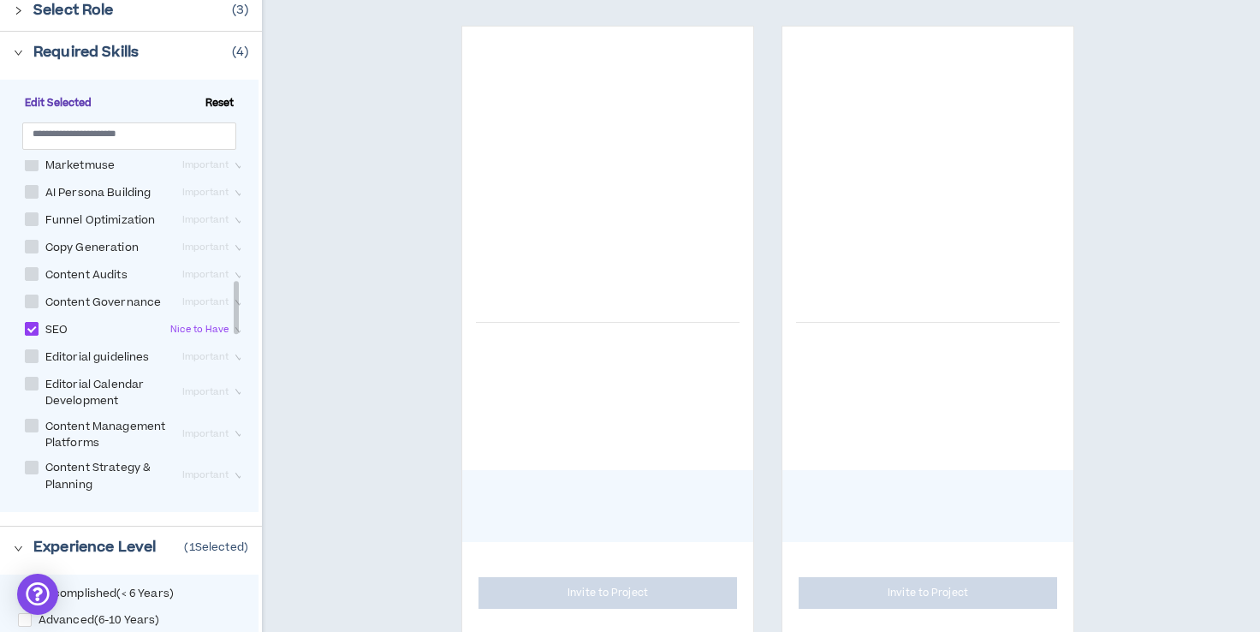
click at [29, 336] on span at bounding box center [32, 329] width 14 height 14
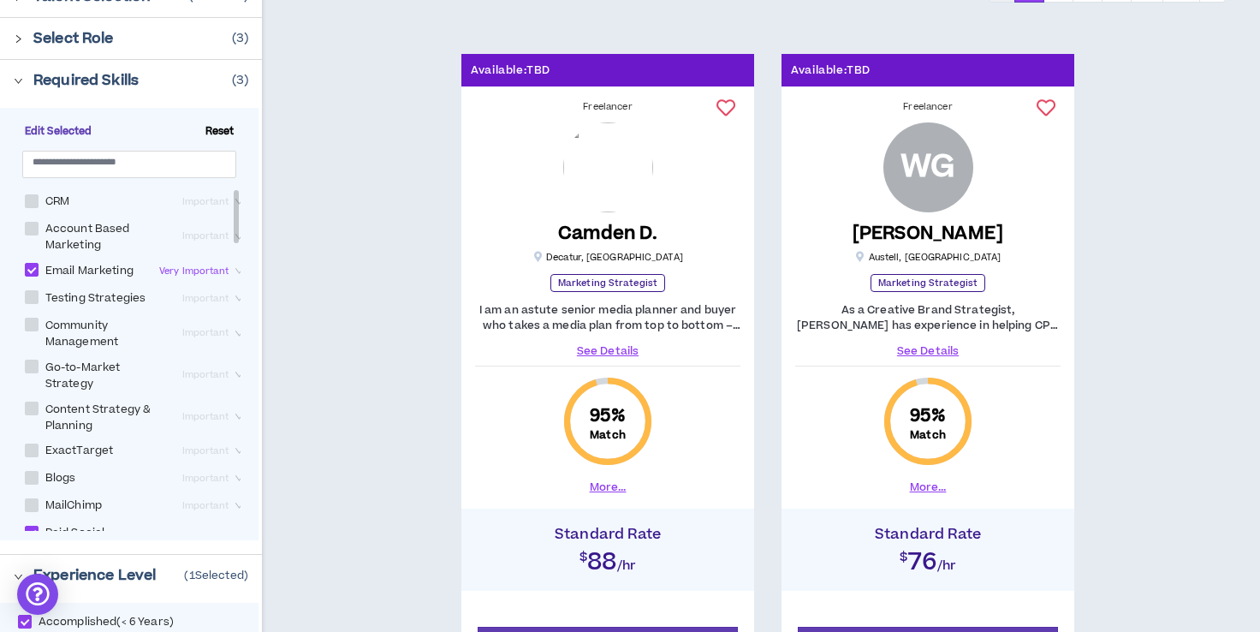
scroll to position [236, 0]
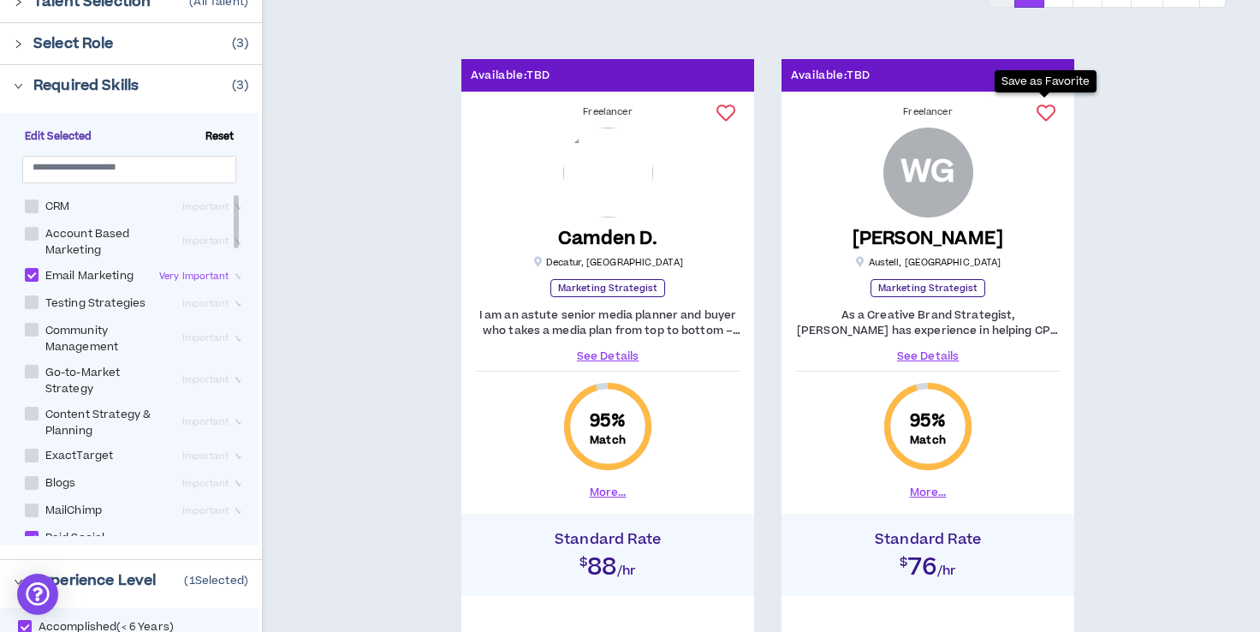
click at [1051, 114] on icon at bounding box center [1046, 113] width 19 height 19
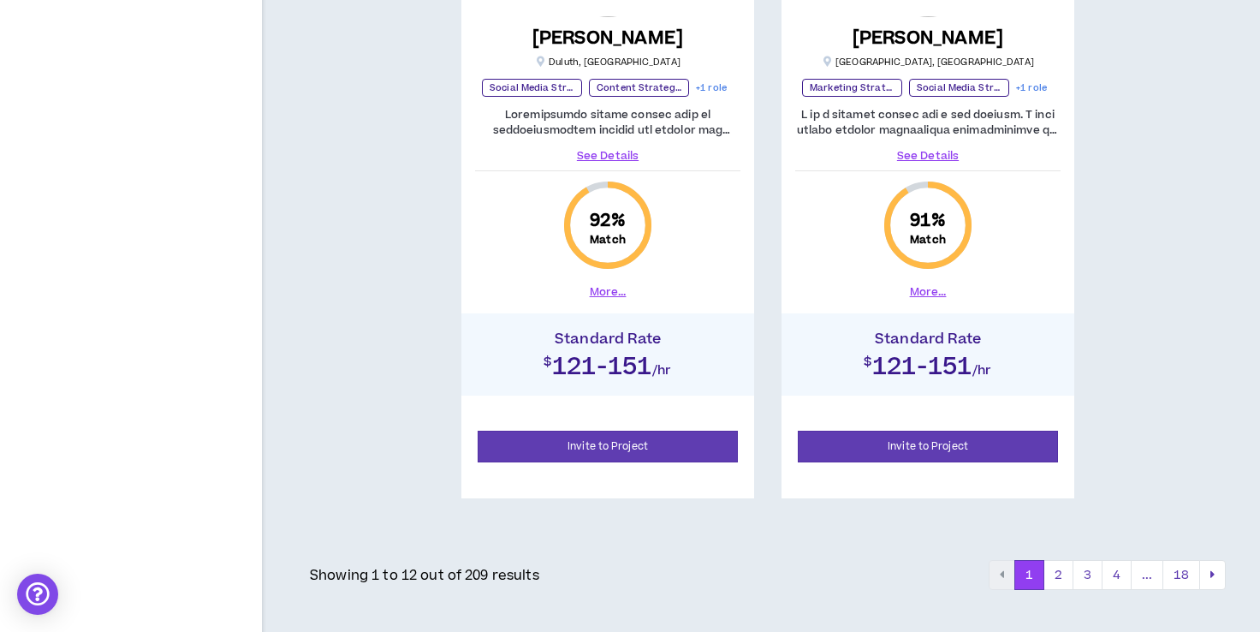
scroll to position [3784, 0]
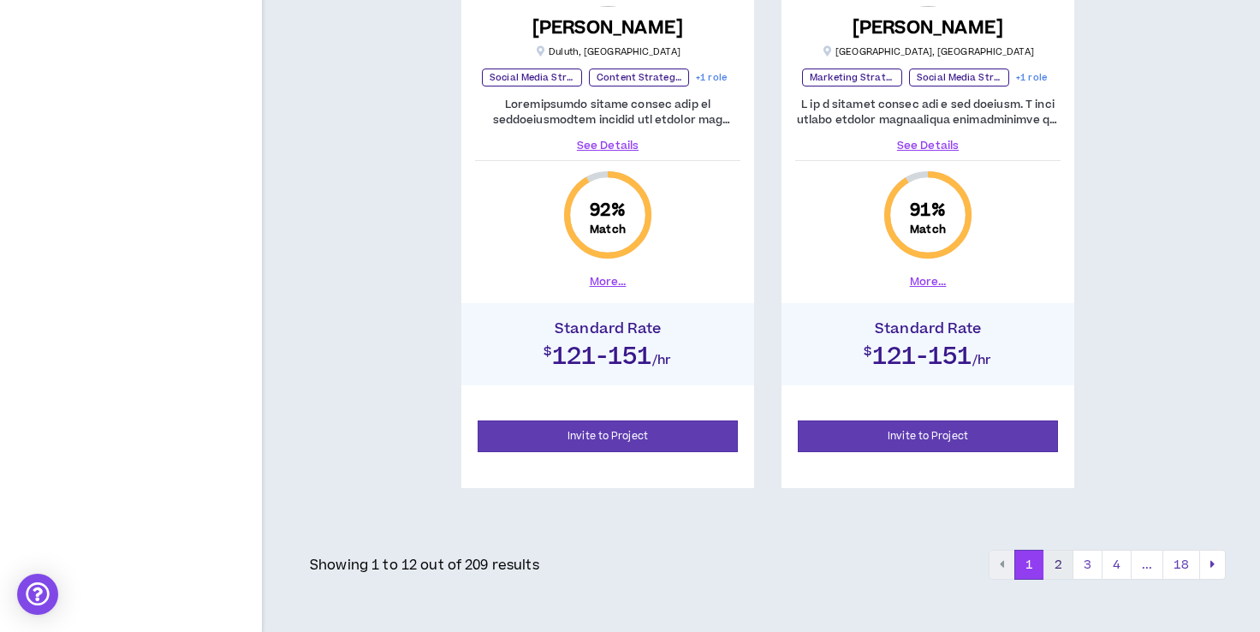
click at [1057, 563] on button "2" at bounding box center [1059, 565] width 30 height 31
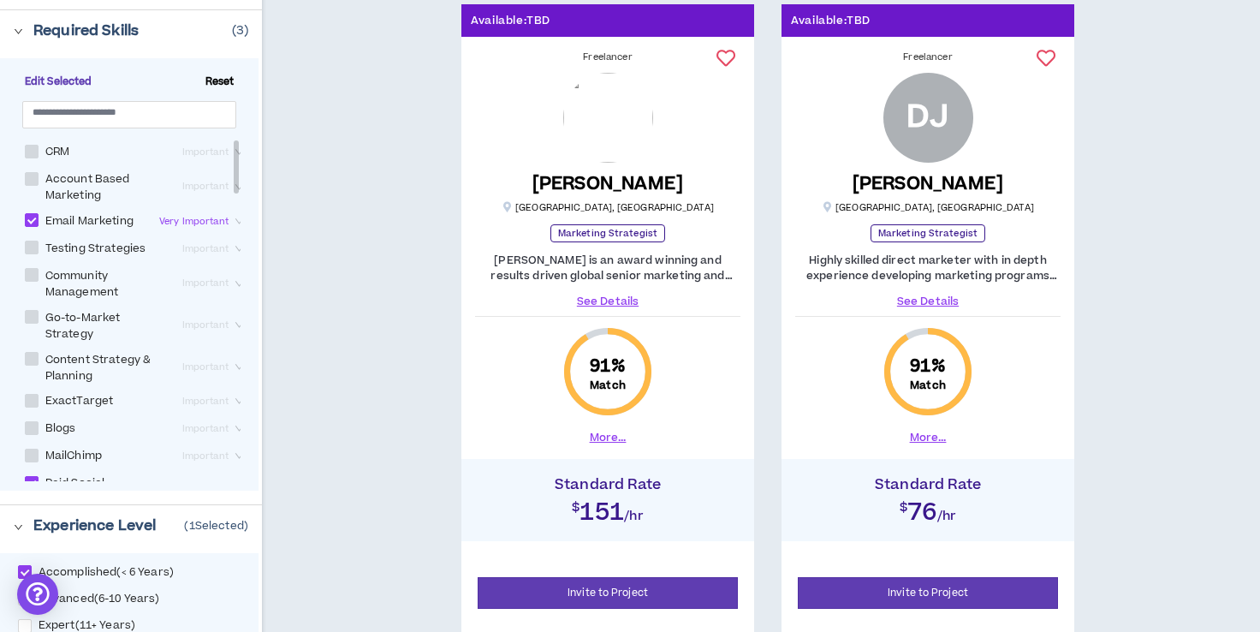
scroll to position [298, 0]
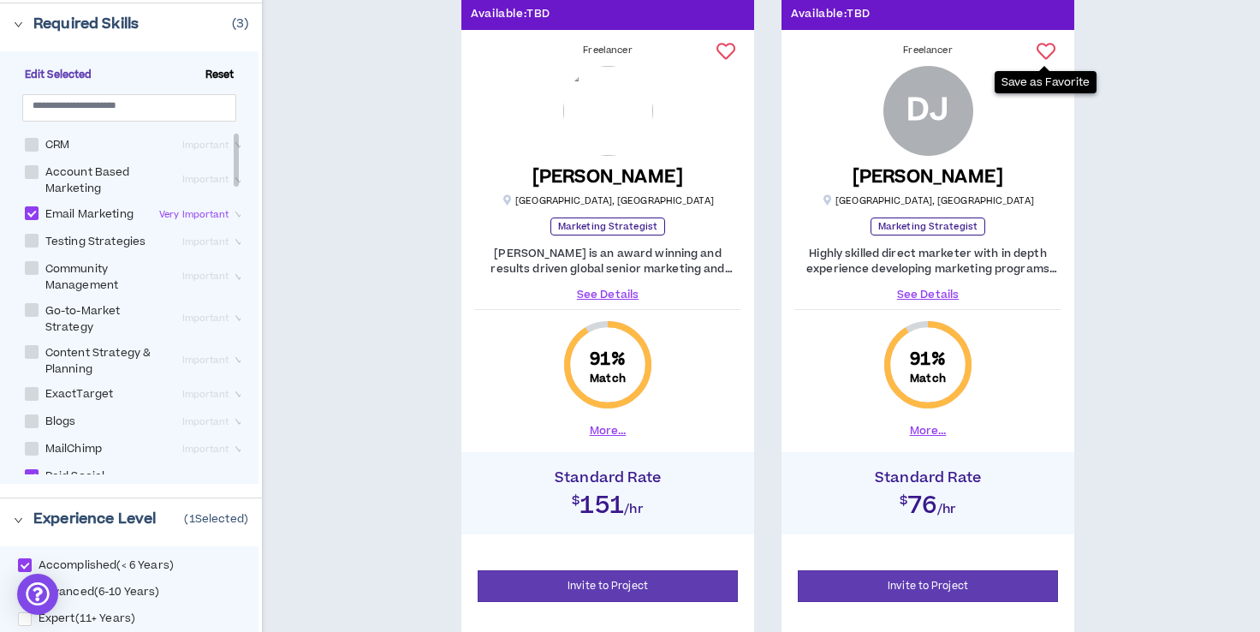
click at [1049, 52] on icon at bounding box center [1046, 51] width 19 height 19
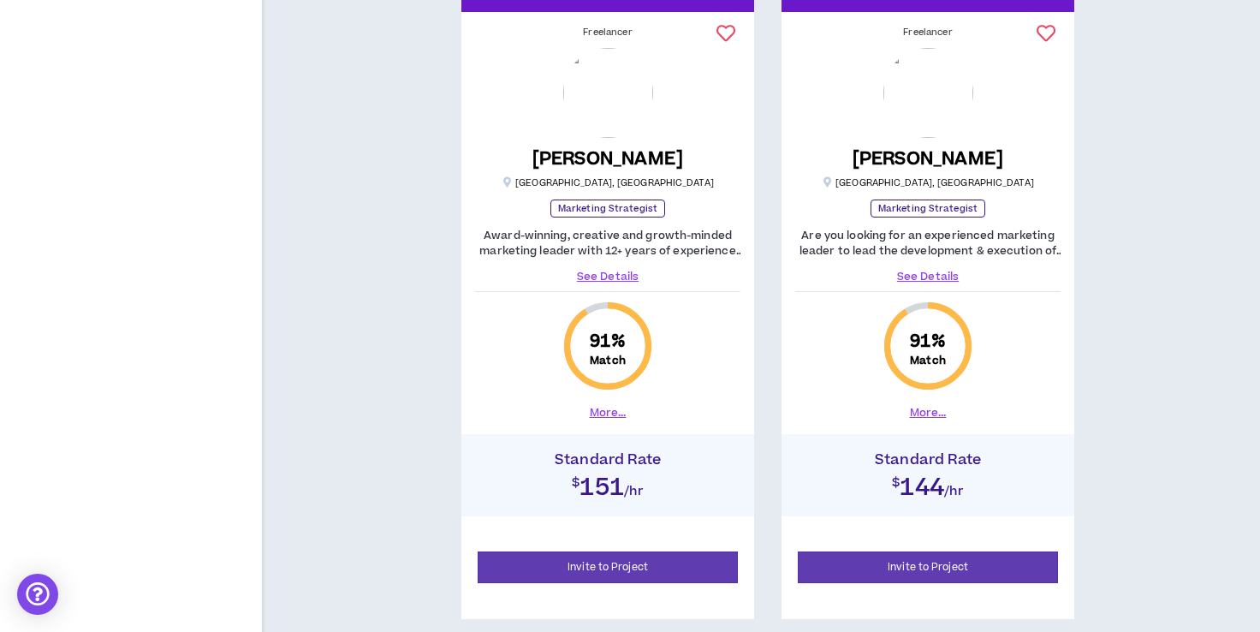
scroll to position [3784, 0]
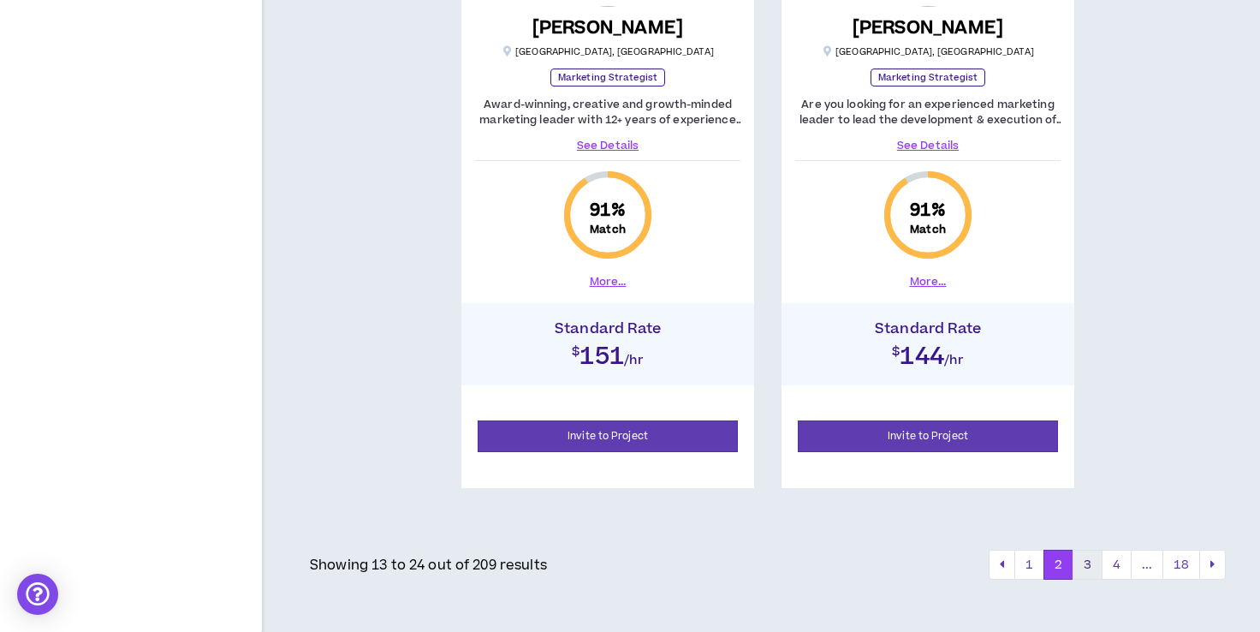
click at [1088, 558] on button "3" at bounding box center [1088, 565] width 30 height 31
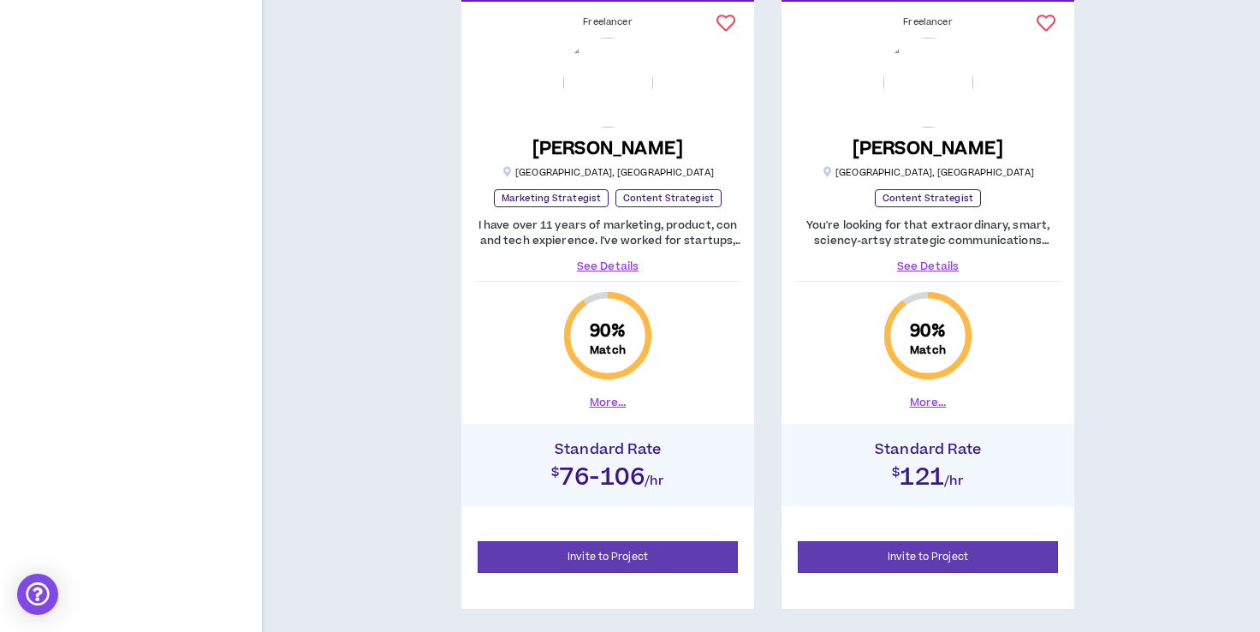
scroll to position [3665, 0]
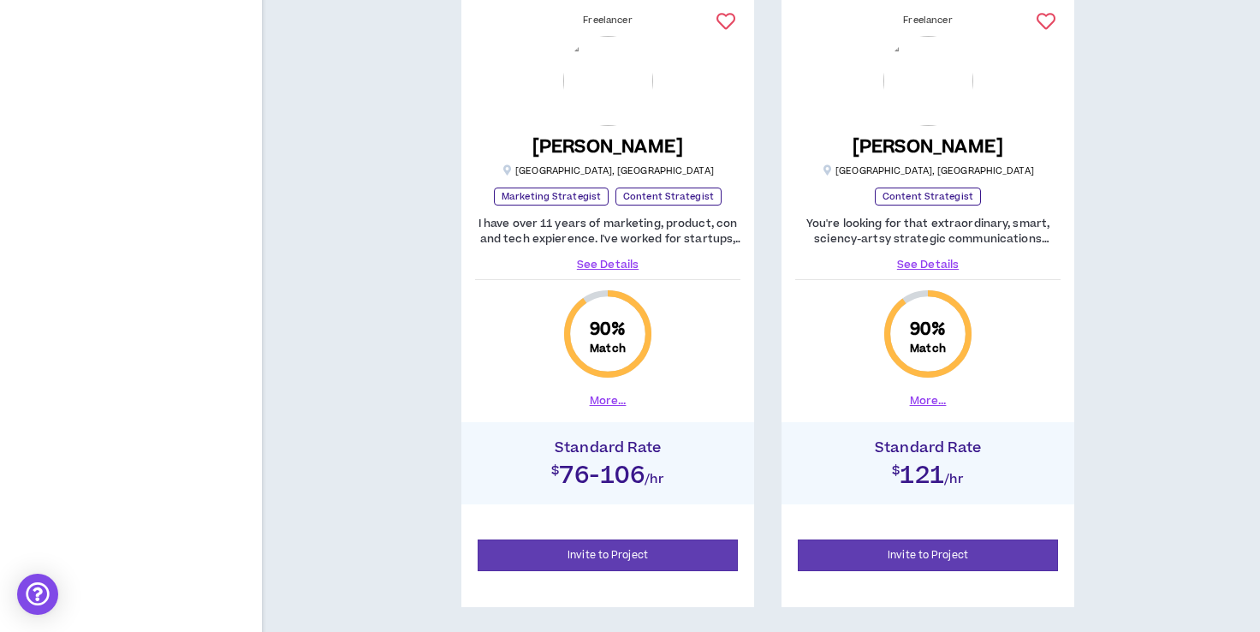
click at [736, 15] on button at bounding box center [726, 21] width 30 height 29
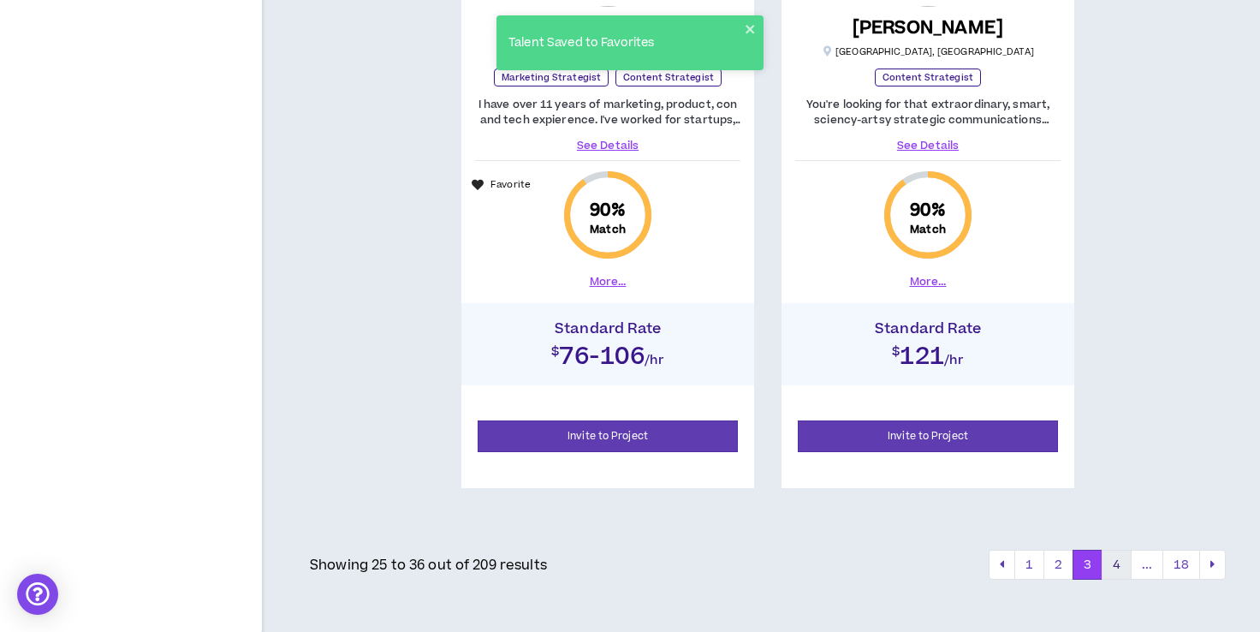
click at [1117, 563] on button "4" at bounding box center [1117, 565] width 30 height 31
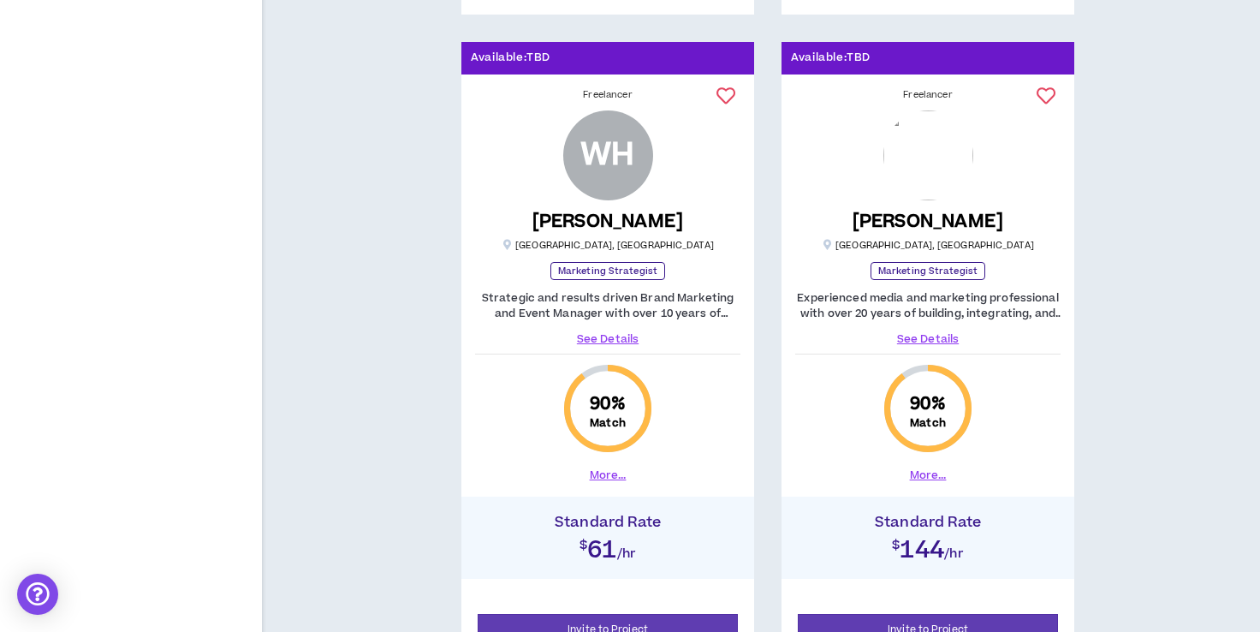
scroll to position [3586, 0]
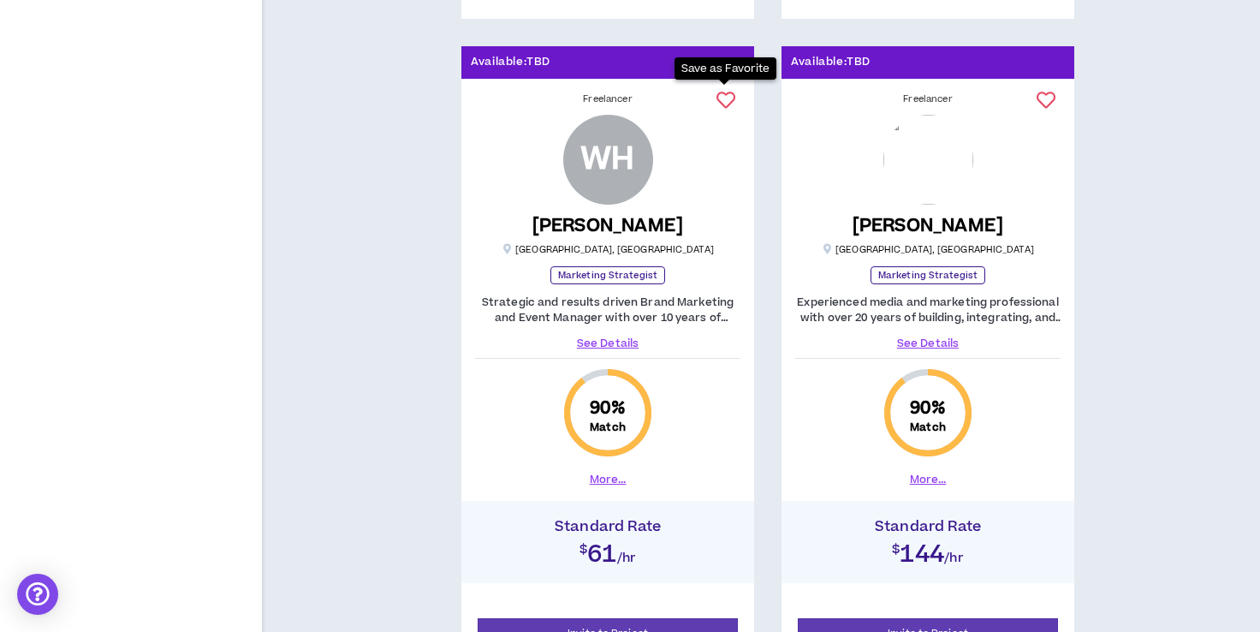
click at [724, 94] on icon at bounding box center [726, 100] width 19 height 19
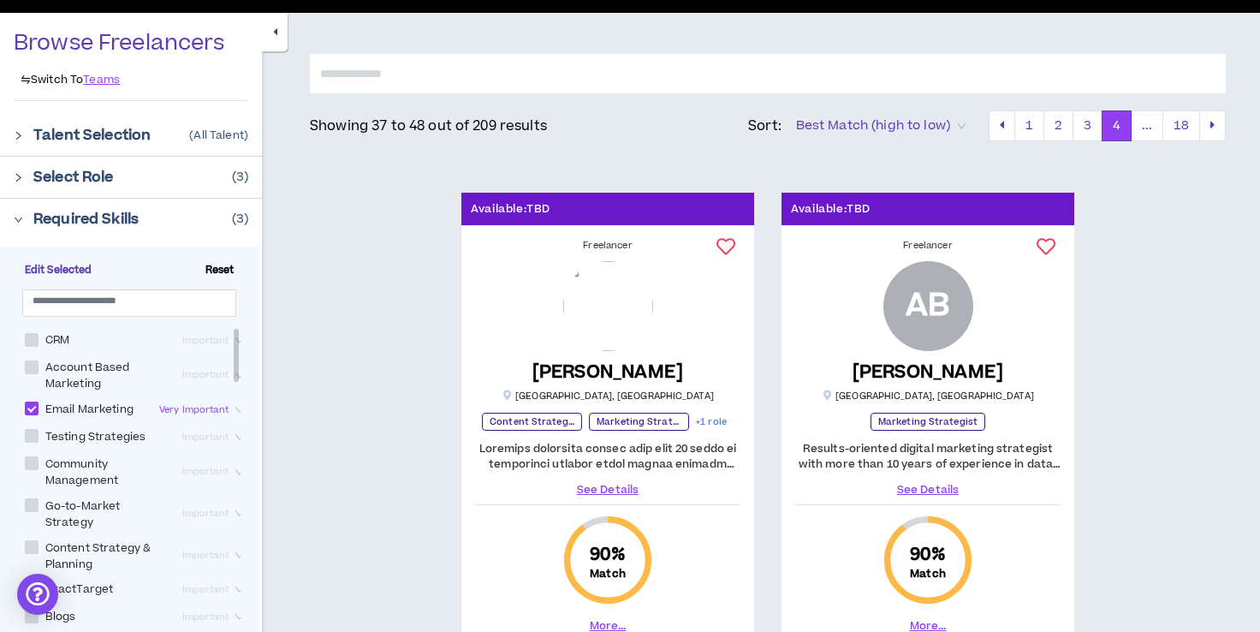
scroll to position [0, 0]
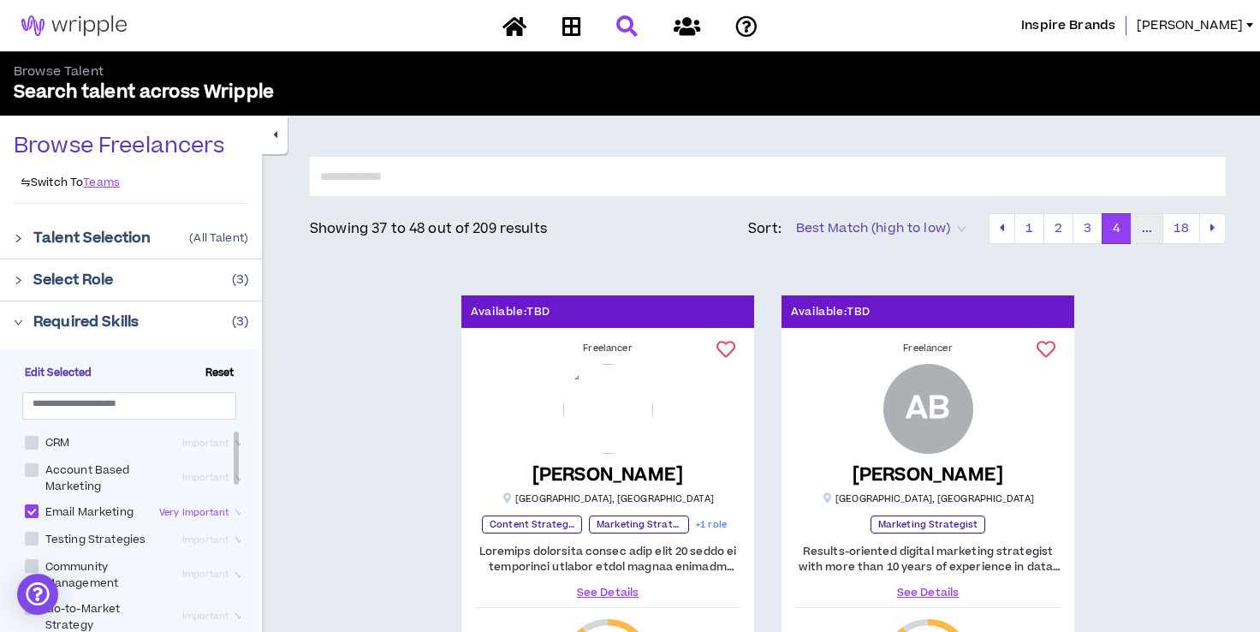
click at [1144, 228] on button "..." at bounding box center [1147, 228] width 33 height 31
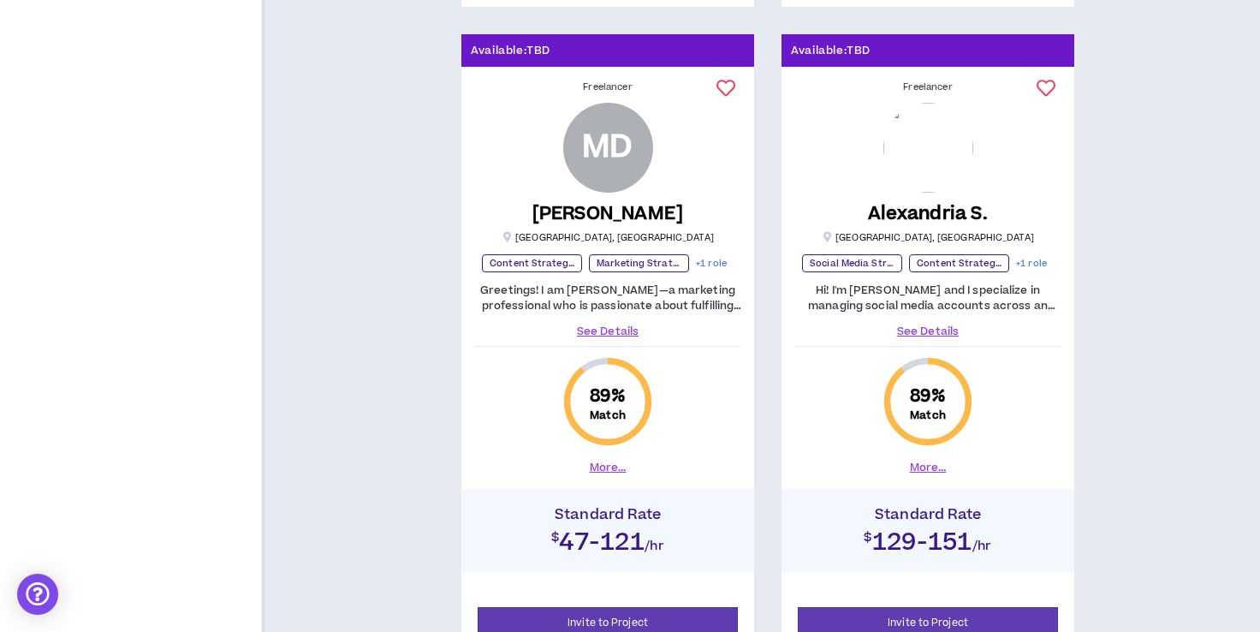
scroll to position [2923, 0]
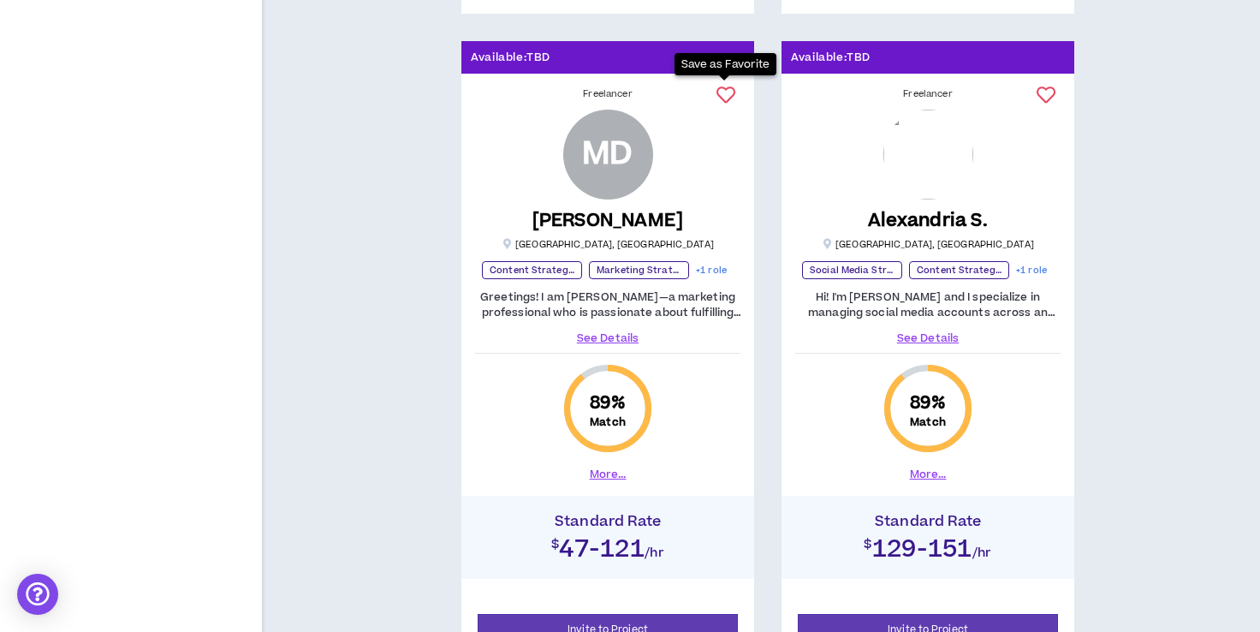
click at [725, 93] on icon at bounding box center [726, 95] width 19 height 19
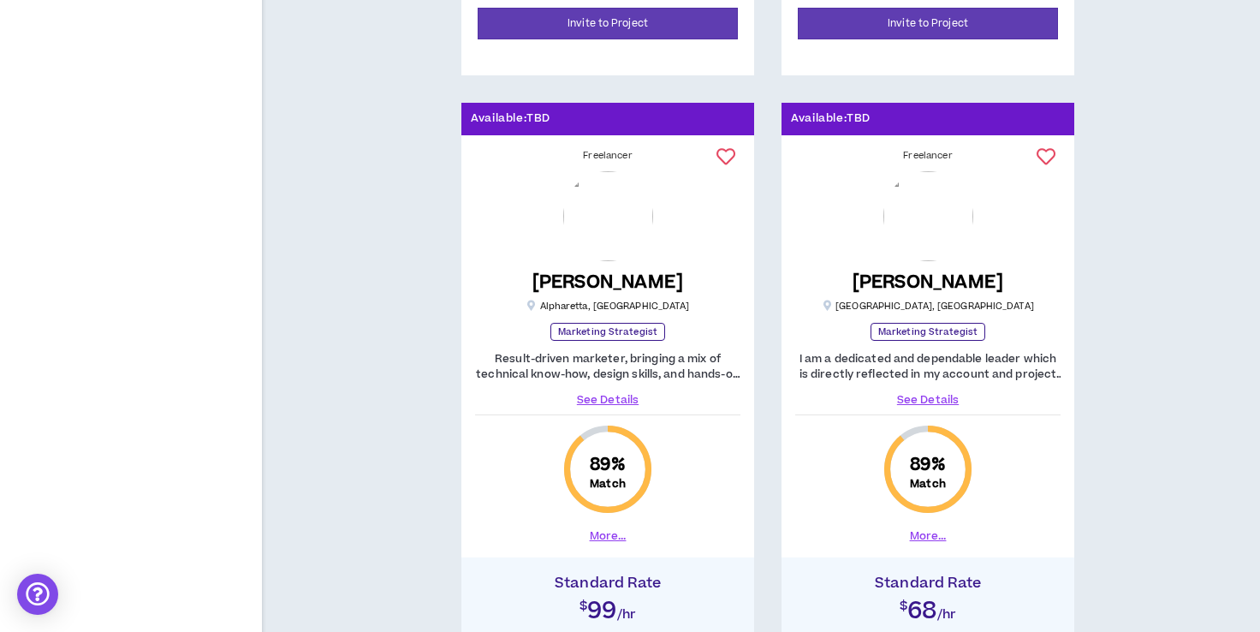
scroll to position [3514, 0]
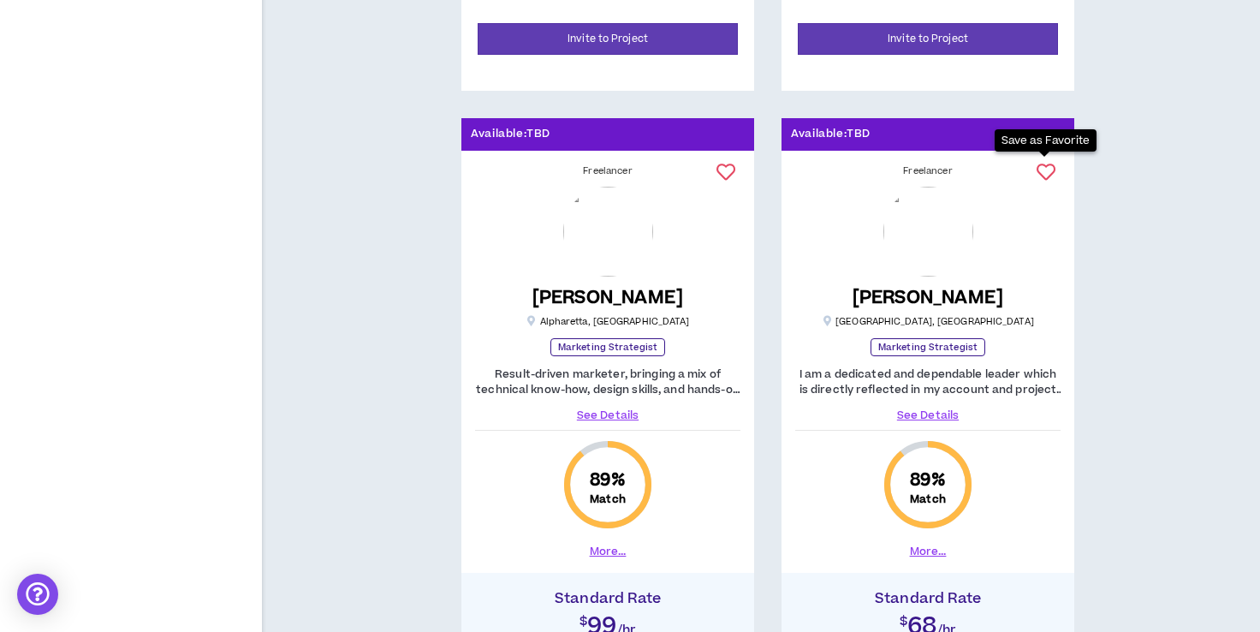
click at [1051, 164] on icon at bounding box center [1046, 172] width 19 height 19
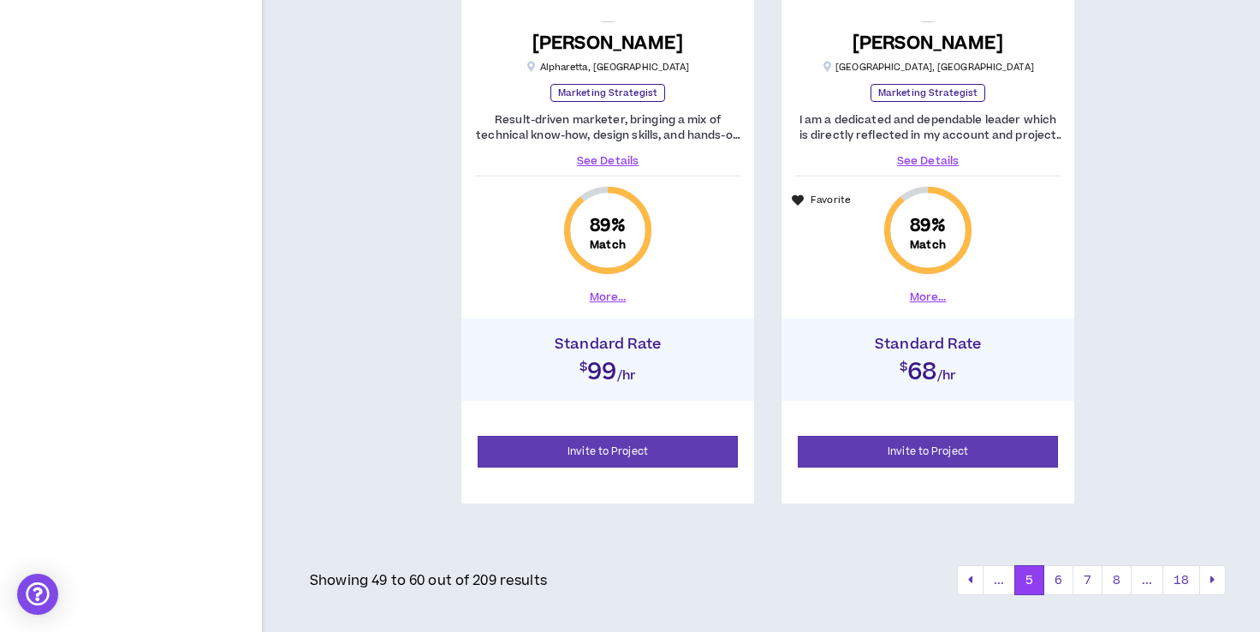
scroll to position [3784, 0]
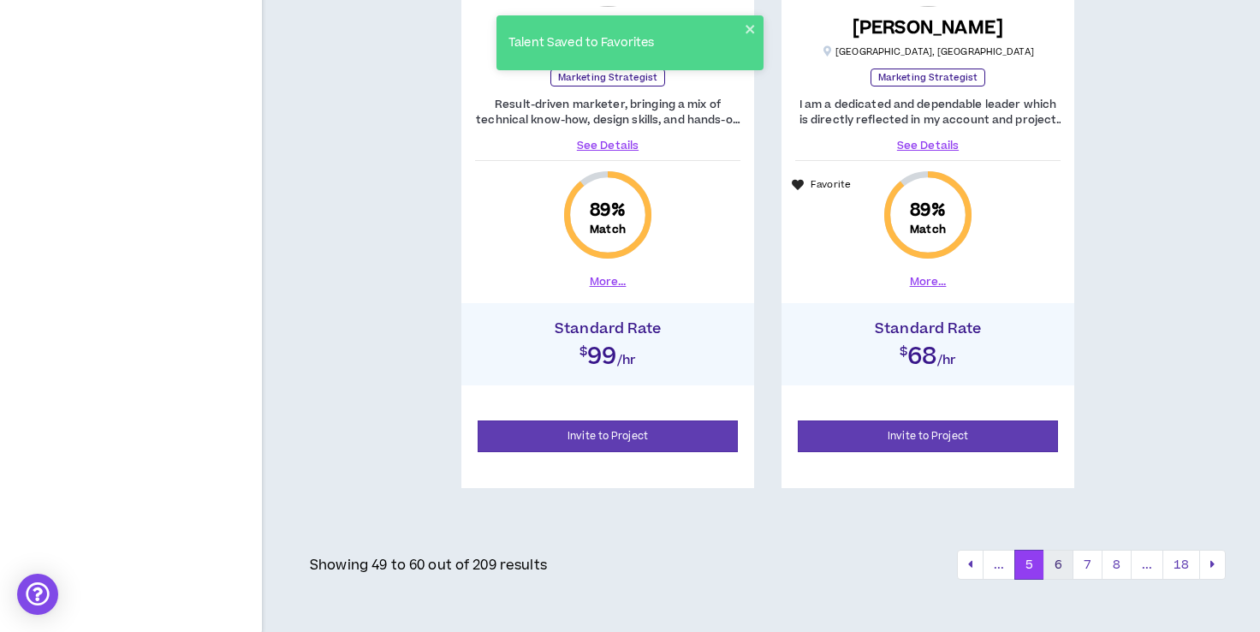
click at [1053, 569] on button "6" at bounding box center [1059, 565] width 30 height 31
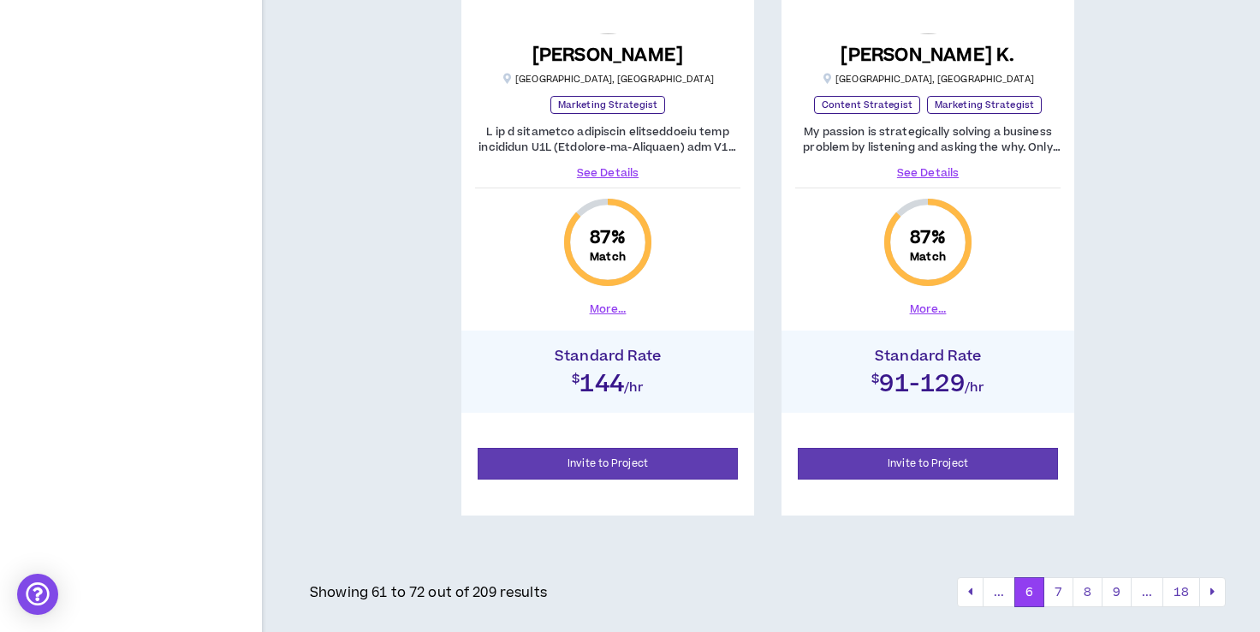
scroll to position [3784, 0]
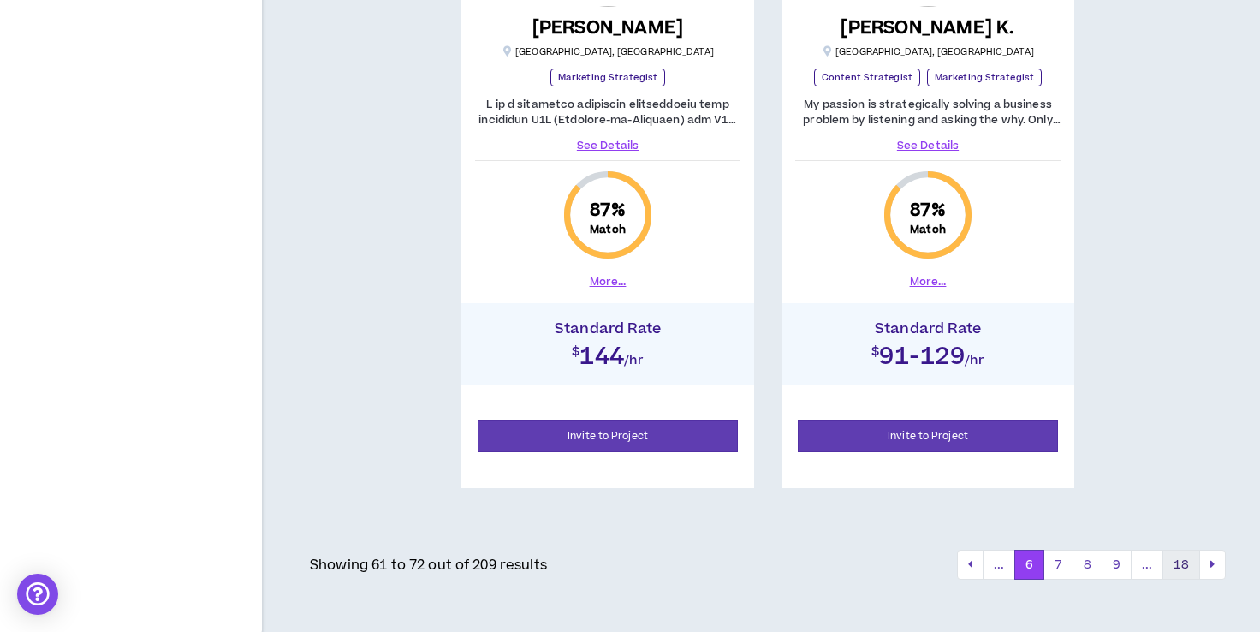
click at [1179, 563] on button "18" at bounding box center [1182, 565] width 38 height 31
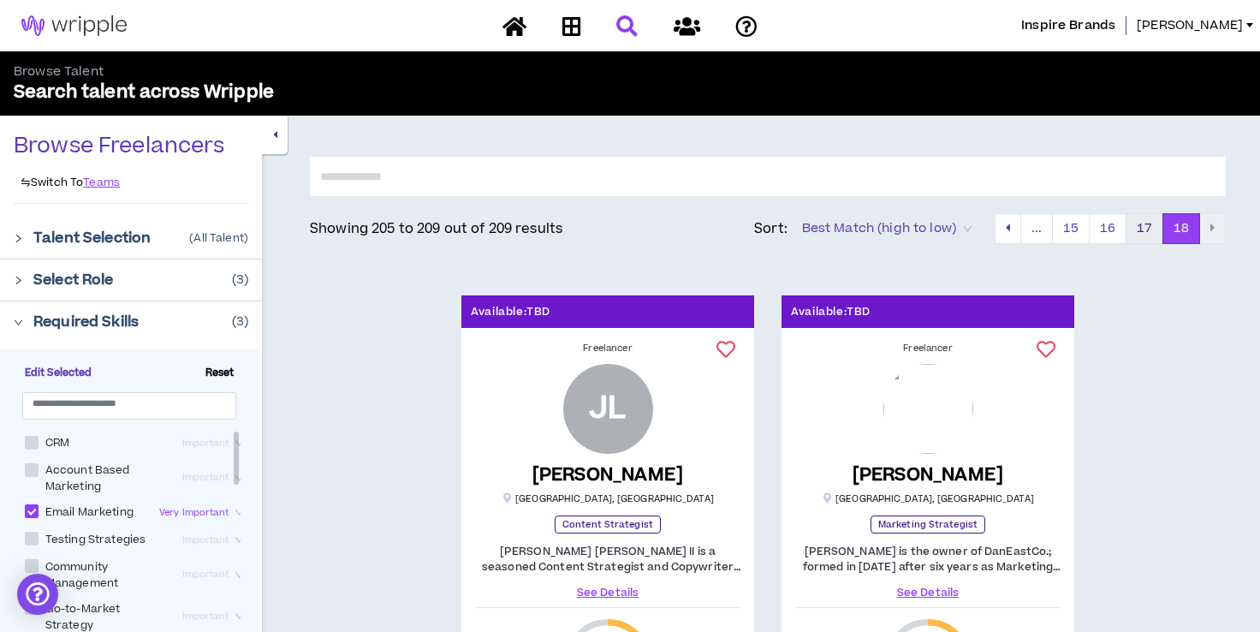
click at [1143, 229] on button "17" at bounding box center [1145, 228] width 38 height 31
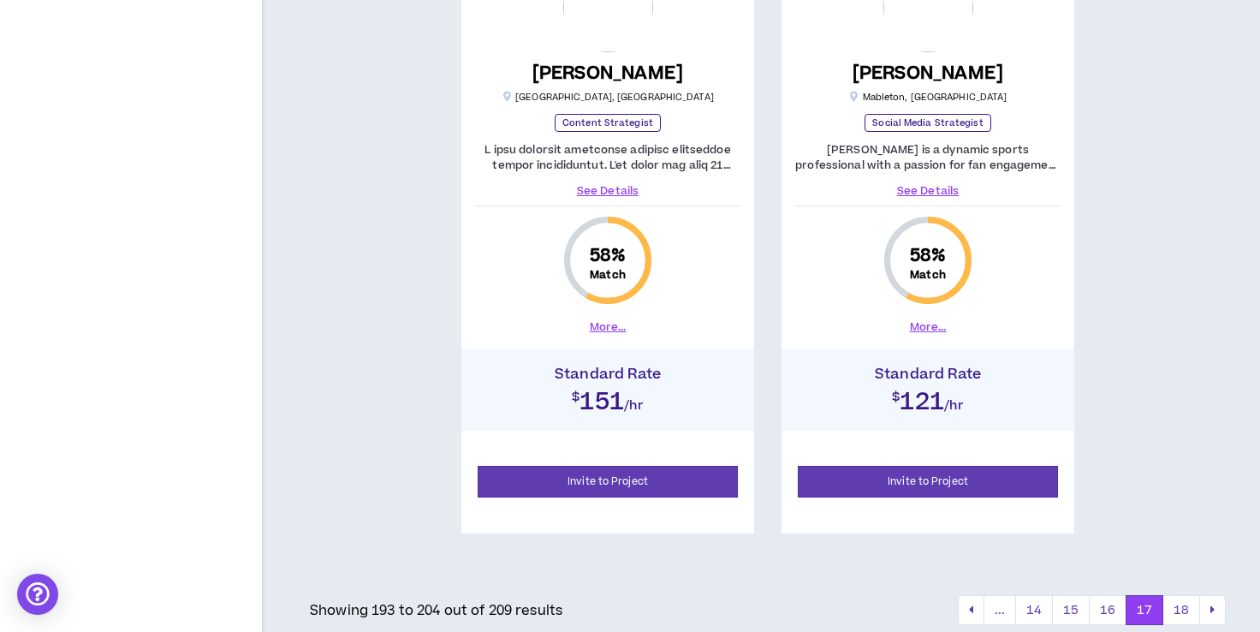
scroll to position [3784, 0]
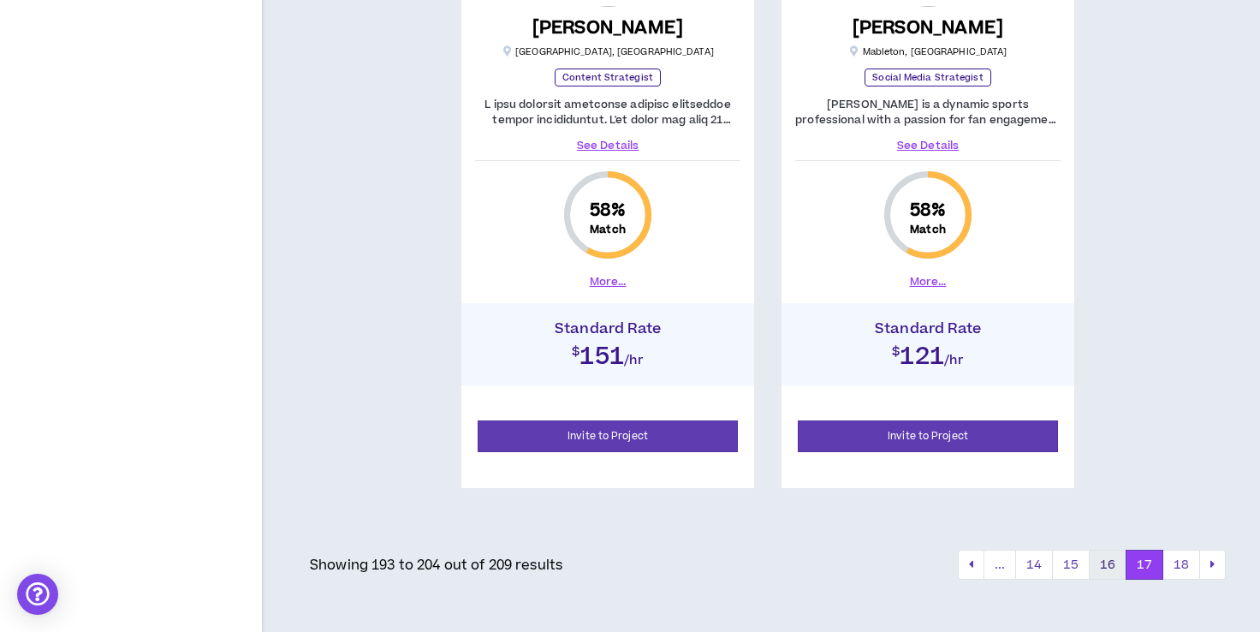
click at [1110, 557] on button "16" at bounding box center [1108, 565] width 38 height 31
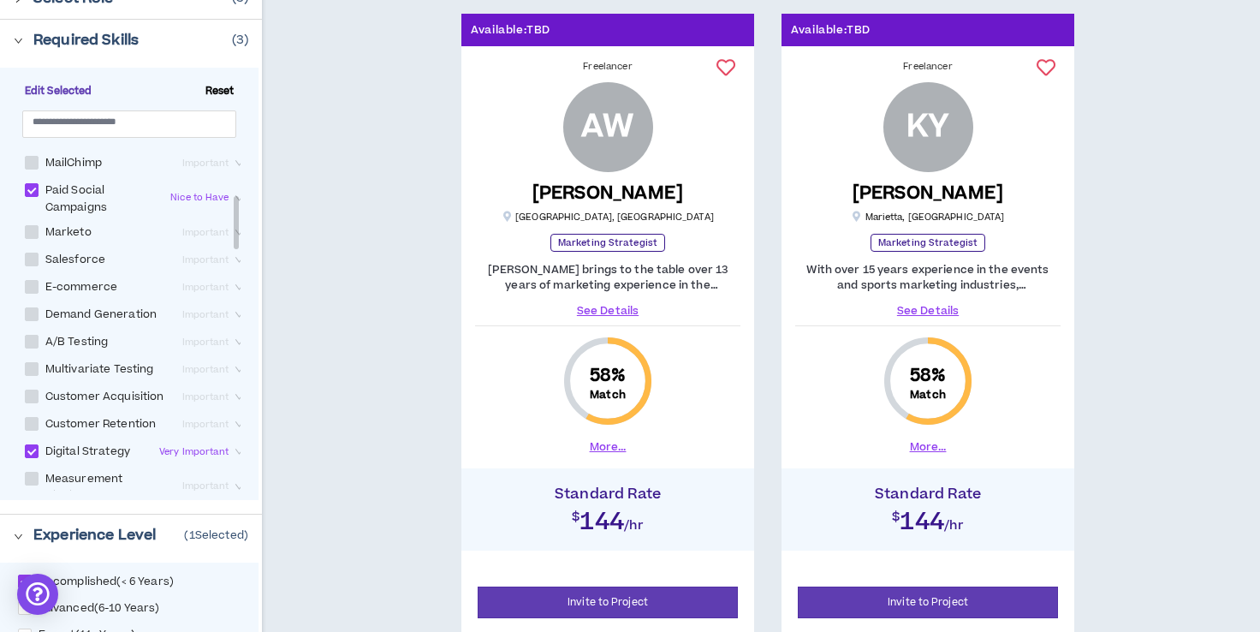
scroll to position [298, 0]
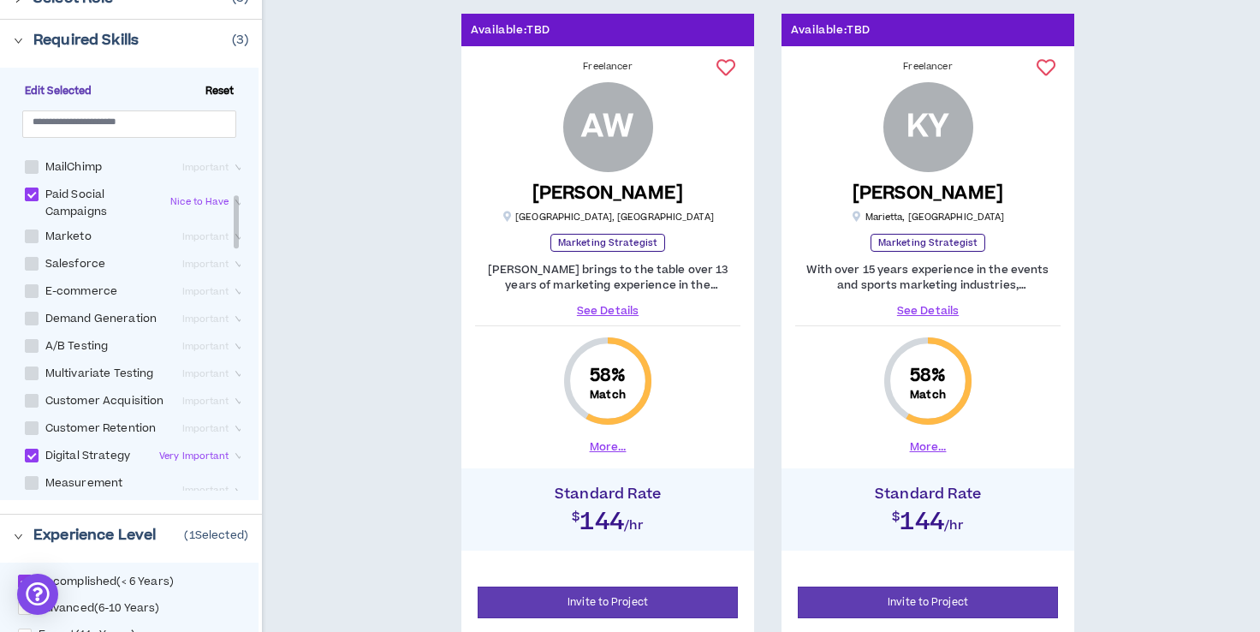
click at [35, 201] on span at bounding box center [32, 195] width 14 height 14
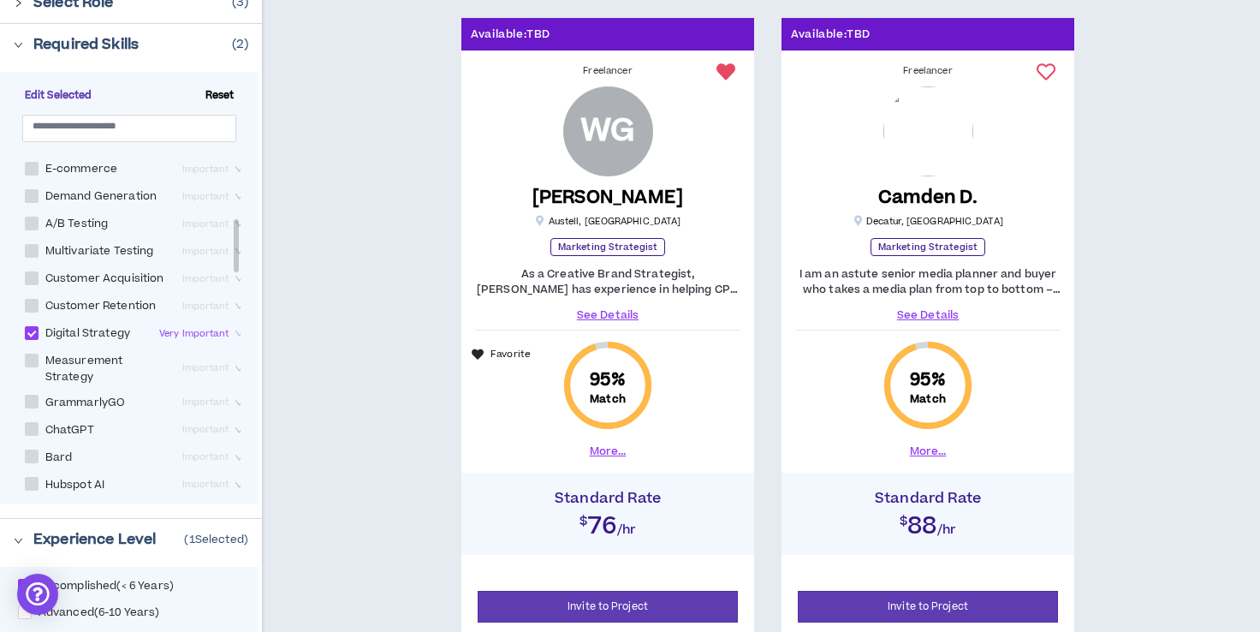
scroll to position [276, 0]
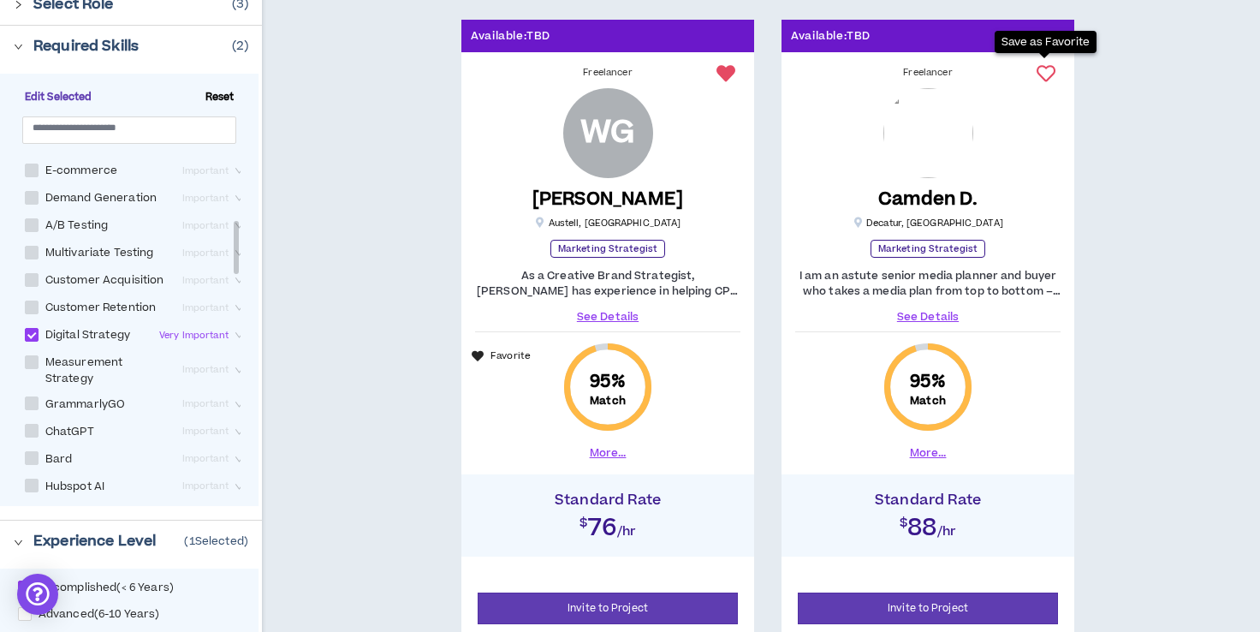
click at [1045, 71] on icon at bounding box center [1046, 73] width 19 height 19
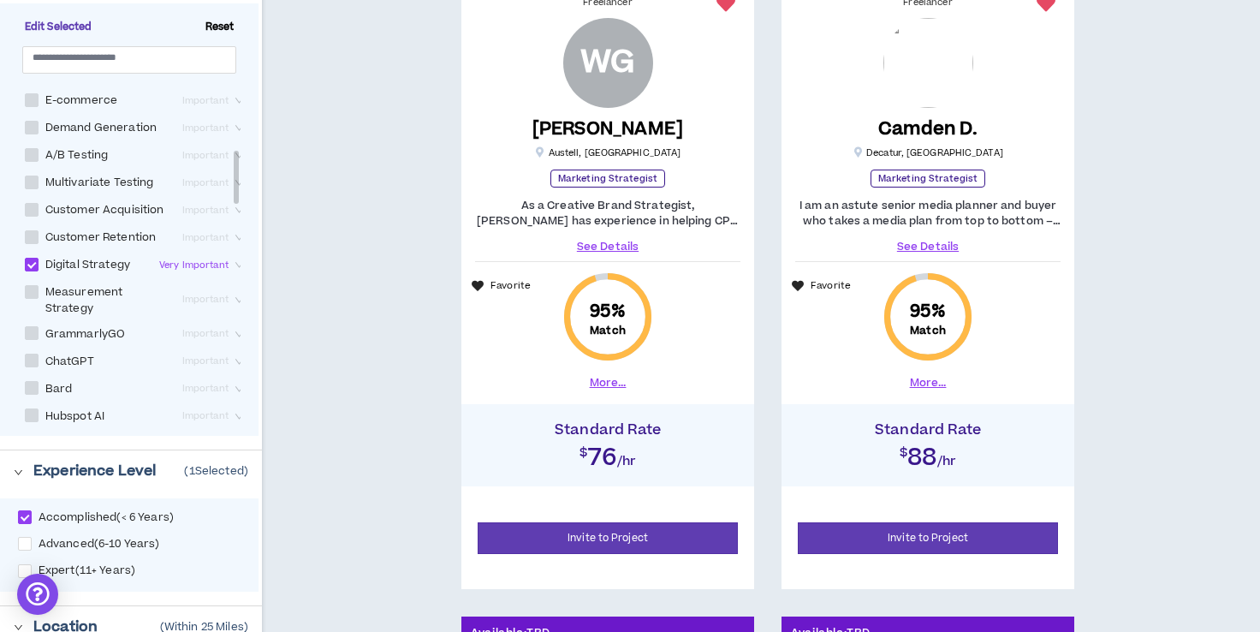
scroll to position [0, 0]
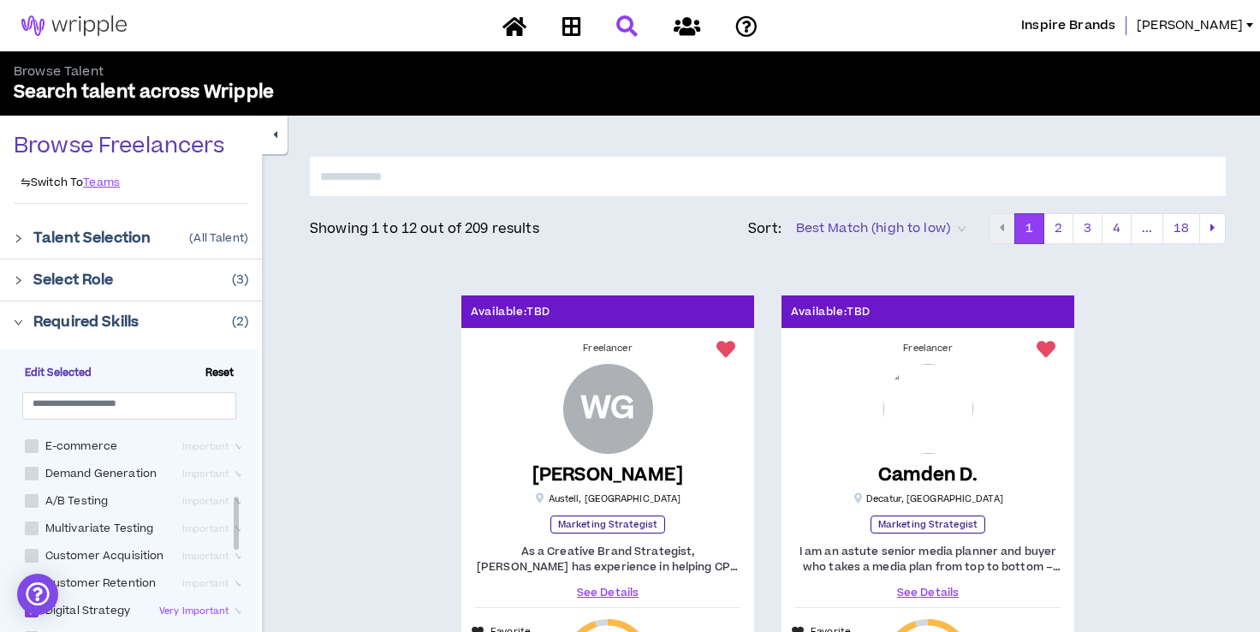
click at [17, 330] on div at bounding box center [24, 321] width 20 height 19
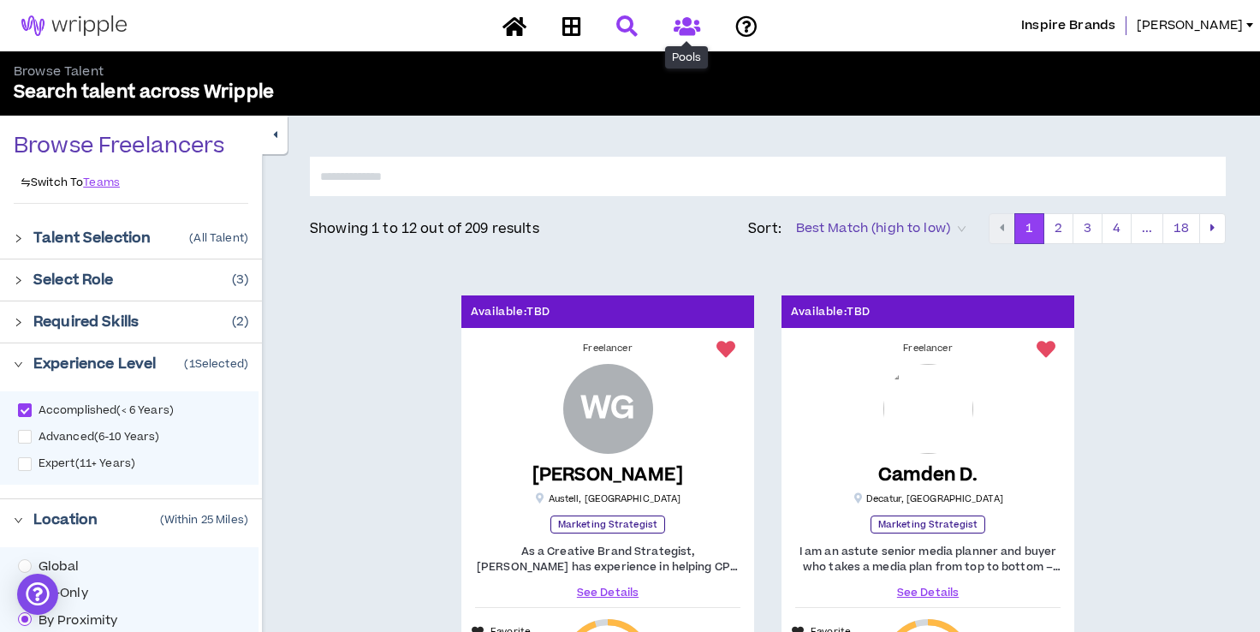
click at [689, 34] on icon at bounding box center [687, 25] width 27 height 21
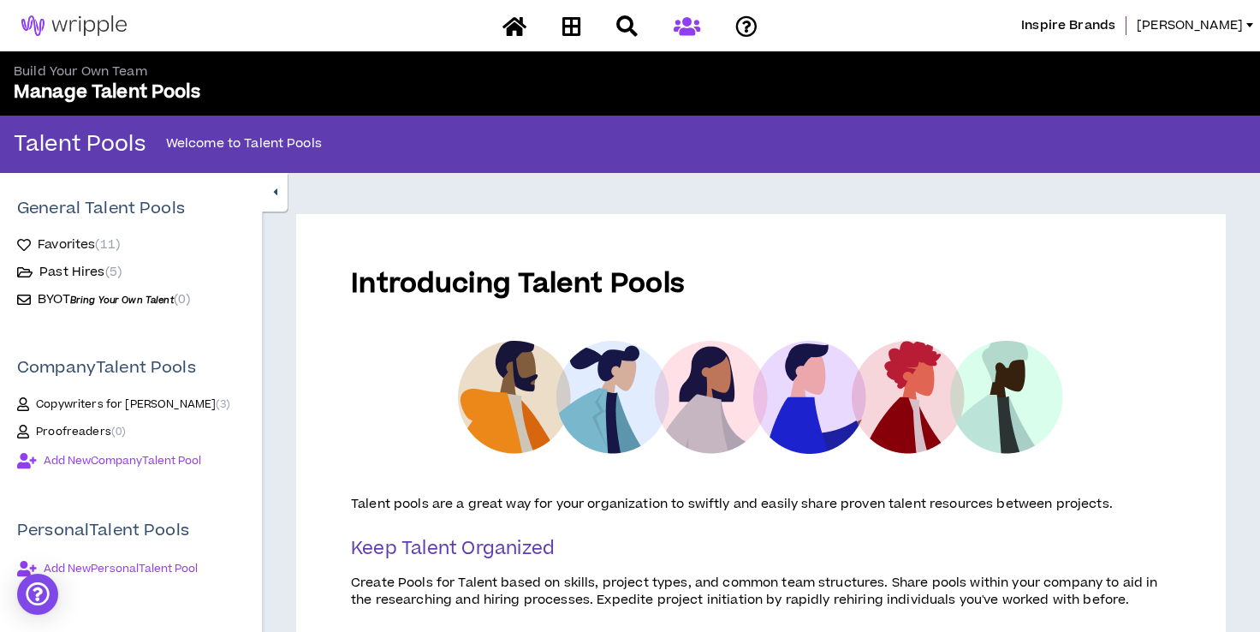
click at [85, 245] on span "Favorites ( 11 )" at bounding box center [79, 244] width 82 height 17
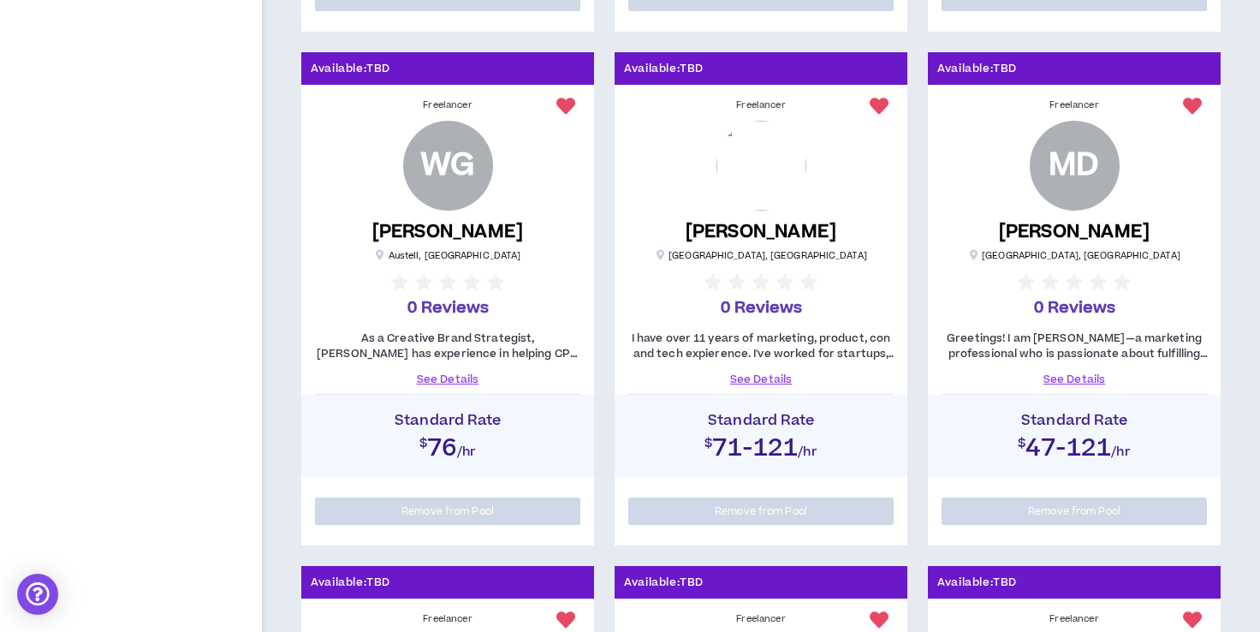
scroll to position [855, 0]
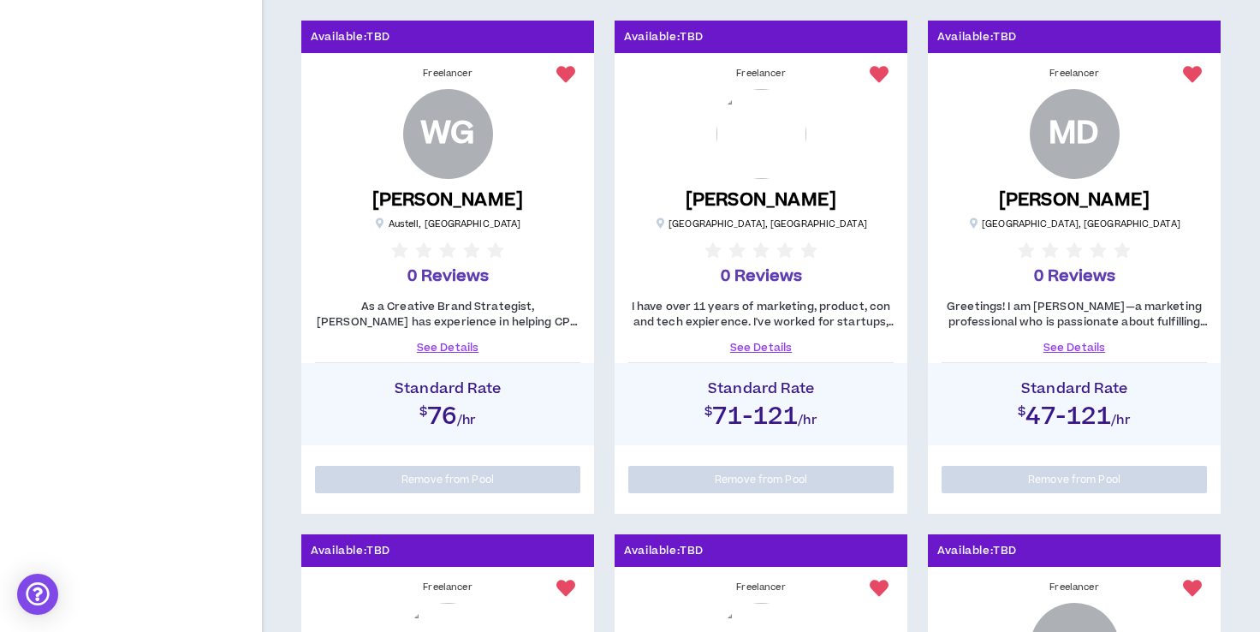
click at [456, 342] on link "See Details" at bounding box center [447, 347] width 265 height 15
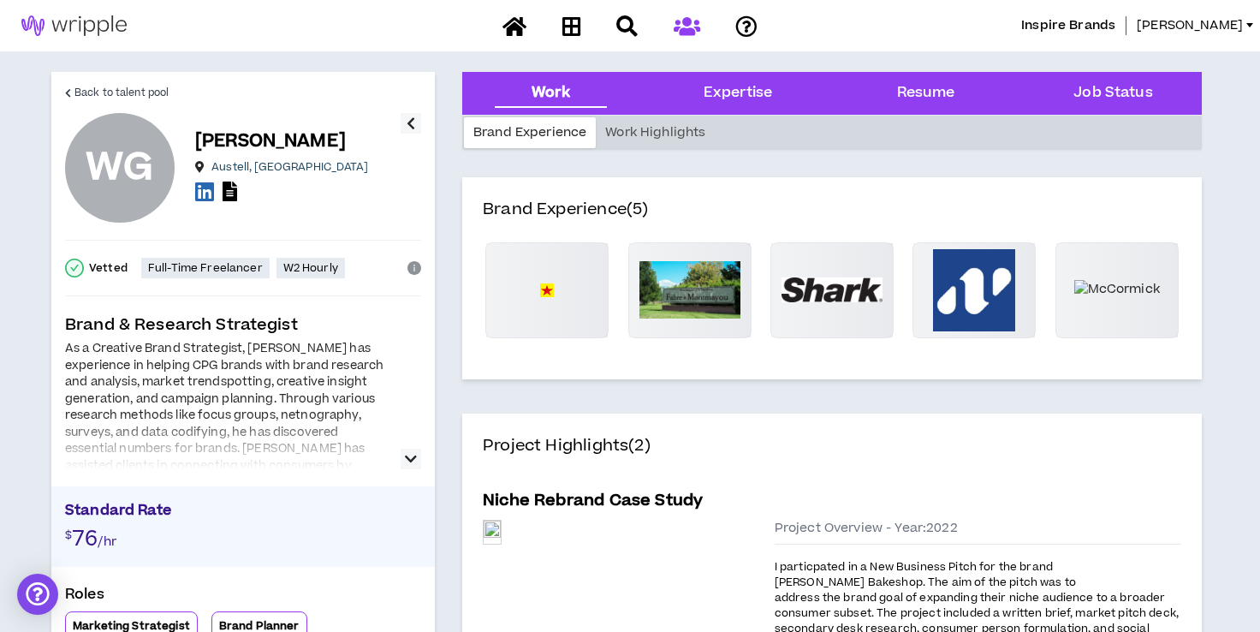
click at [400, 444] on div "As a Creative Brand Strategist, [PERSON_NAME] has experience in helping CPG bra…" at bounding box center [243, 405] width 356 height 128
click at [406, 456] on icon "button" at bounding box center [411, 459] width 12 height 21
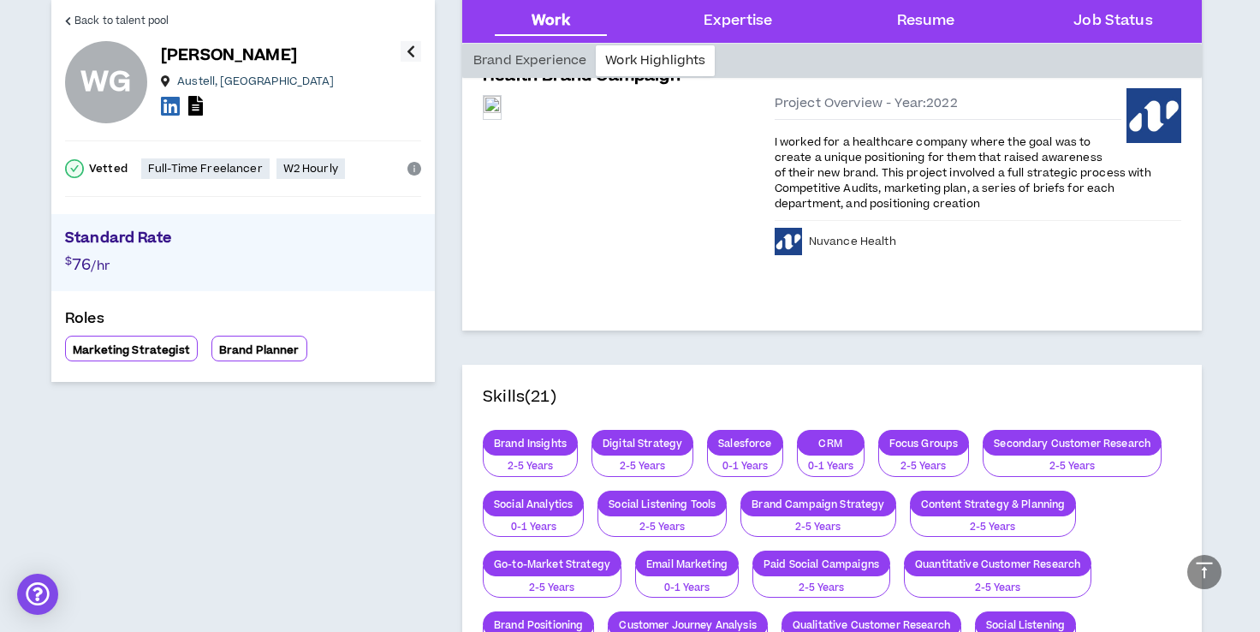
scroll to position [683, 0]
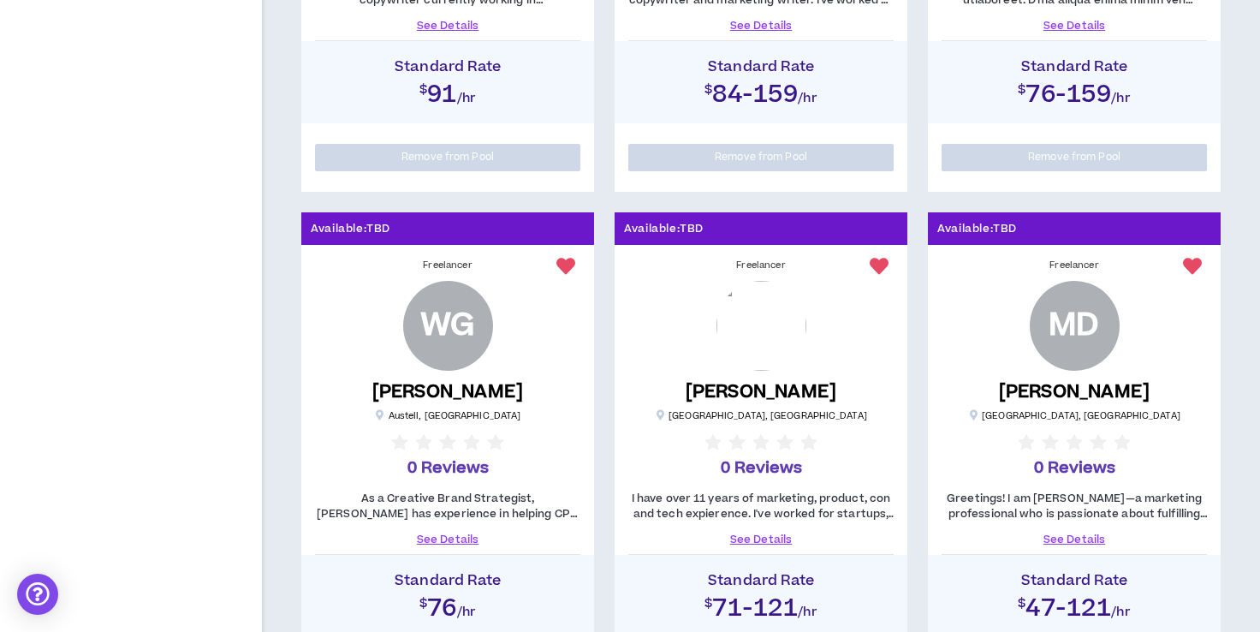
scroll to position [659, 0]
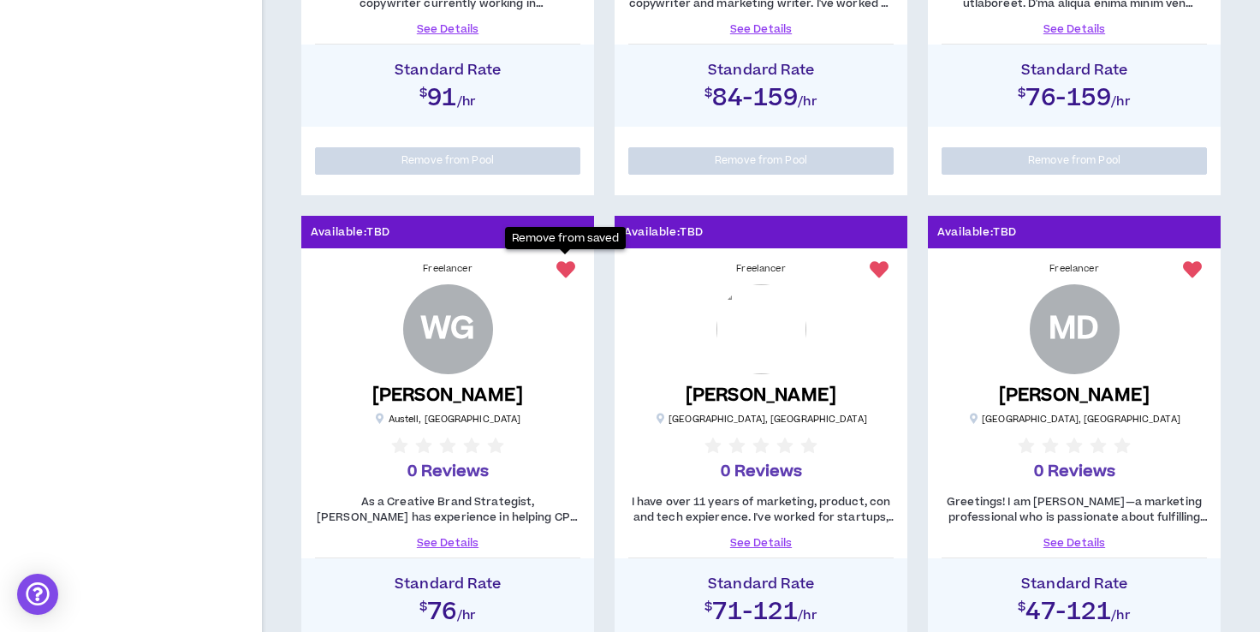
click at [563, 265] on icon at bounding box center [566, 269] width 19 height 19
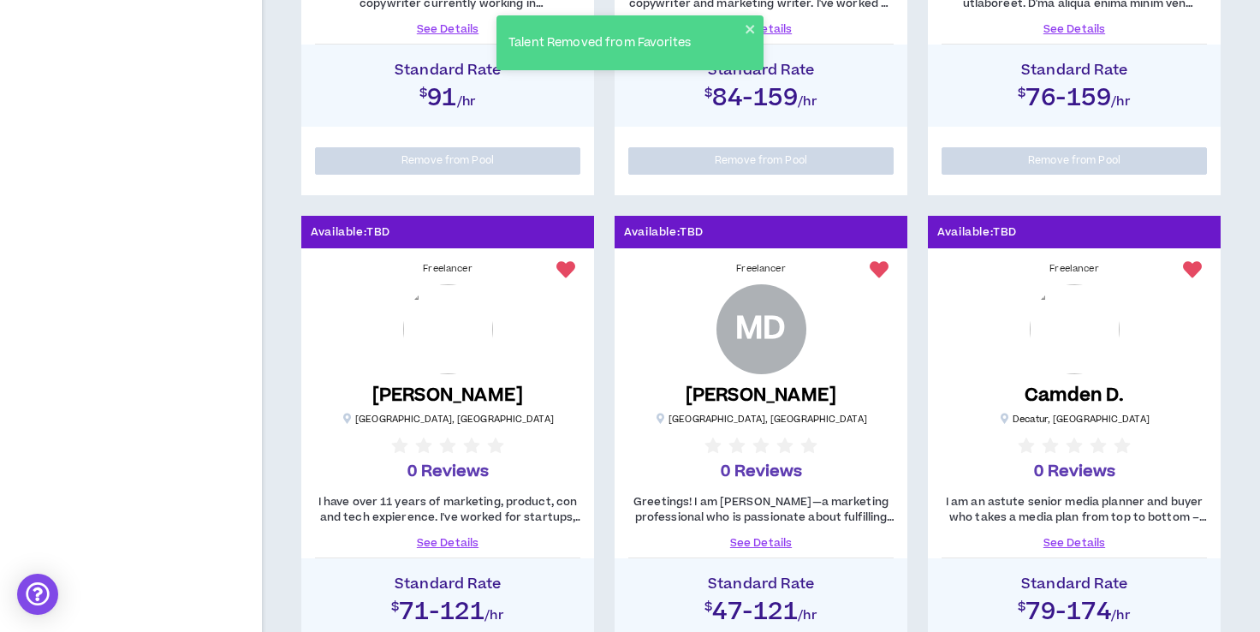
click at [448, 539] on link "See Details" at bounding box center [447, 542] width 265 height 15
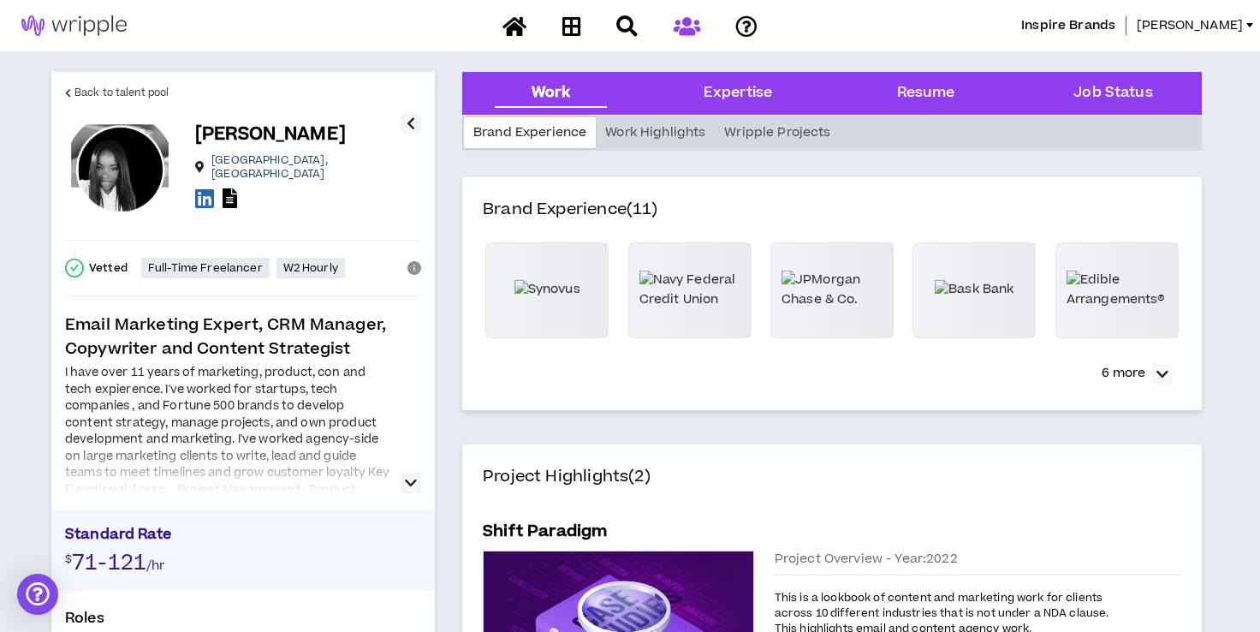
click at [405, 485] on icon "button" at bounding box center [411, 483] width 12 height 21
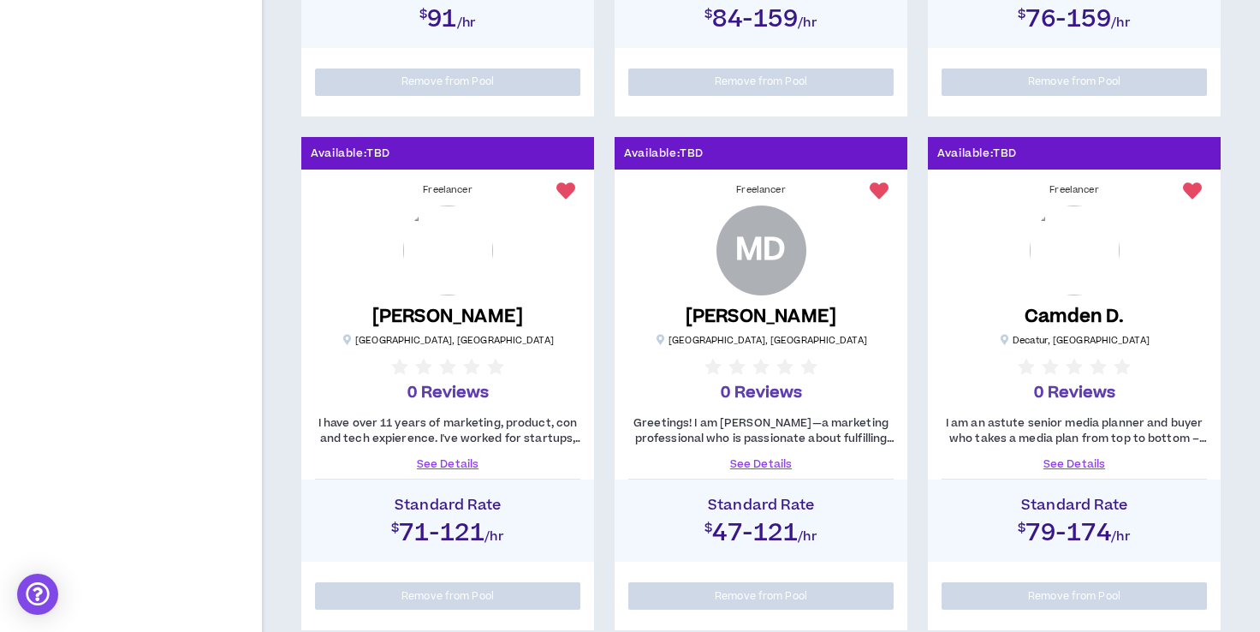
scroll to position [736, 0]
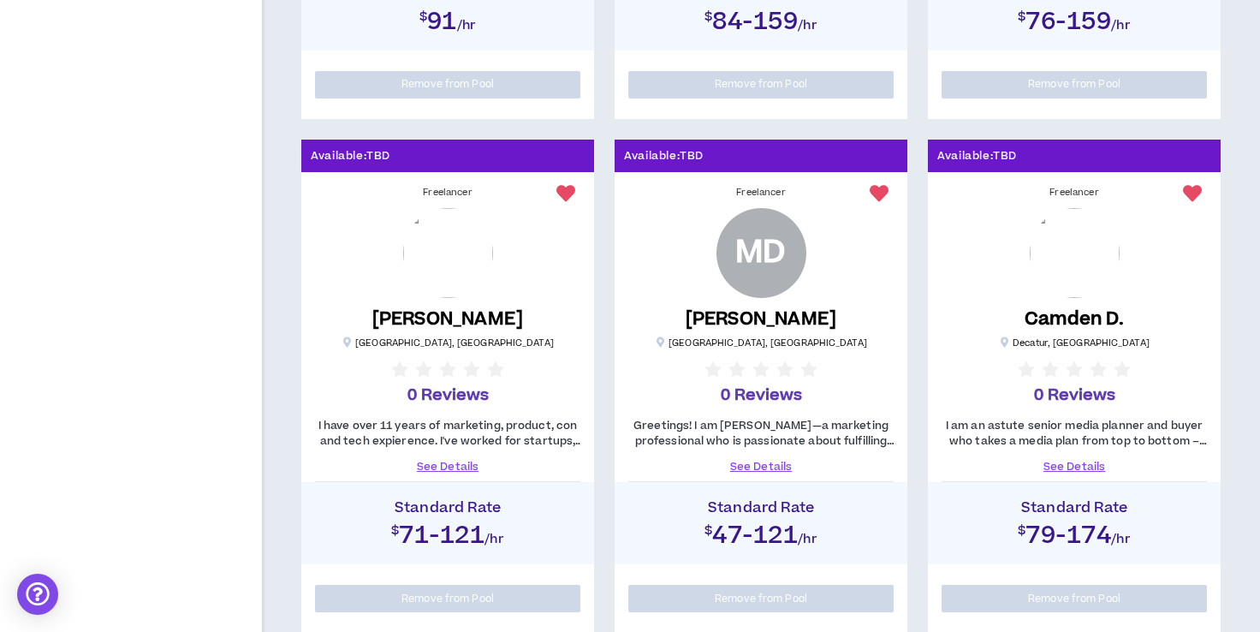
click at [755, 464] on link "See Details" at bounding box center [760, 466] width 265 height 15
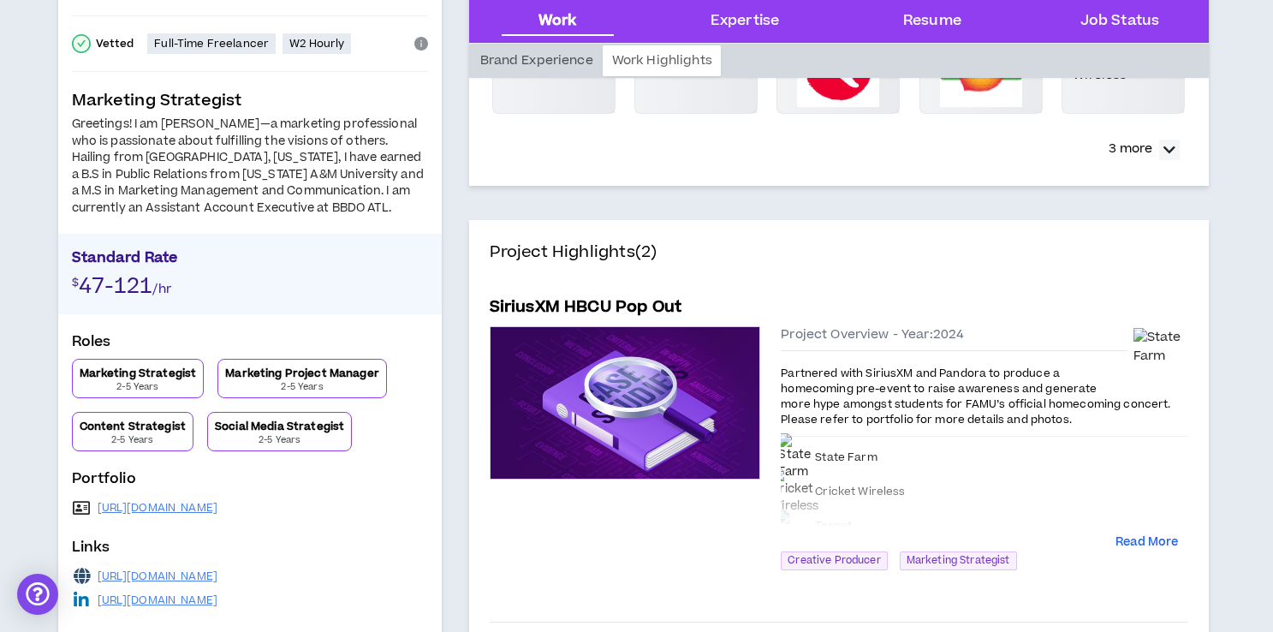
scroll to position [253, 0]
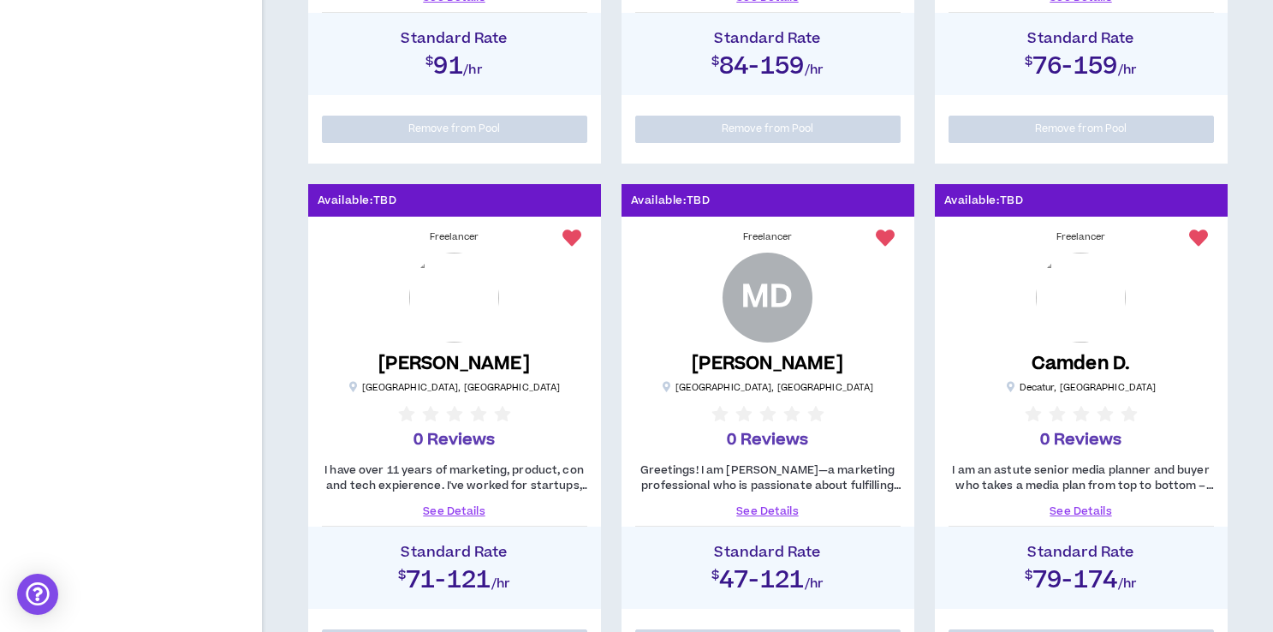
scroll to position [714, 0]
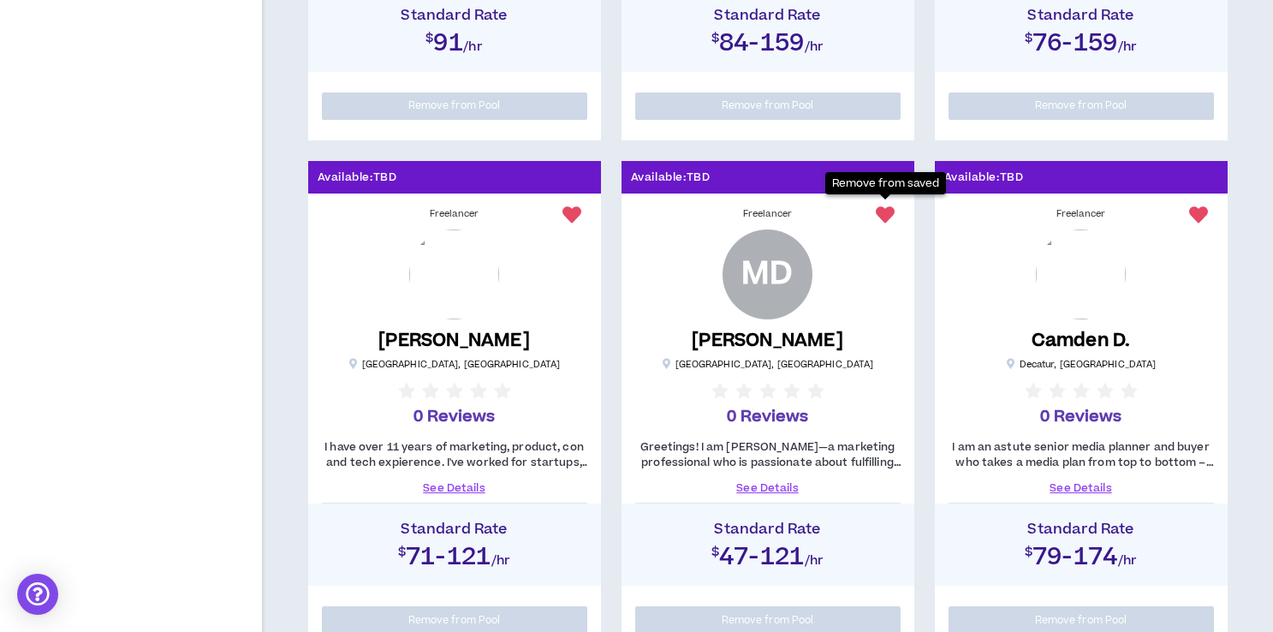
click at [892, 211] on icon at bounding box center [885, 214] width 19 height 19
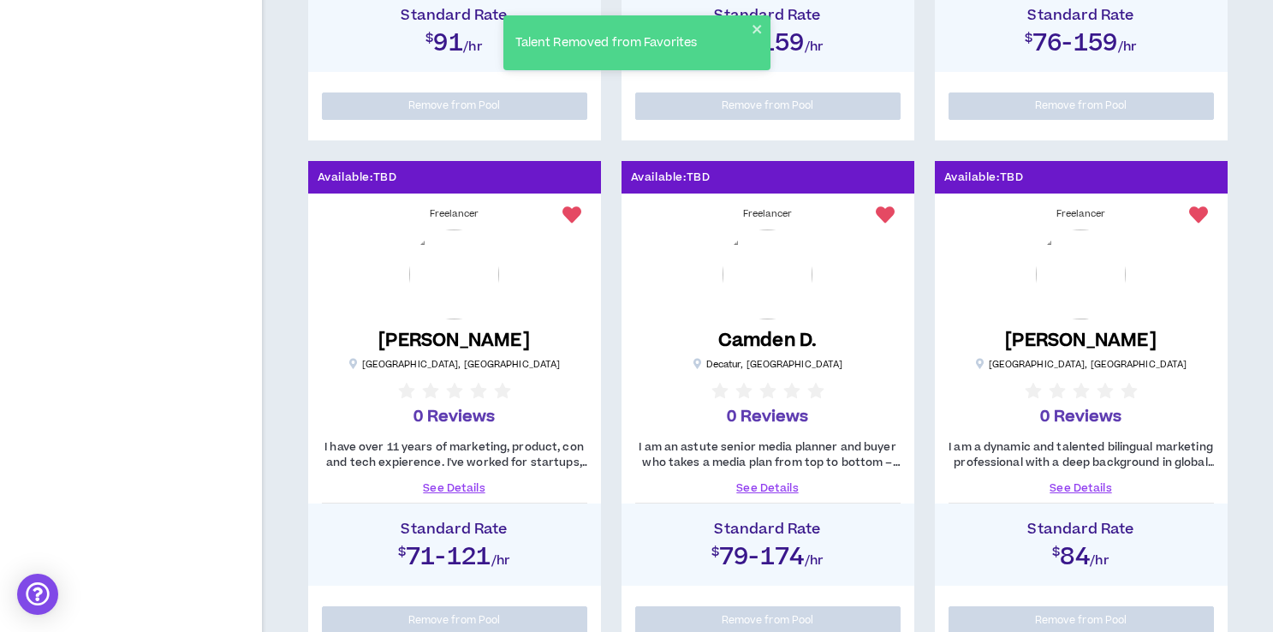
click at [768, 491] on link "See Details" at bounding box center [767, 487] width 265 height 15
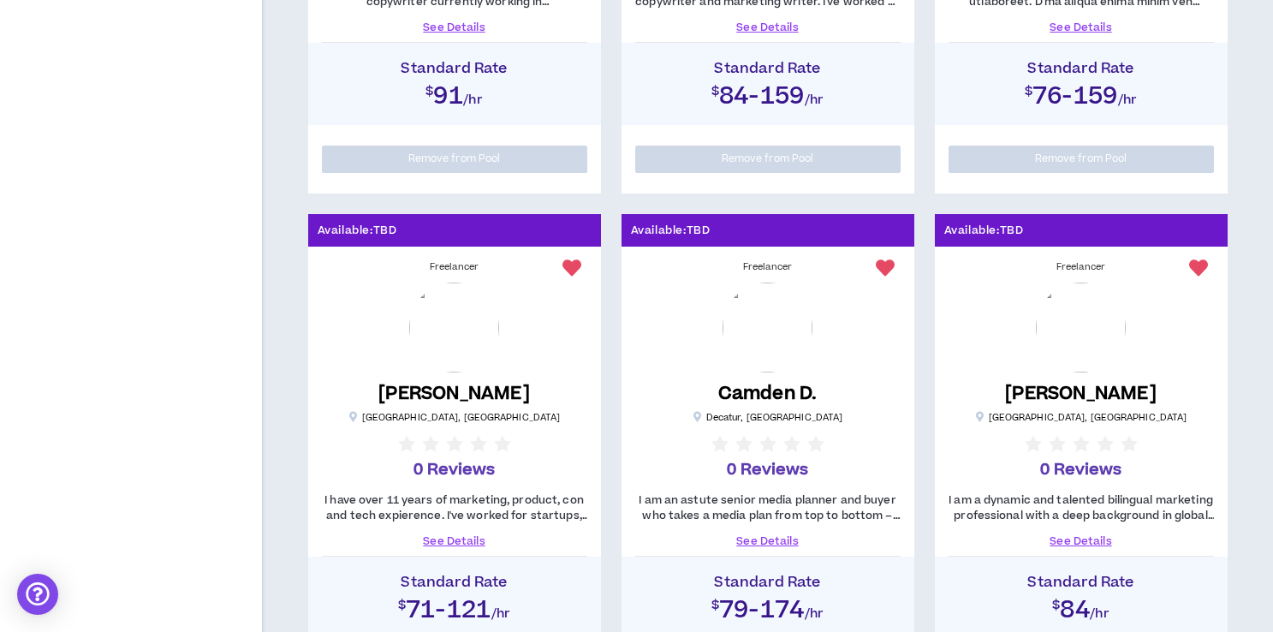
scroll to position [663, 0]
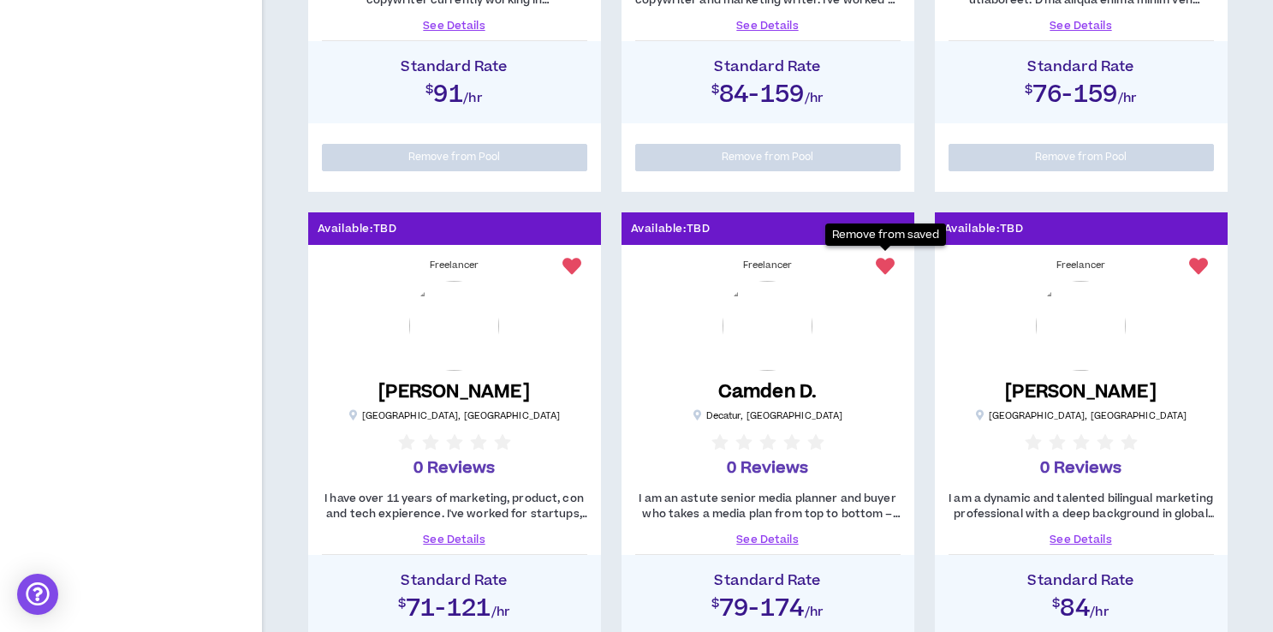
click at [882, 262] on icon at bounding box center [885, 266] width 19 height 19
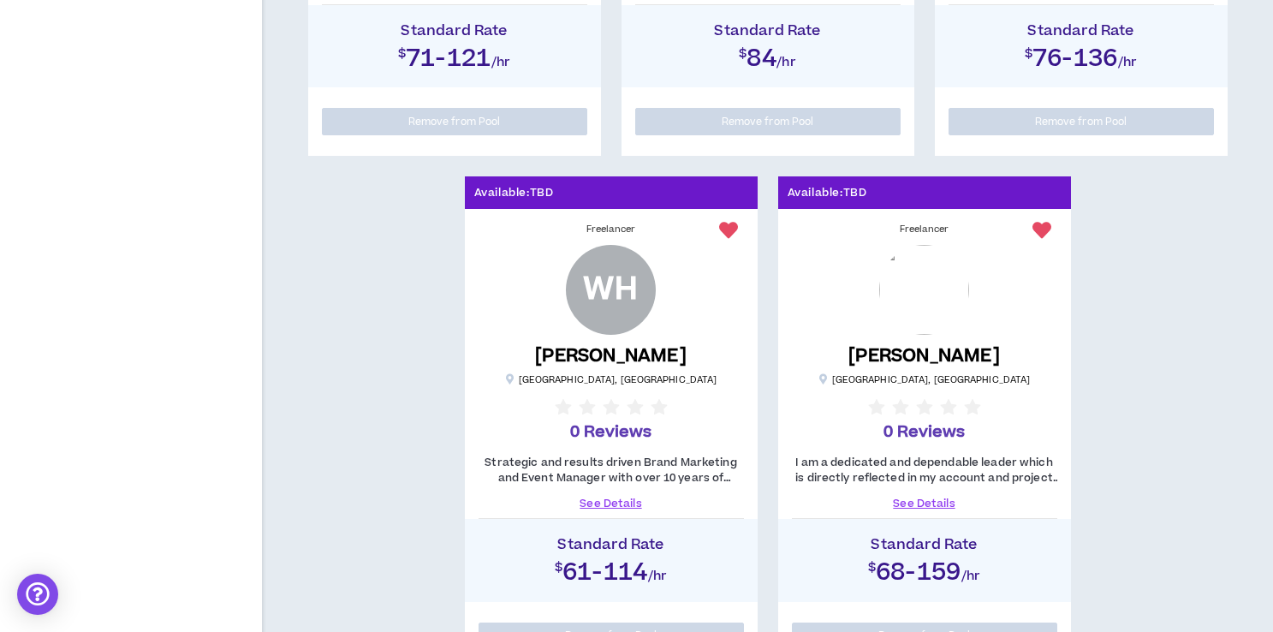
scroll to position [1368, 0]
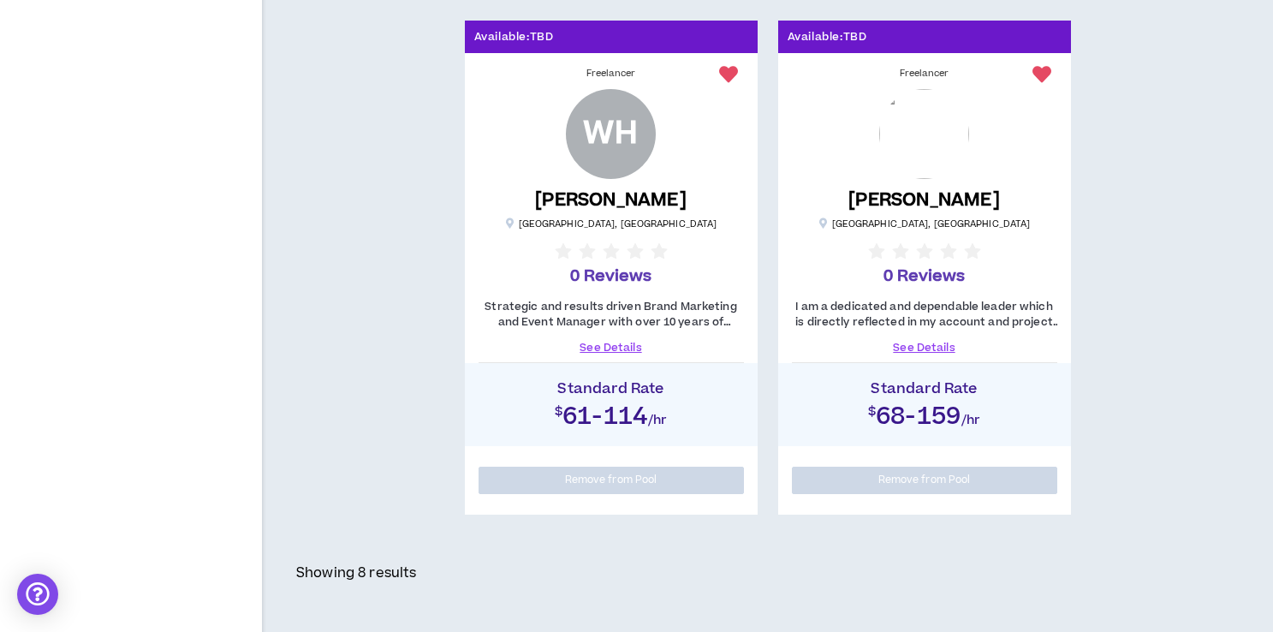
click at [933, 342] on link "See Details" at bounding box center [924, 347] width 265 height 15
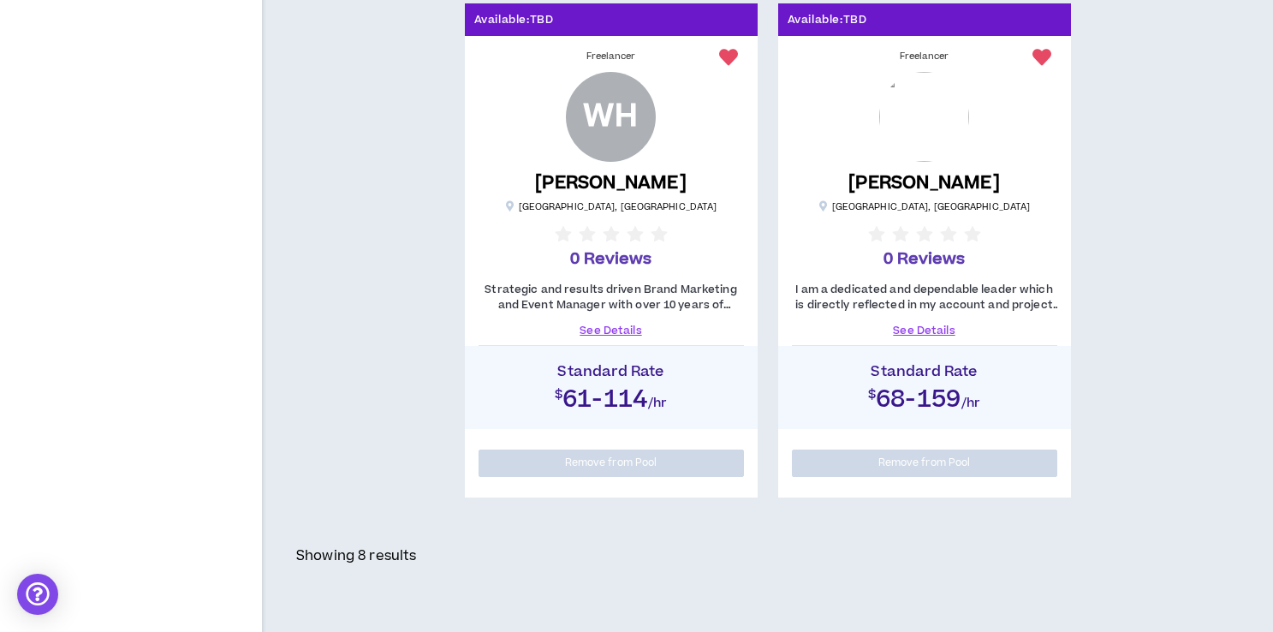
scroll to position [1373, 0]
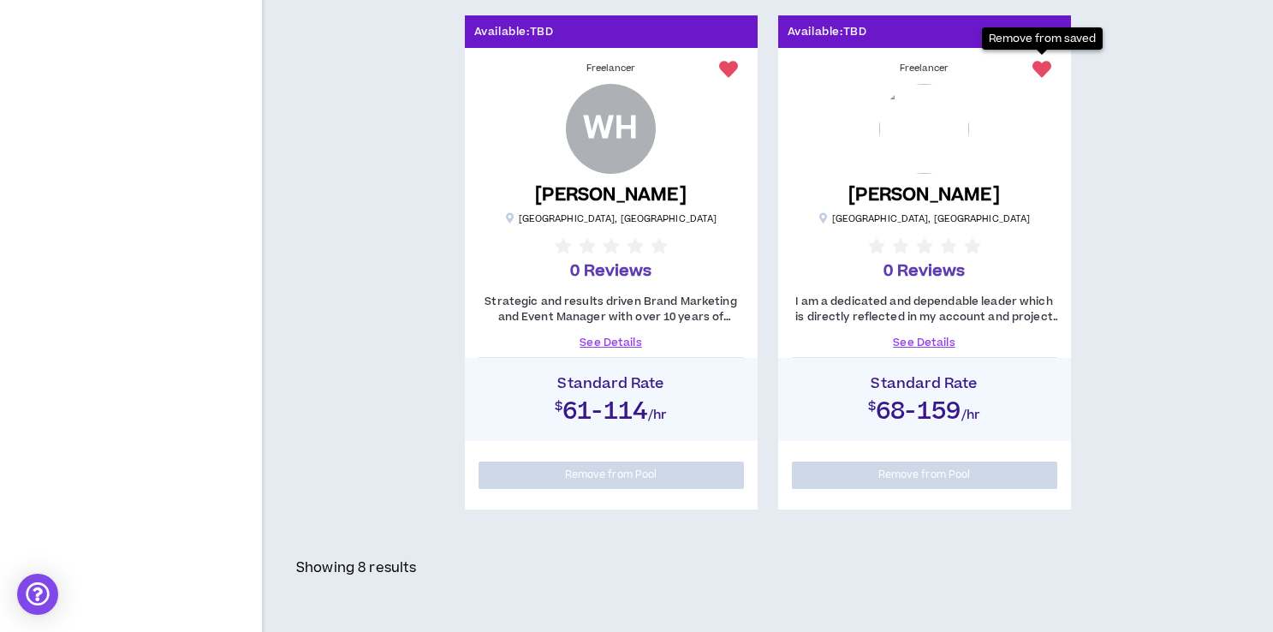
click at [1037, 66] on icon at bounding box center [1042, 69] width 19 height 19
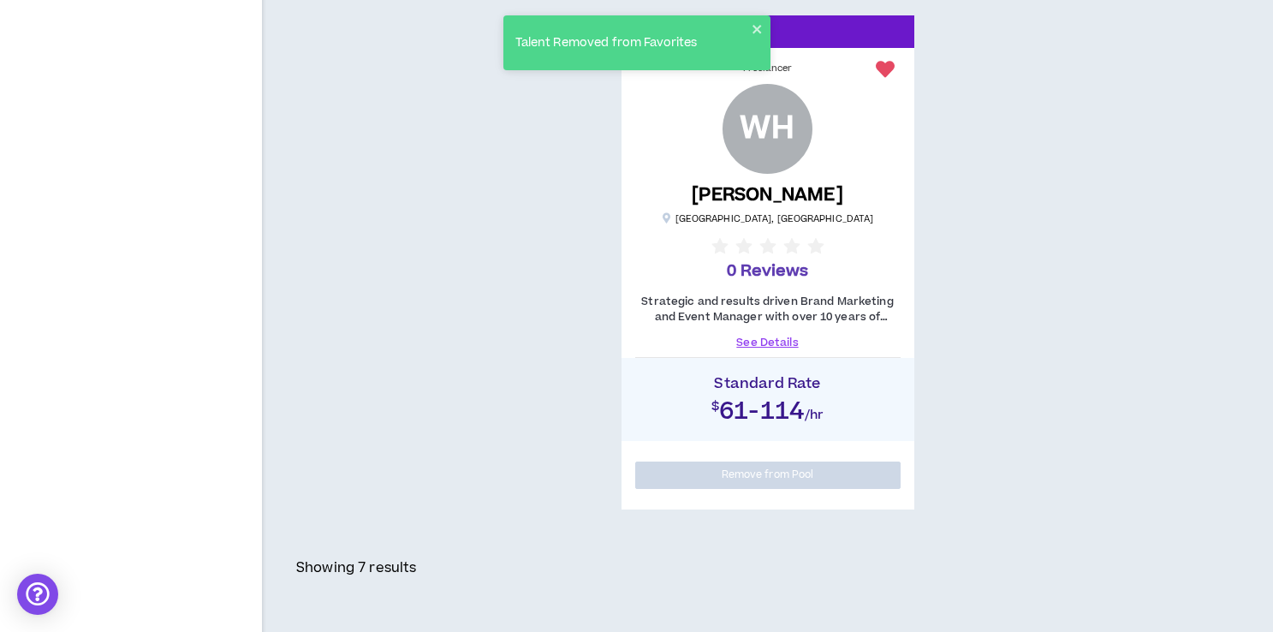
click at [766, 342] on link "See Details" at bounding box center [767, 342] width 265 height 15
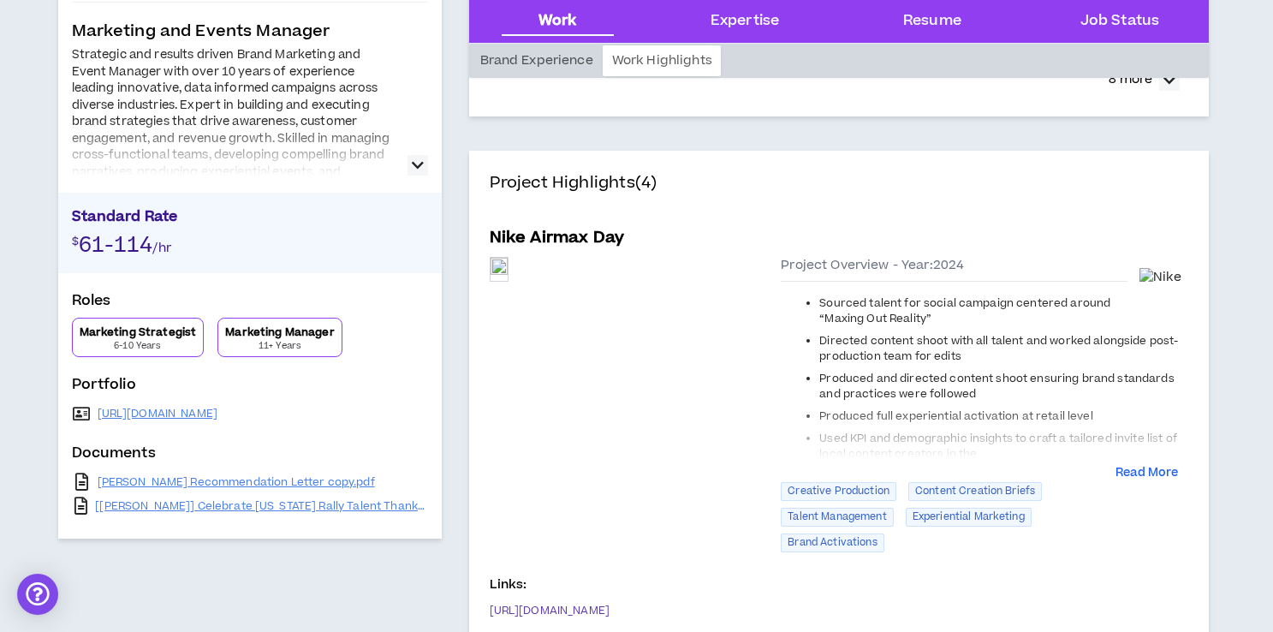
scroll to position [303, 0]
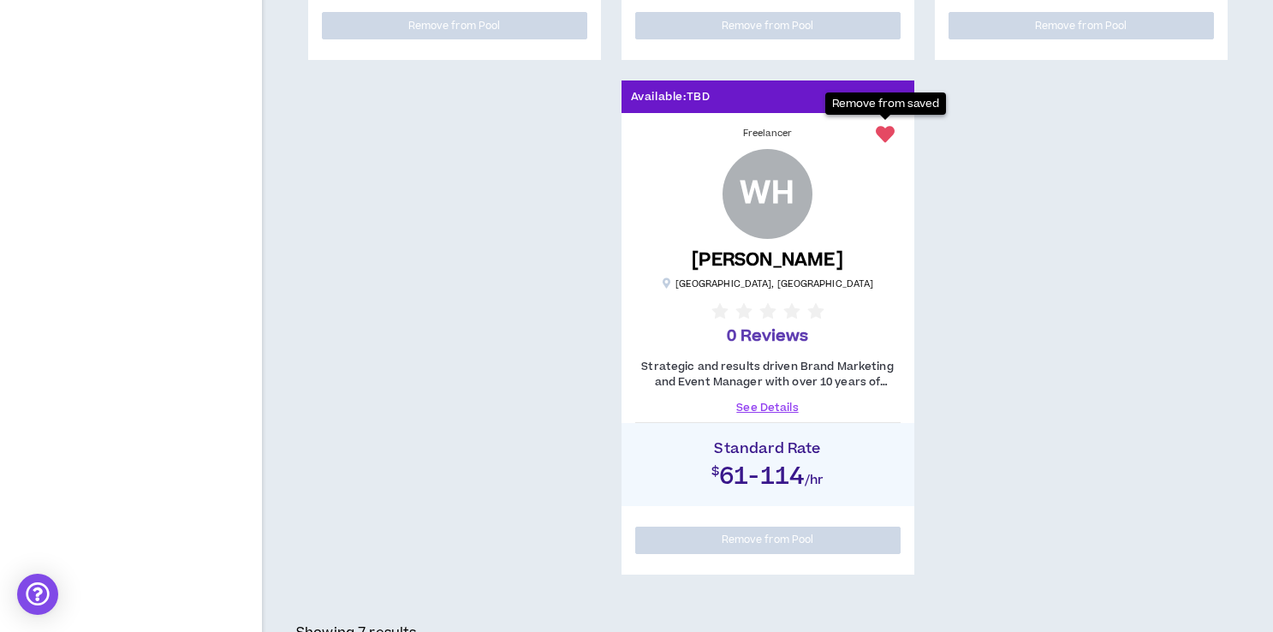
click at [885, 135] on icon at bounding box center [885, 134] width 19 height 19
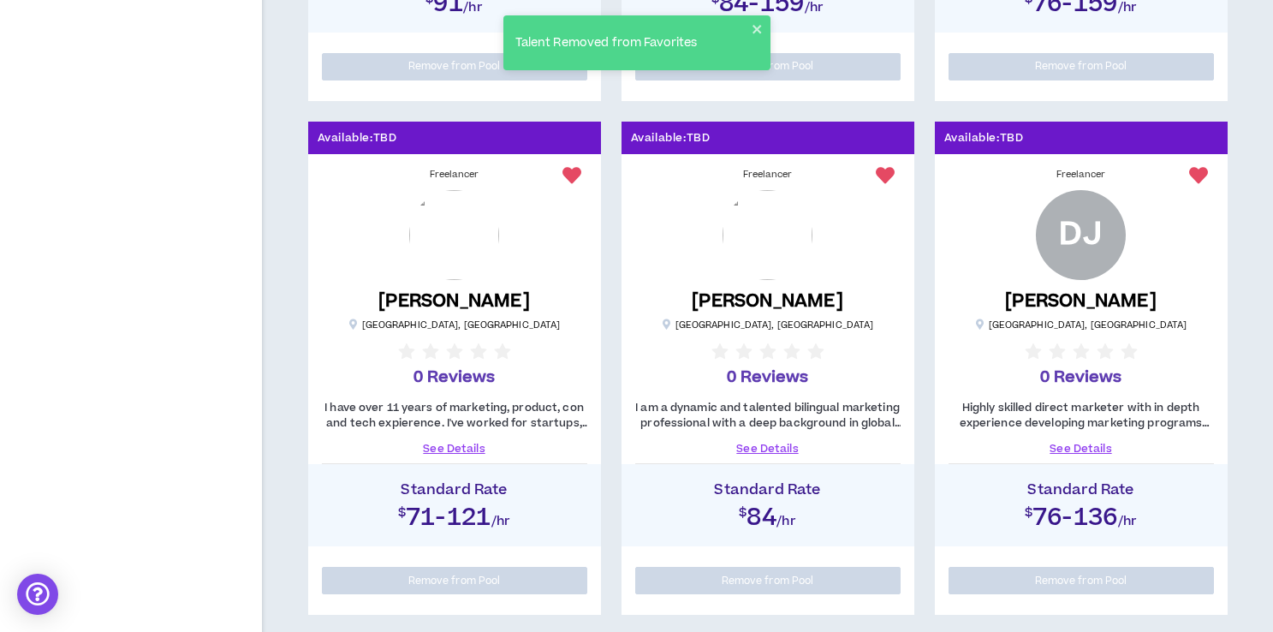
scroll to position [747, 0]
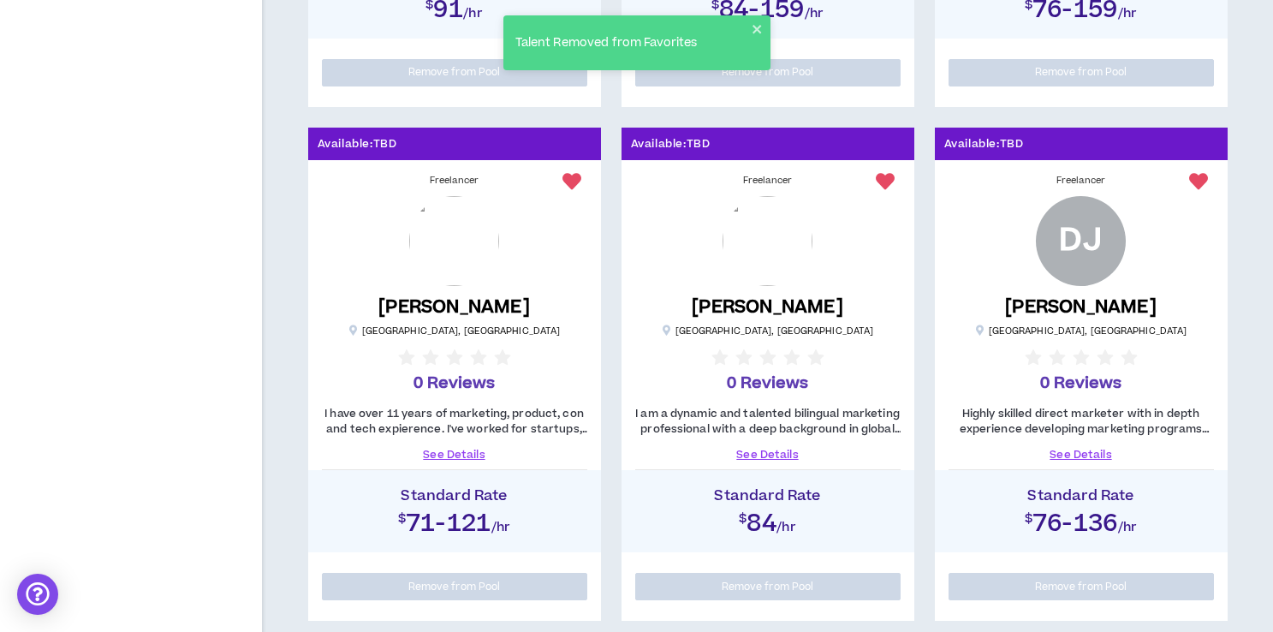
click at [1076, 447] on link "See Details" at bounding box center [1081, 454] width 265 height 15
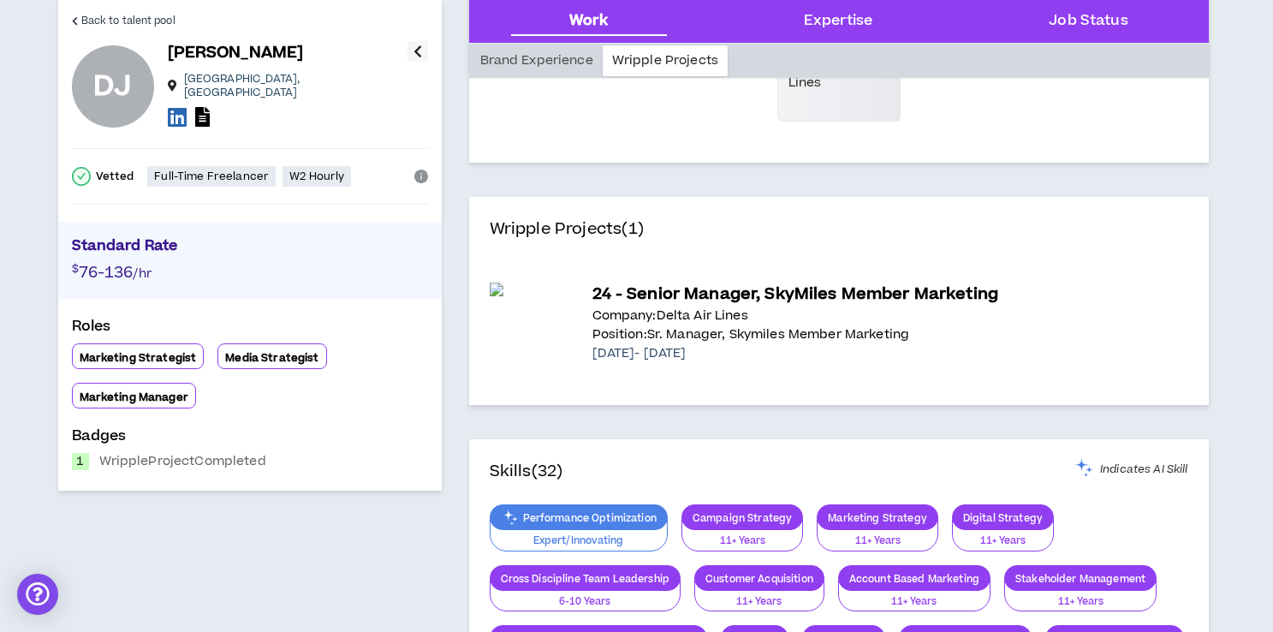
scroll to position [186, 0]
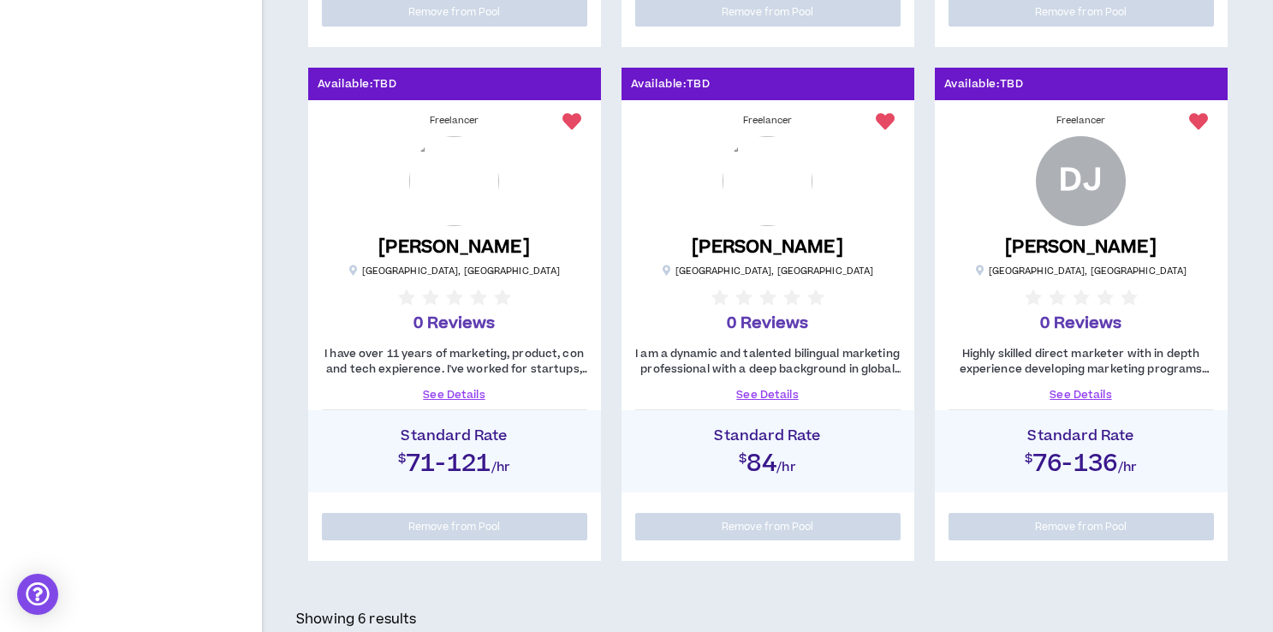
scroll to position [811, 0]
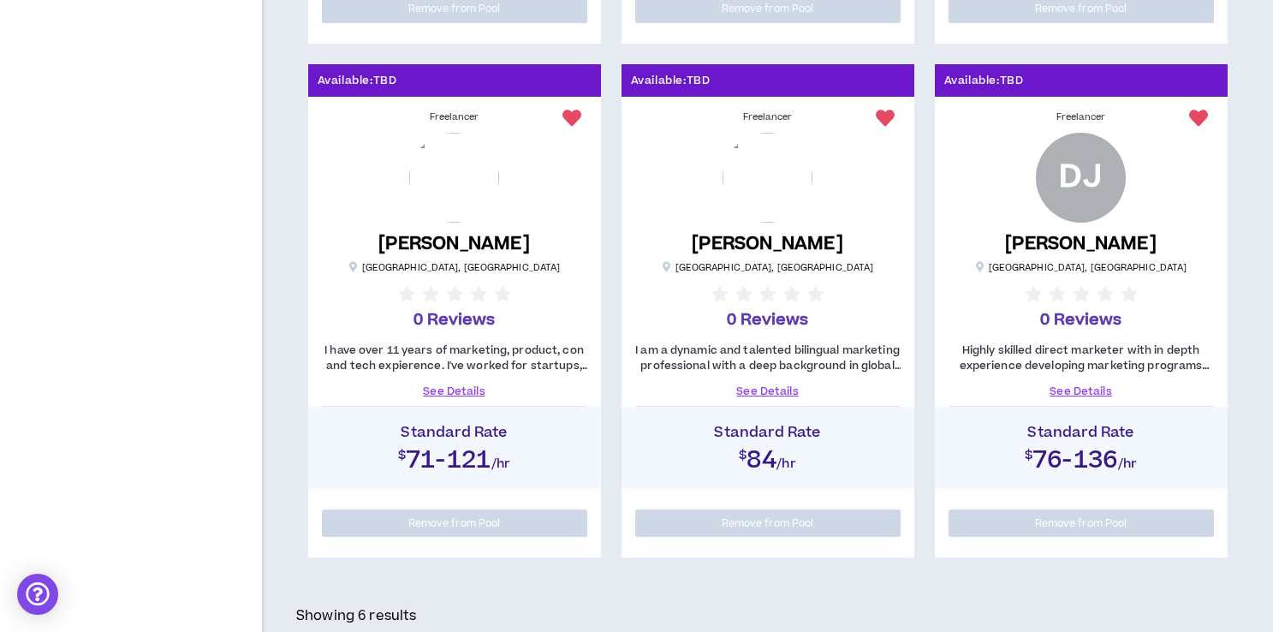
click at [442, 389] on link "See Details" at bounding box center [454, 391] width 265 height 15
click at [1062, 388] on link "See Details" at bounding box center [1081, 391] width 265 height 15
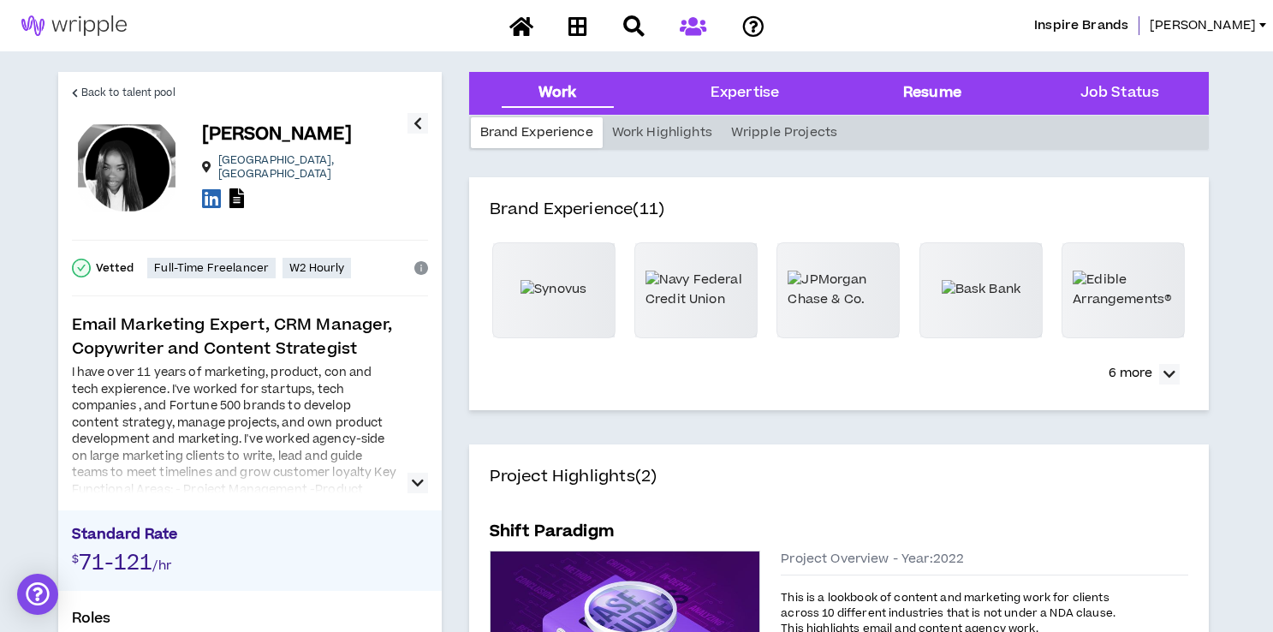
click at [926, 87] on div "Resume" at bounding box center [932, 93] width 58 height 22
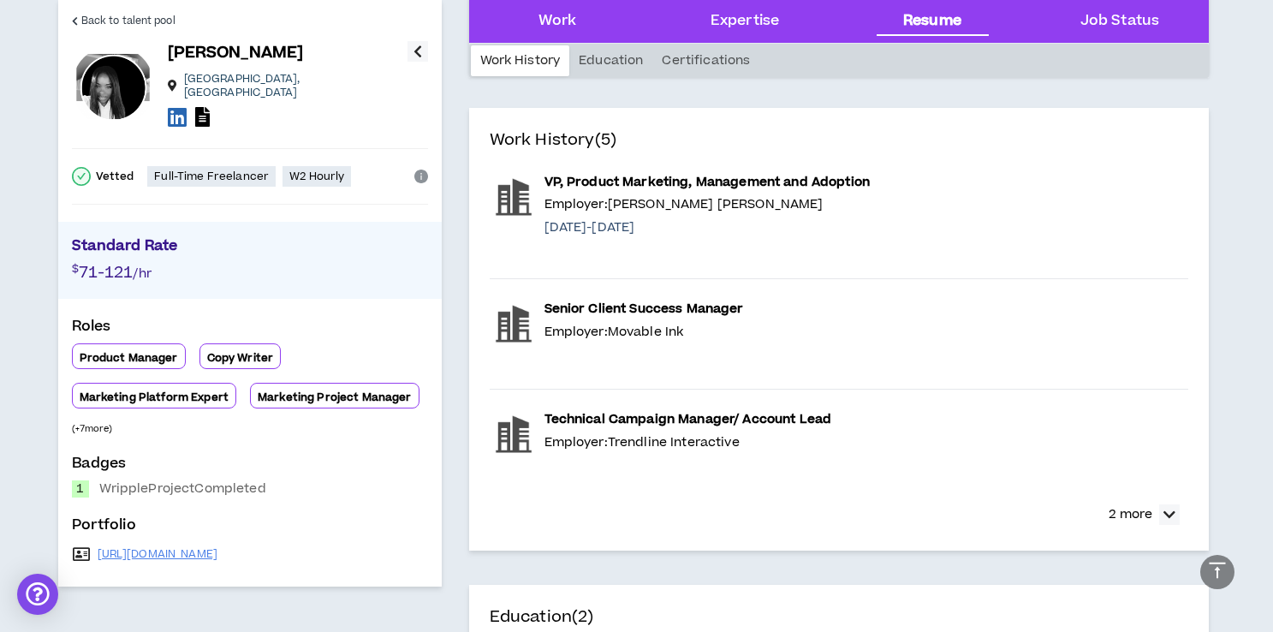
scroll to position [2529, 0]
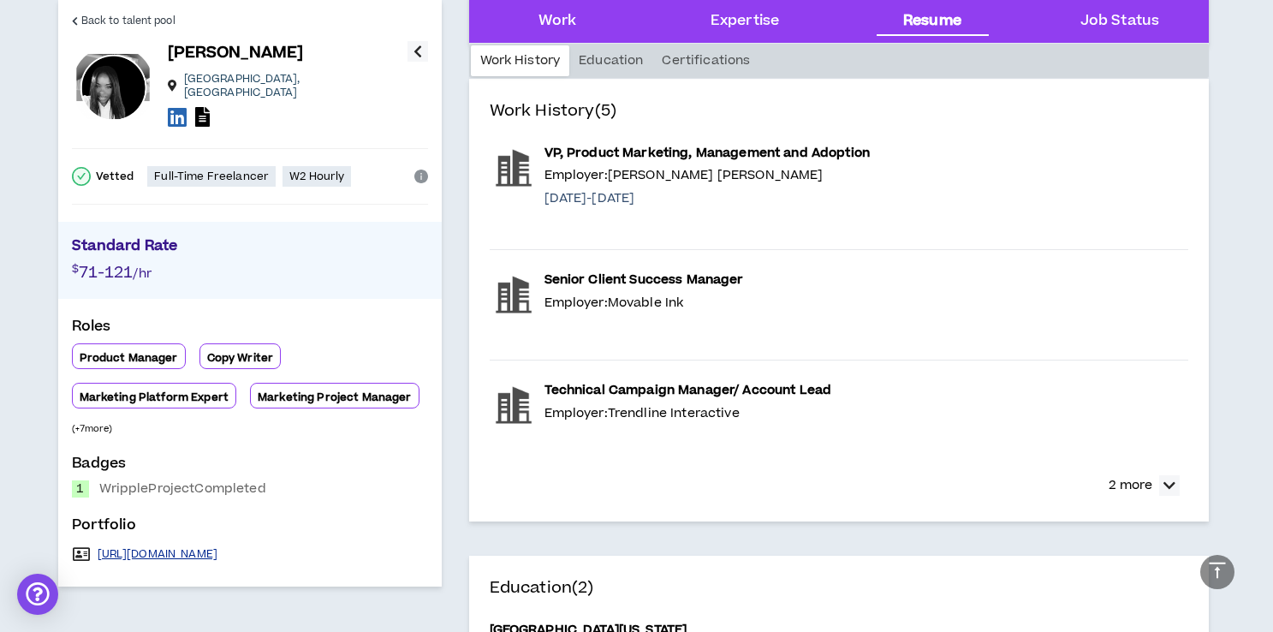
click at [218, 550] on link "[URL][DOMAIN_NAME]" at bounding box center [158, 554] width 121 height 14
